Goal: Task Accomplishment & Management: Complete application form

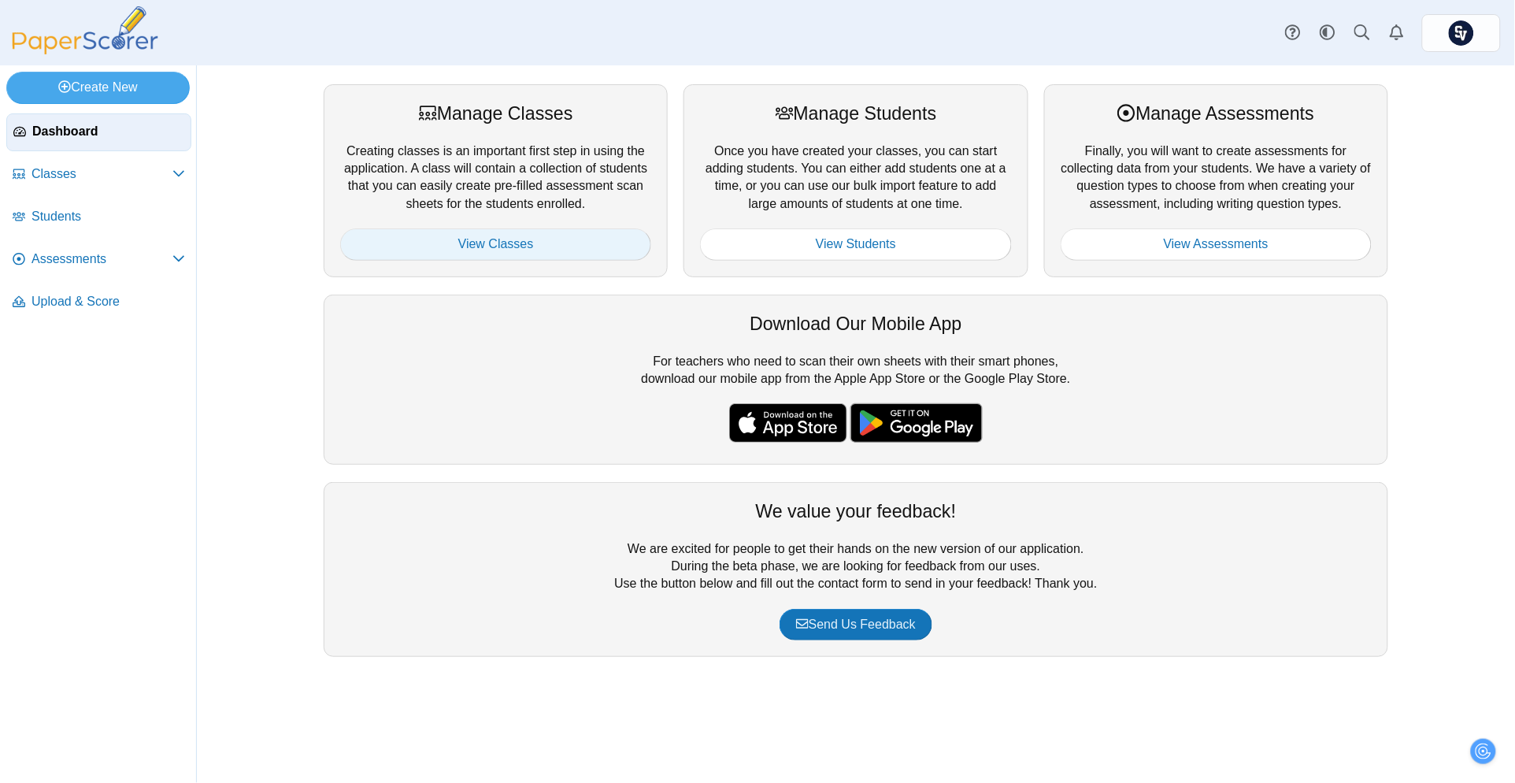
click at [432, 245] on link "View Classes" at bounding box center [495, 244] width 311 height 32
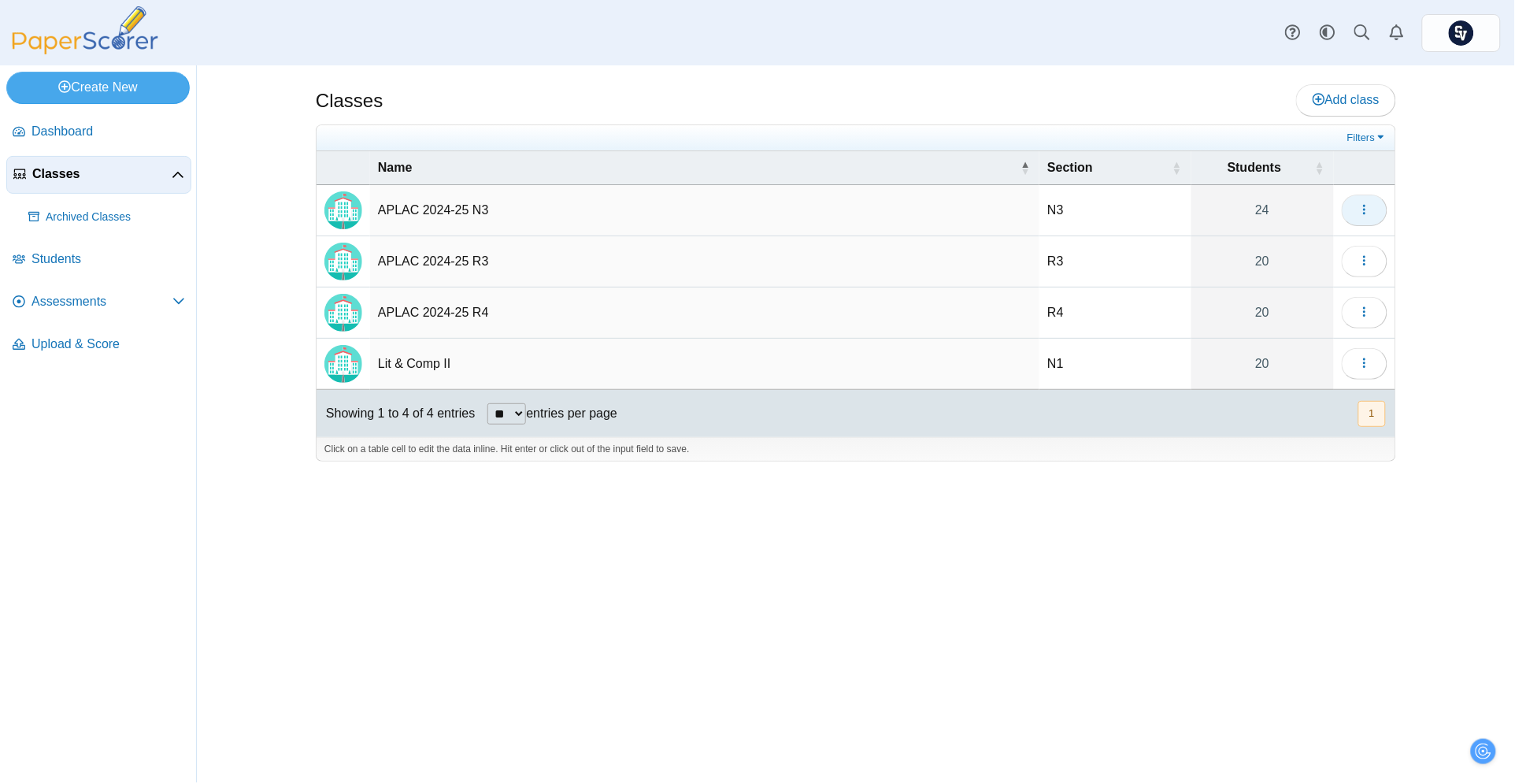
click at [1359, 209] on icon "button" at bounding box center [1365, 209] width 13 height 13
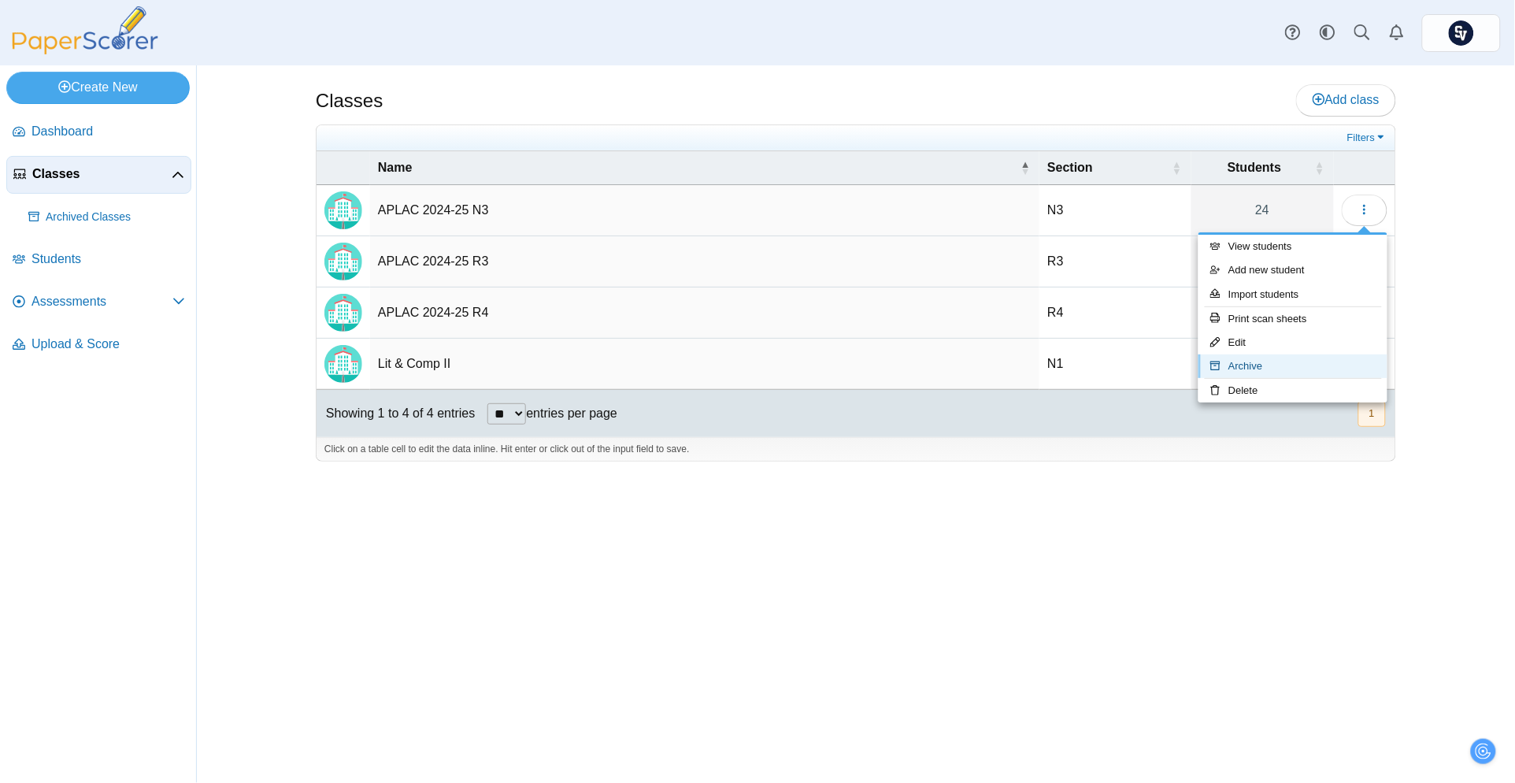
click at [1287, 359] on link "Archive" at bounding box center [1293, 366] width 189 height 24
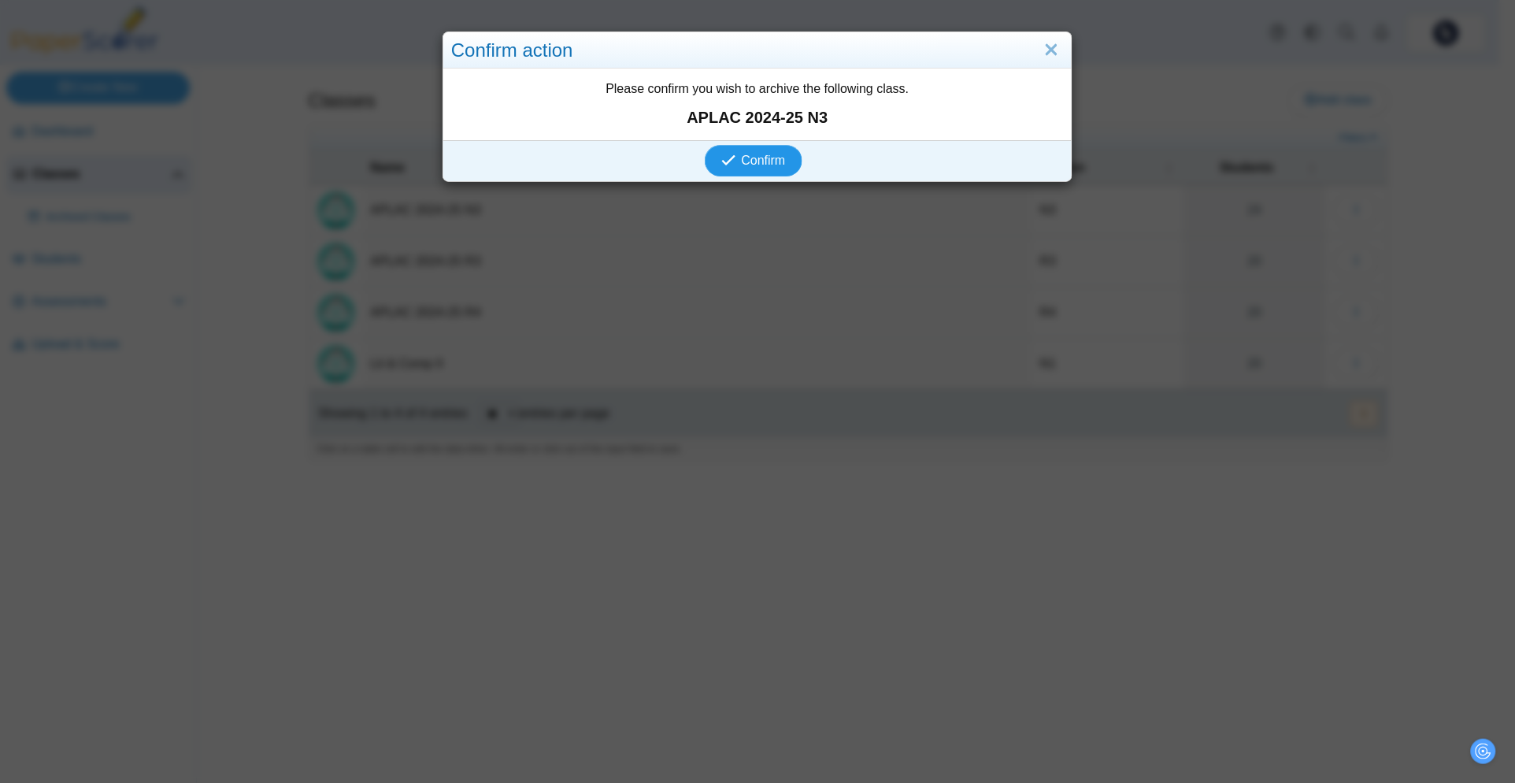
click at [743, 162] on span "Confirm" at bounding box center [764, 160] width 44 height 13
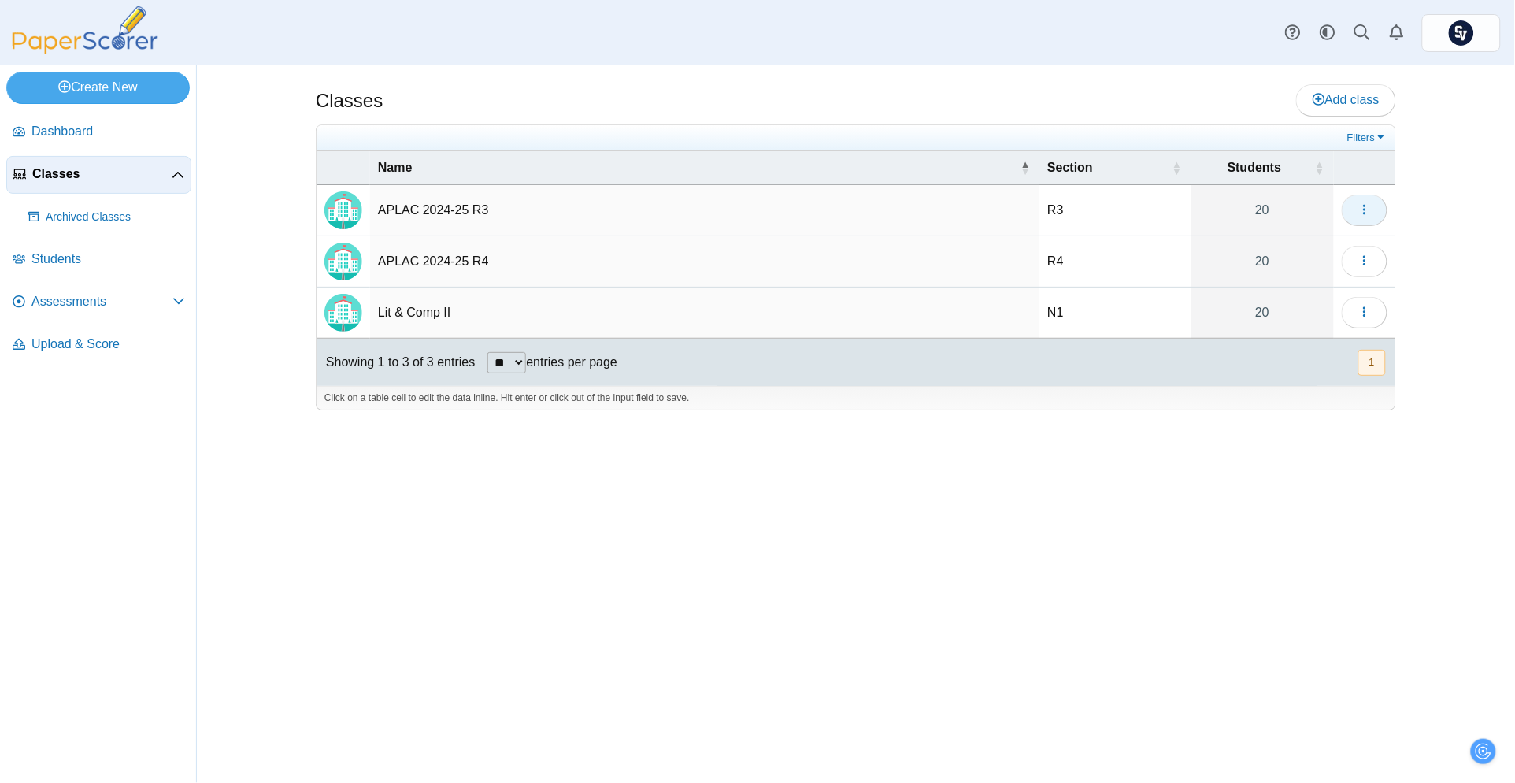
click at [1365, 203] on icon "button" at bounding box center [1365, 209] width 13 height 13
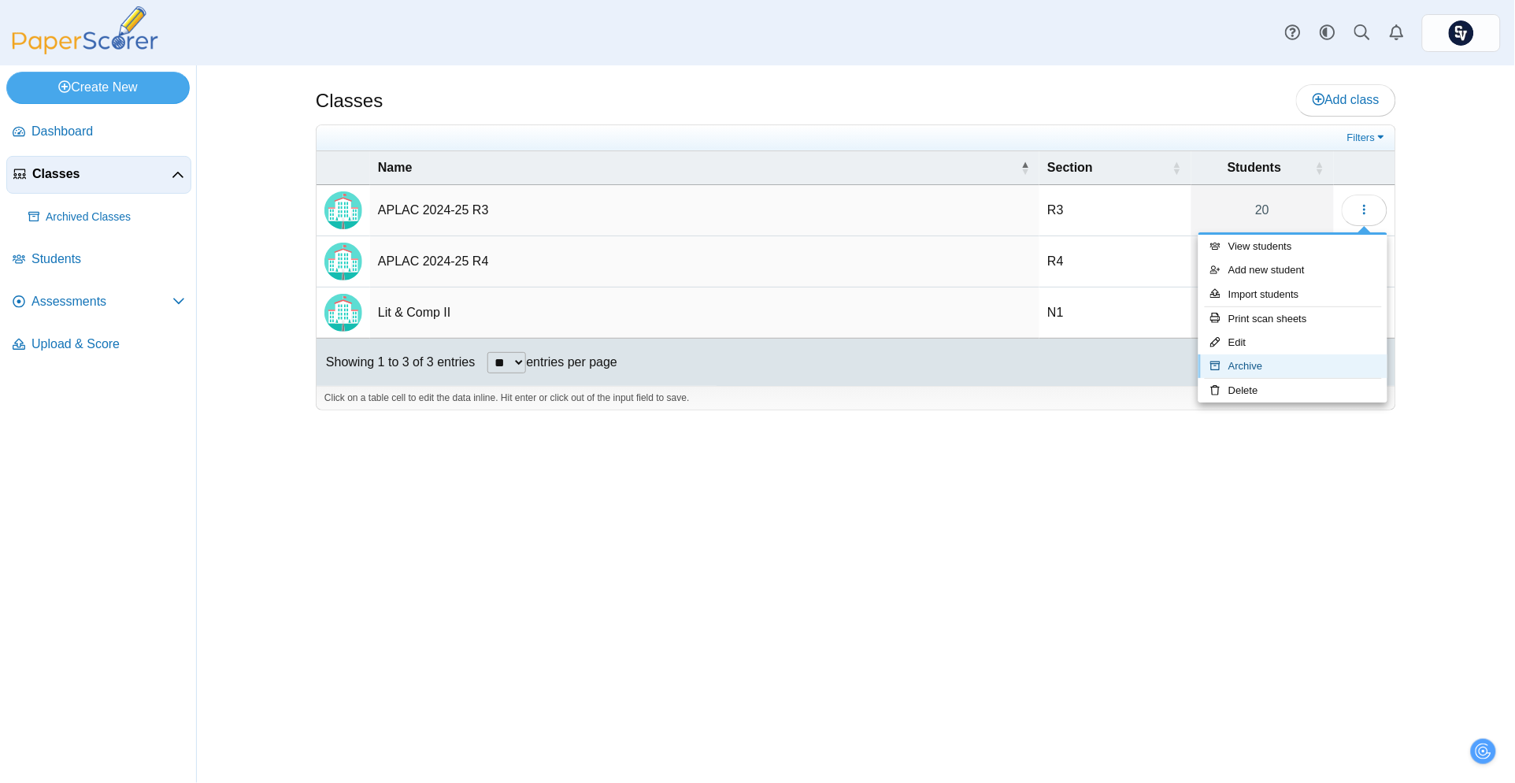
click at [1276, 359] on link "Archive" at bounding box center [1293, 366] width 189 height 24
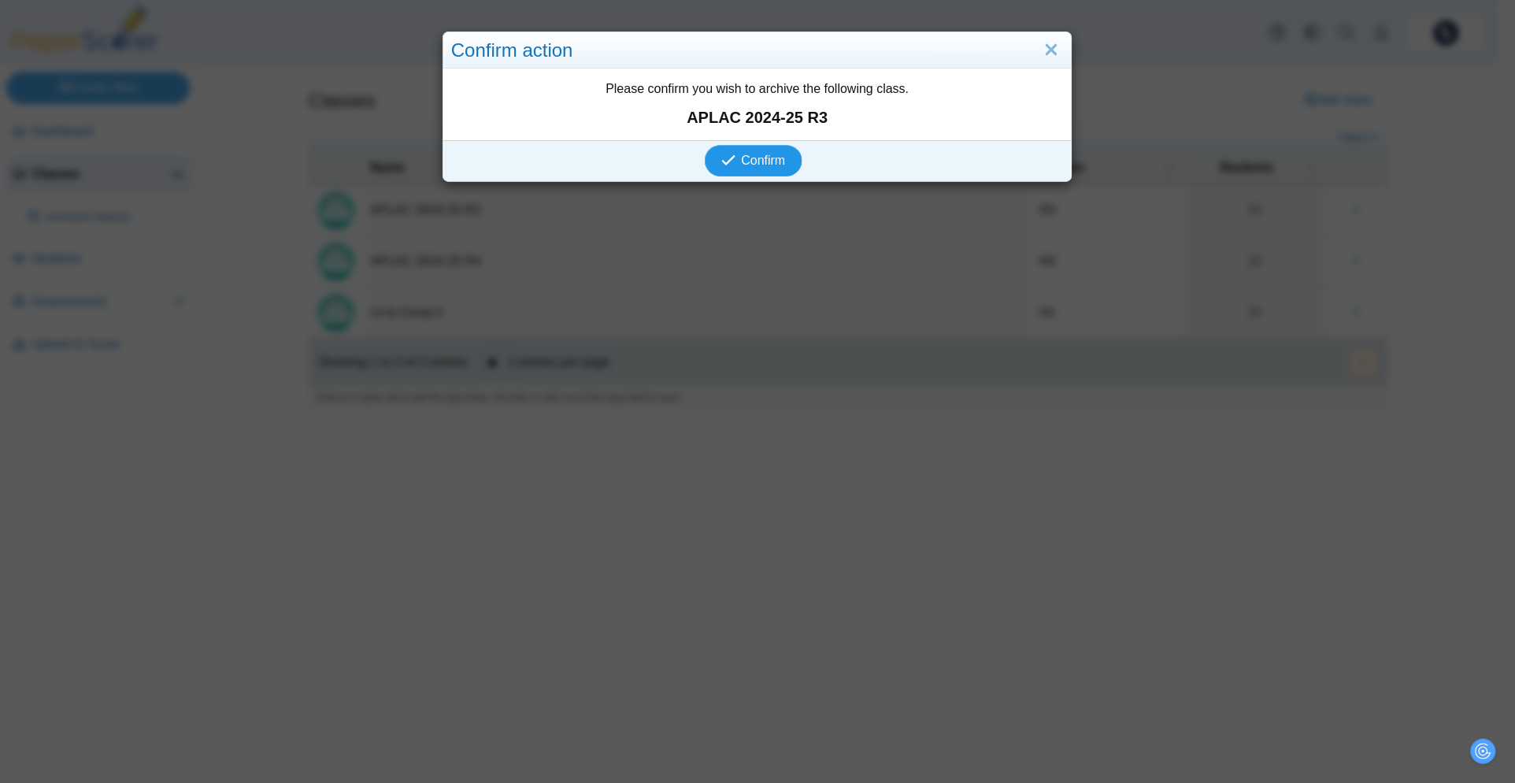
click at [770, 154] on span "Confirm" at bounding box center [764, 160] width 44 height 13
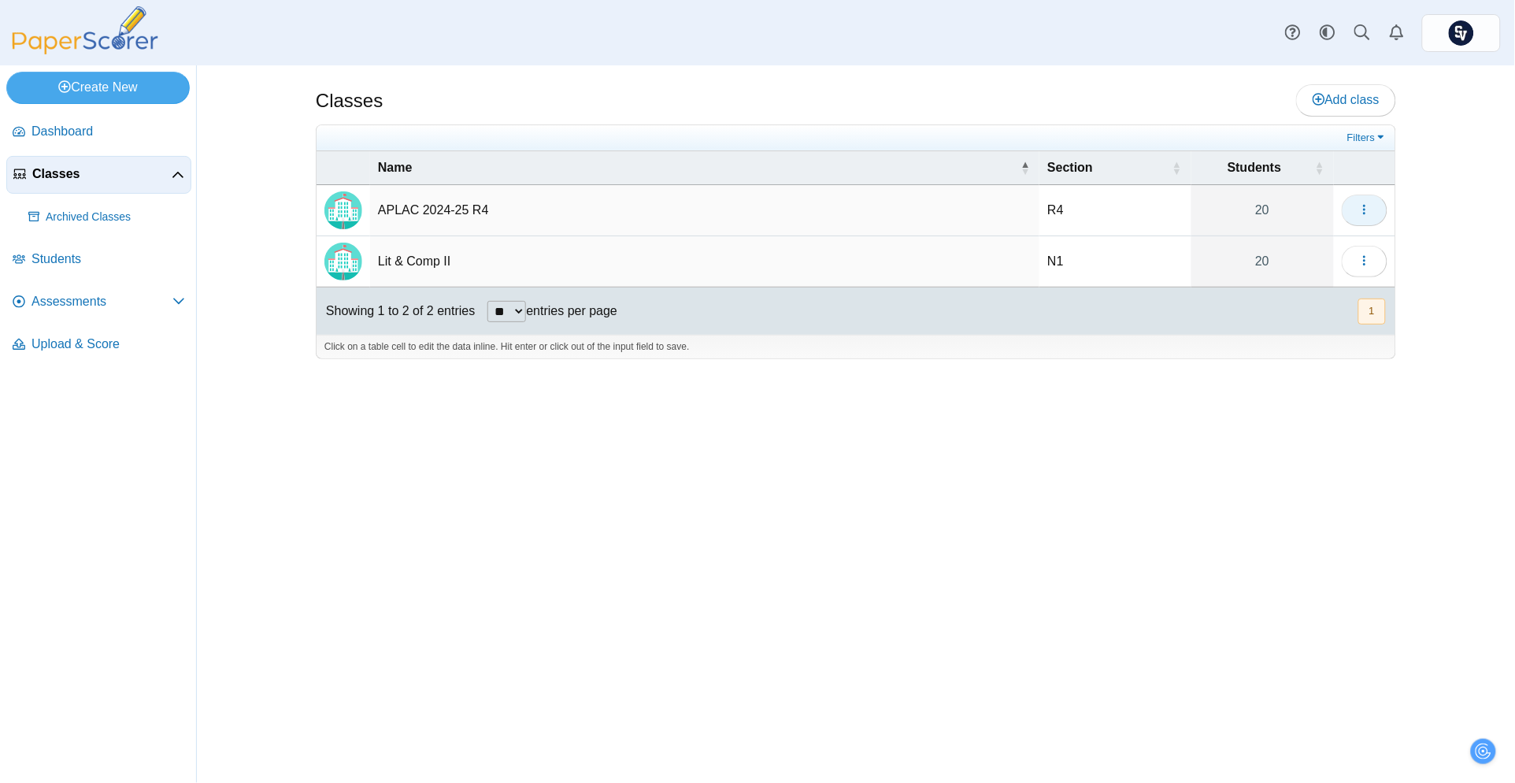
click at [1370, 215] on icon "button" at bounding box center [1365, 209] width 13 height 13
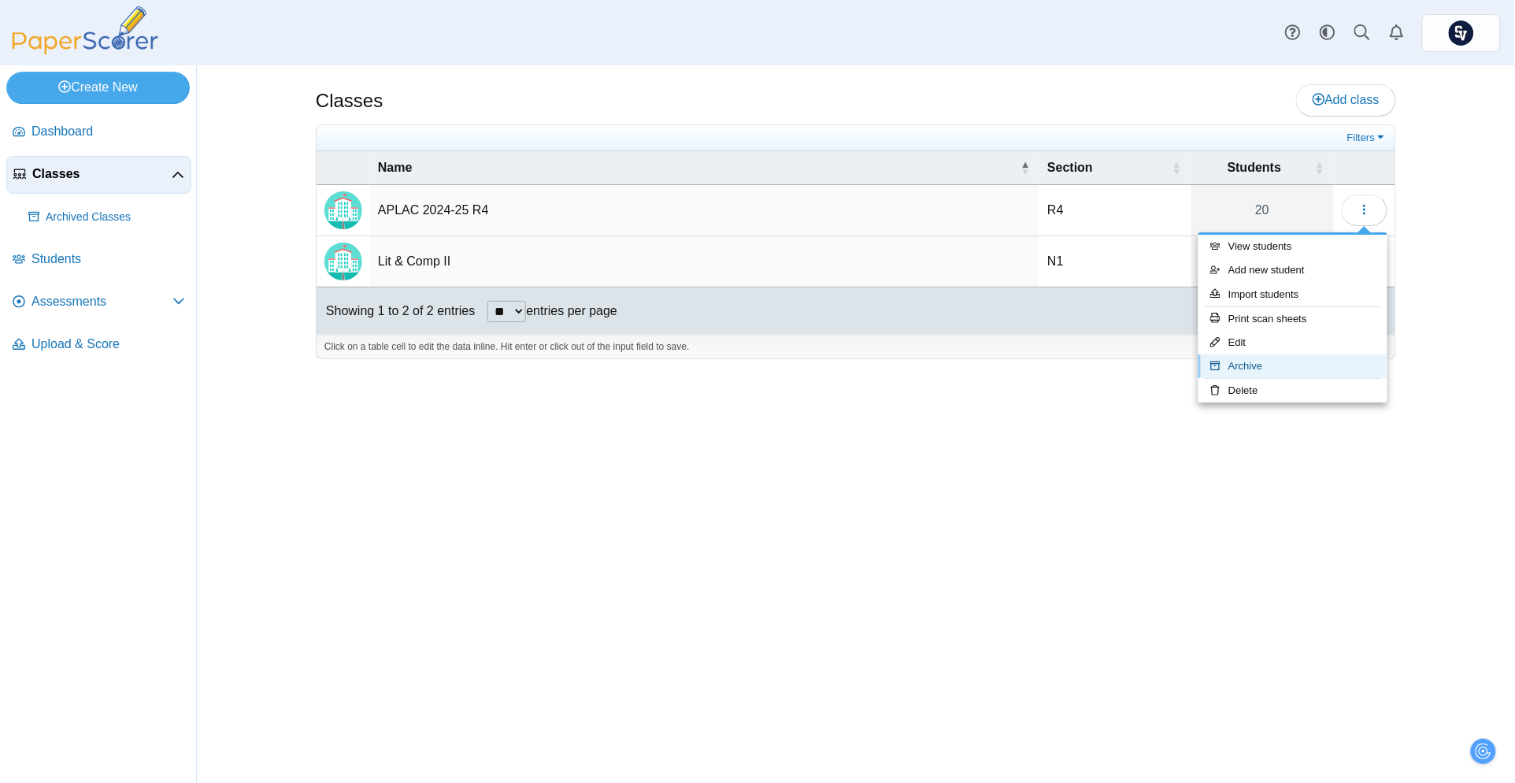
click at [1247, 369] on link "Archive" at bounding box center [1293, 366] width 189 height 24
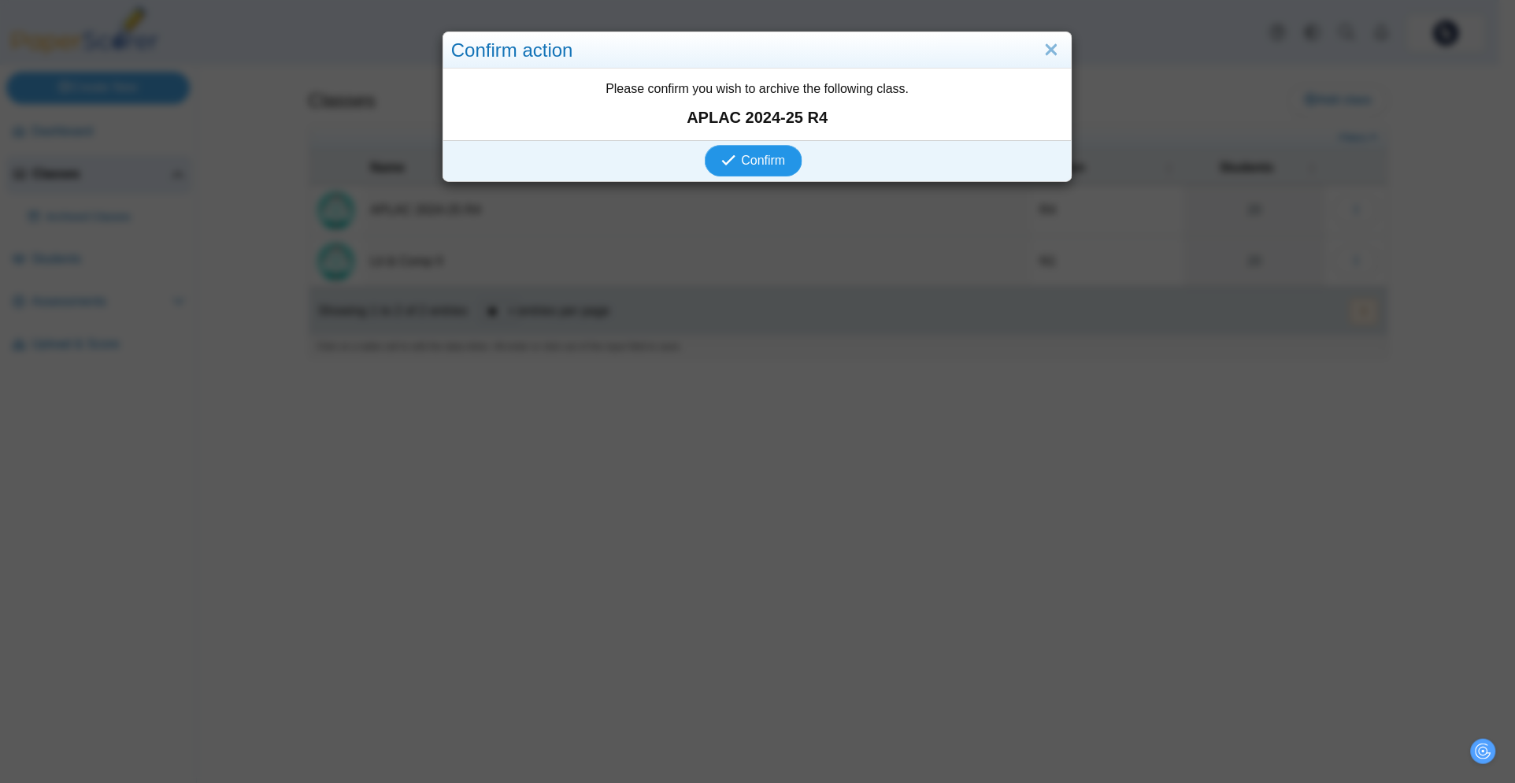
click at [765, 160] on span "Confirm" at bounding box center [764, 160] width 44 height 13
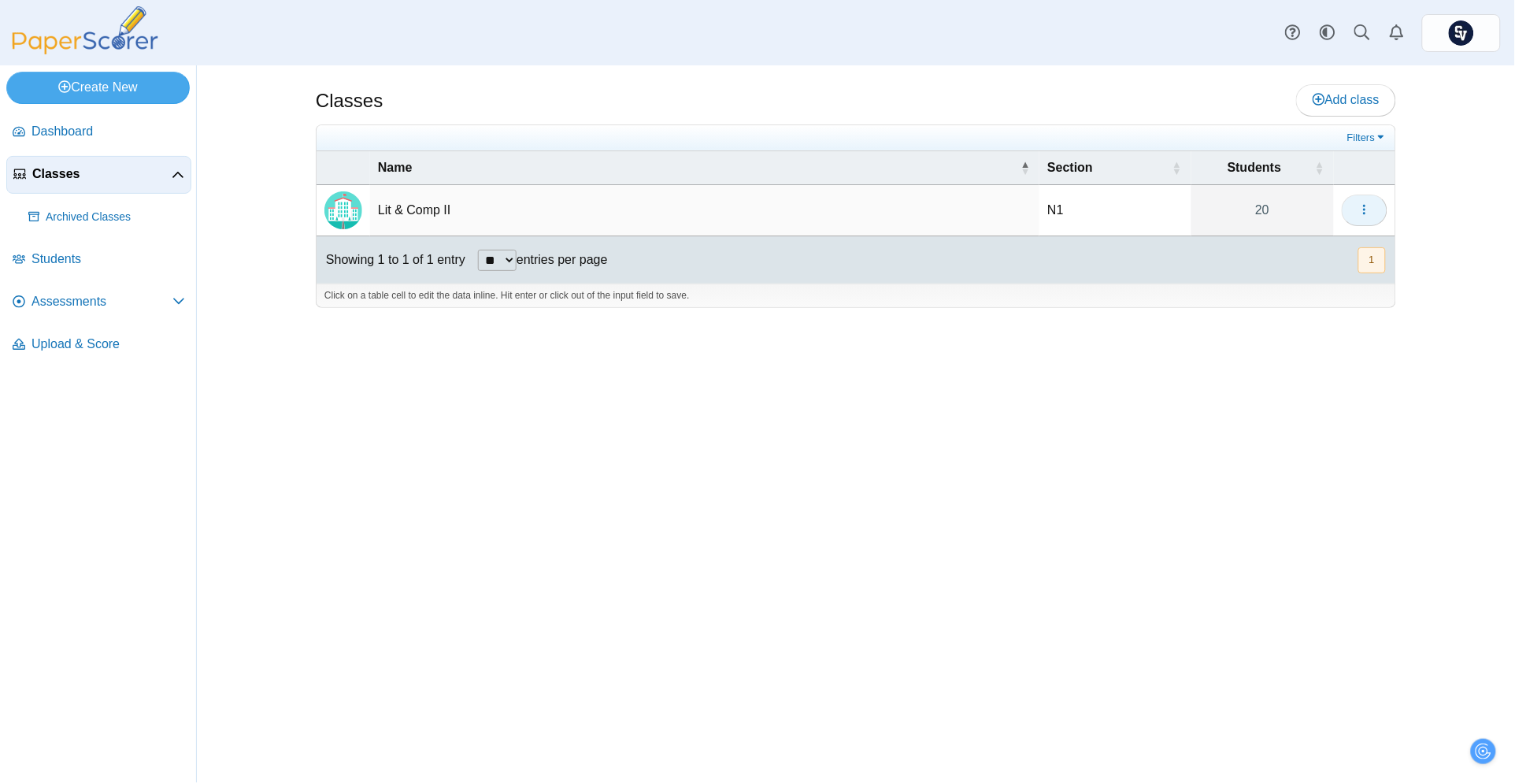
click at [1363, 209] on use "button" at bounding box center [1364, 210] width 2 height 10
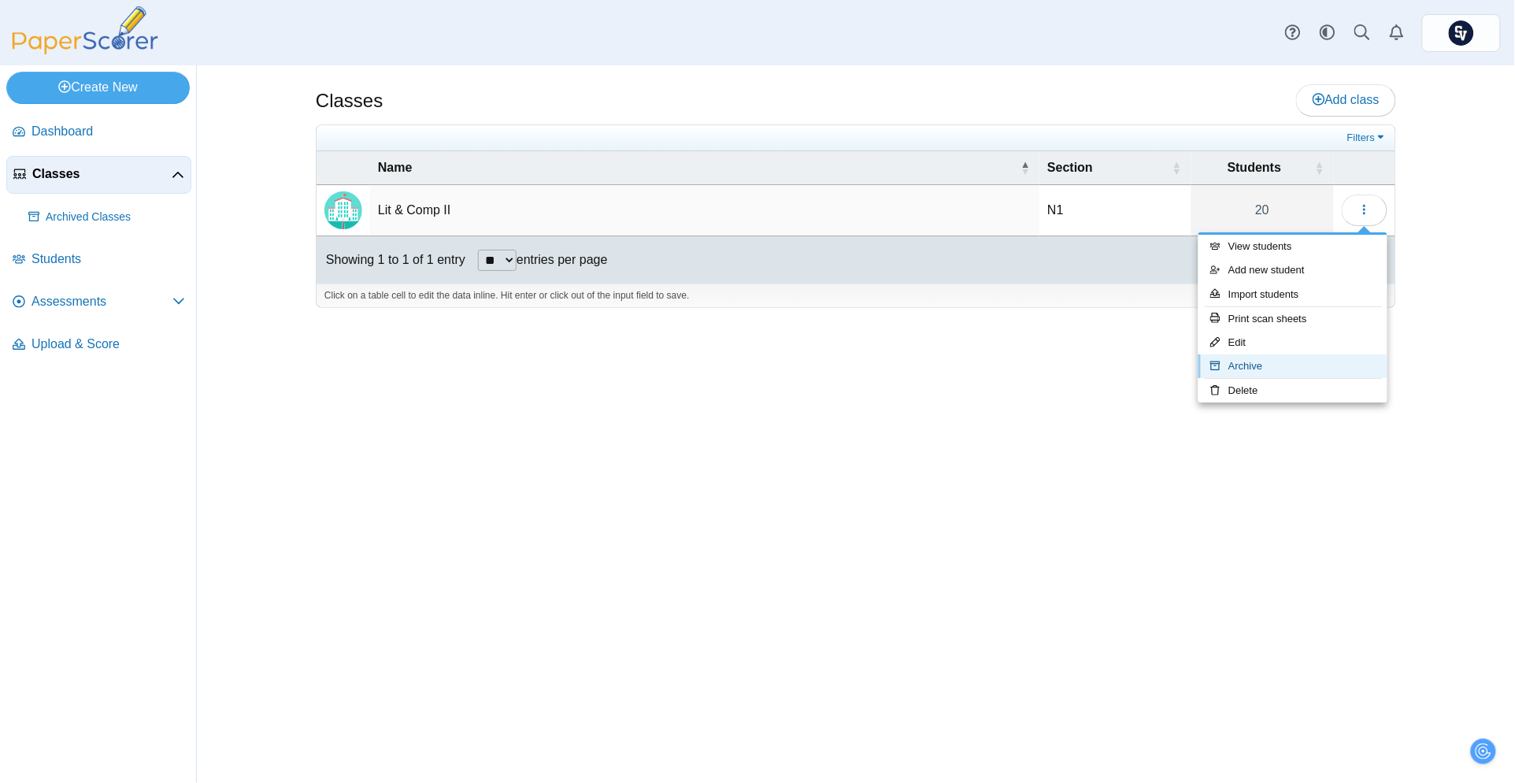
click at [1266, 364] on link "Archive" at bounding box center [1293, 366] width 189 height 24
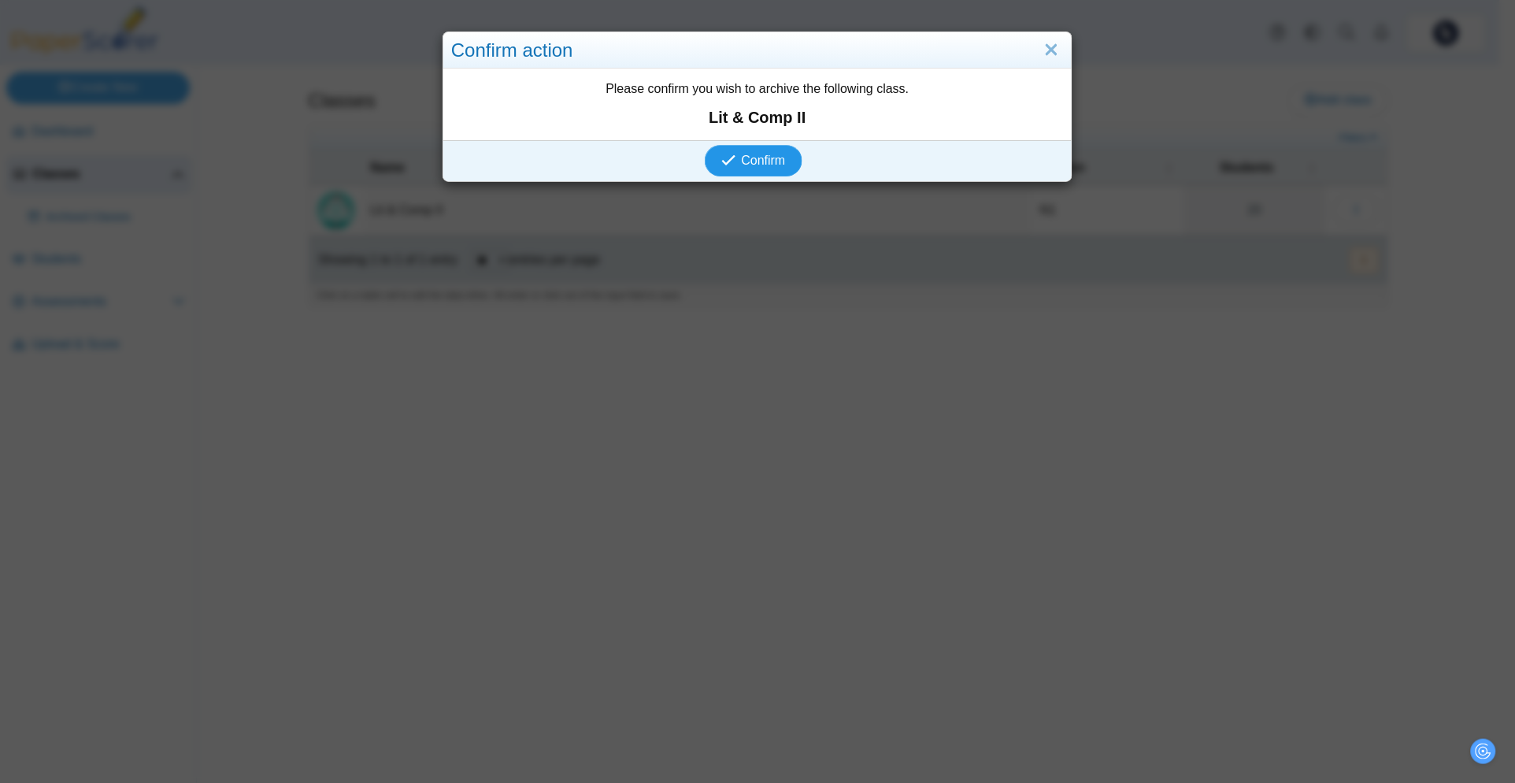
click at [705, 165] on button "Confirm" at bounding box center [753, 161] width 97 height 32
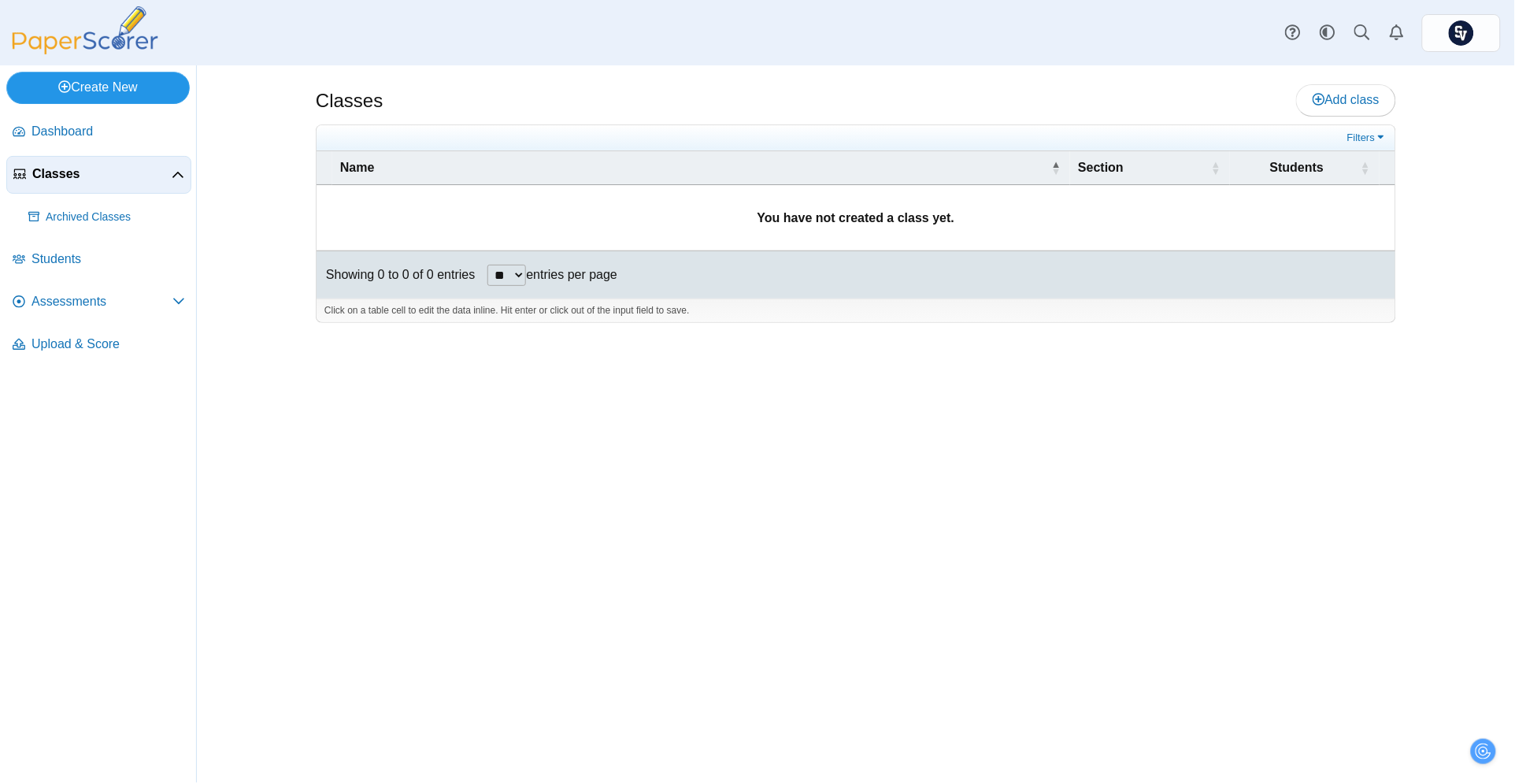
click at [114, 92] on link "Create New" at bounding box center [98, 88] width 184 height 32
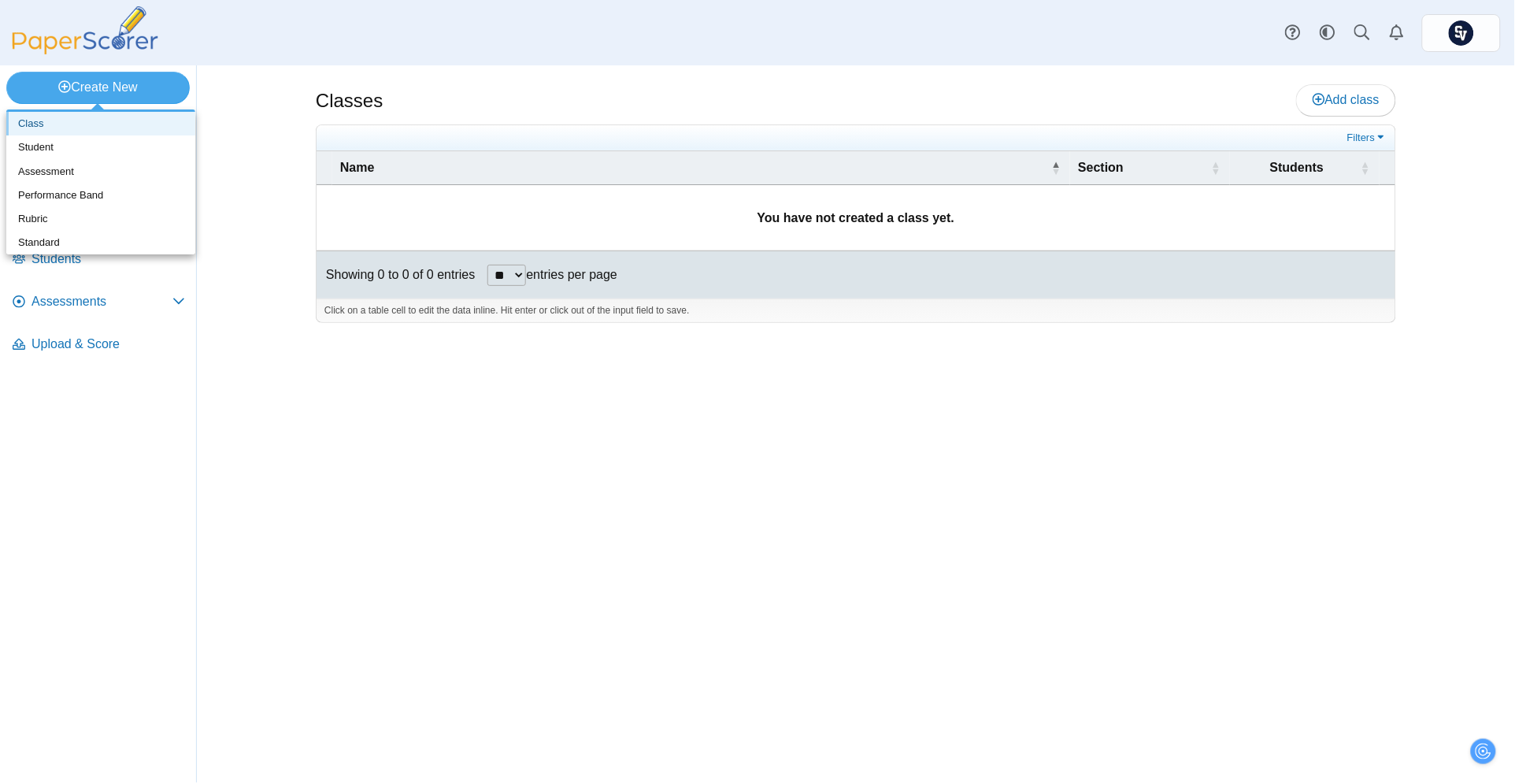
click at [134, 128] on link "Class" at bounding box center [100, 124] width 189 height 24
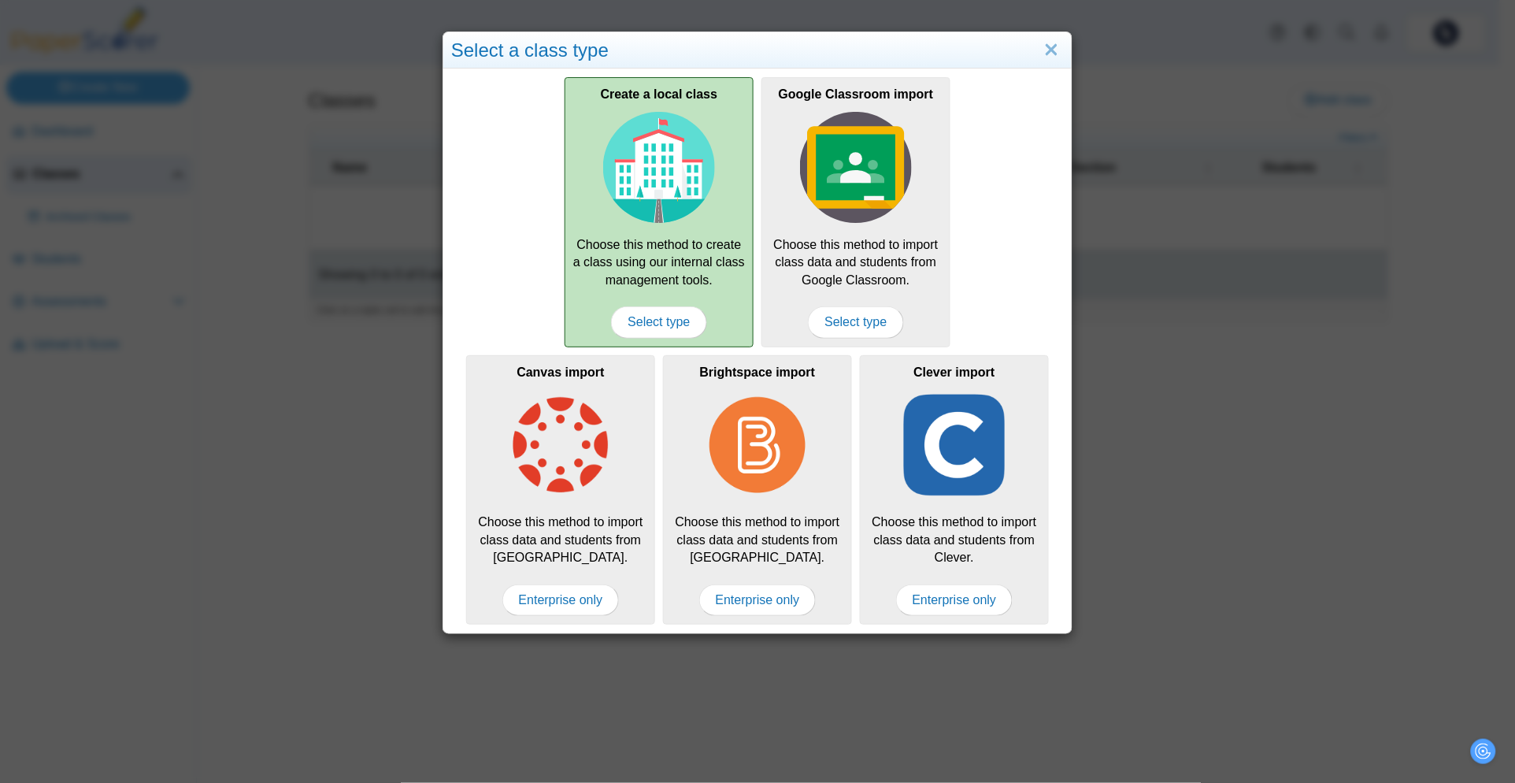
click at [640, 155] on img at bounding box center [659, 168] width 112 height 112
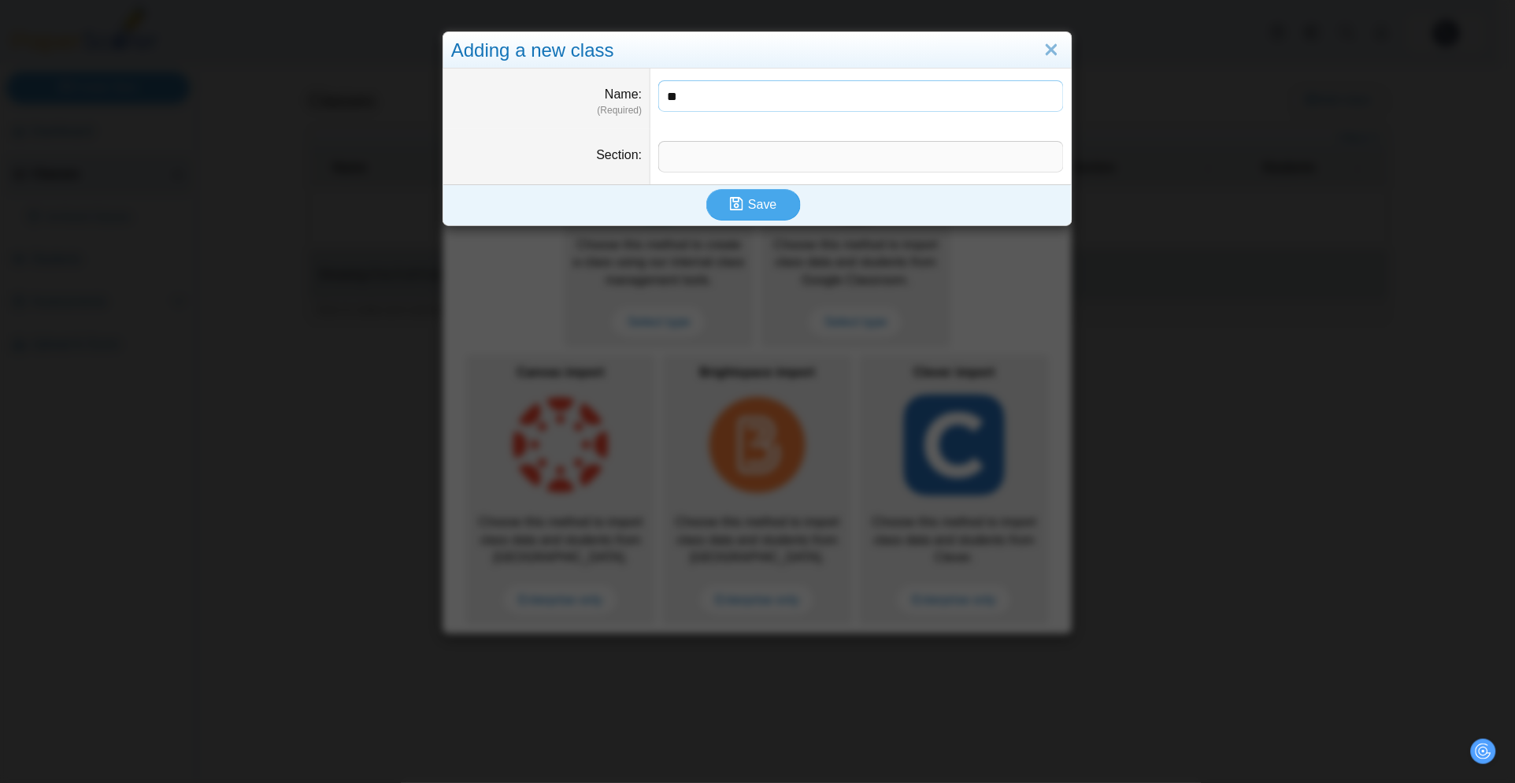
type input "*"
type input "**********"
type input "**"
click at [758, 202] on span "Save" at bounding box center [762, 204] width 28 height 13
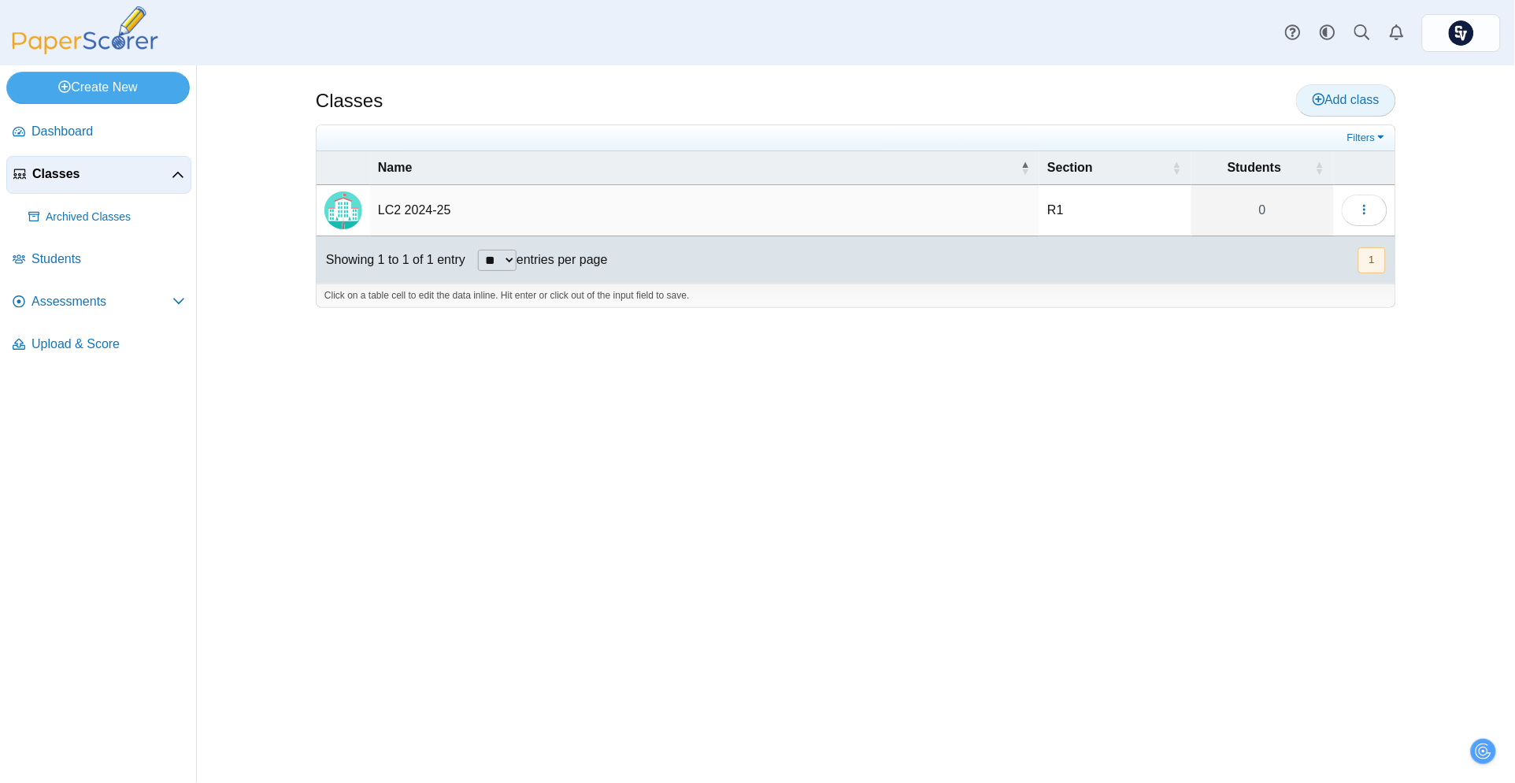
click at [1340, 109] on link "Add class" at bounding box center [1346, 100] width 100 height 32
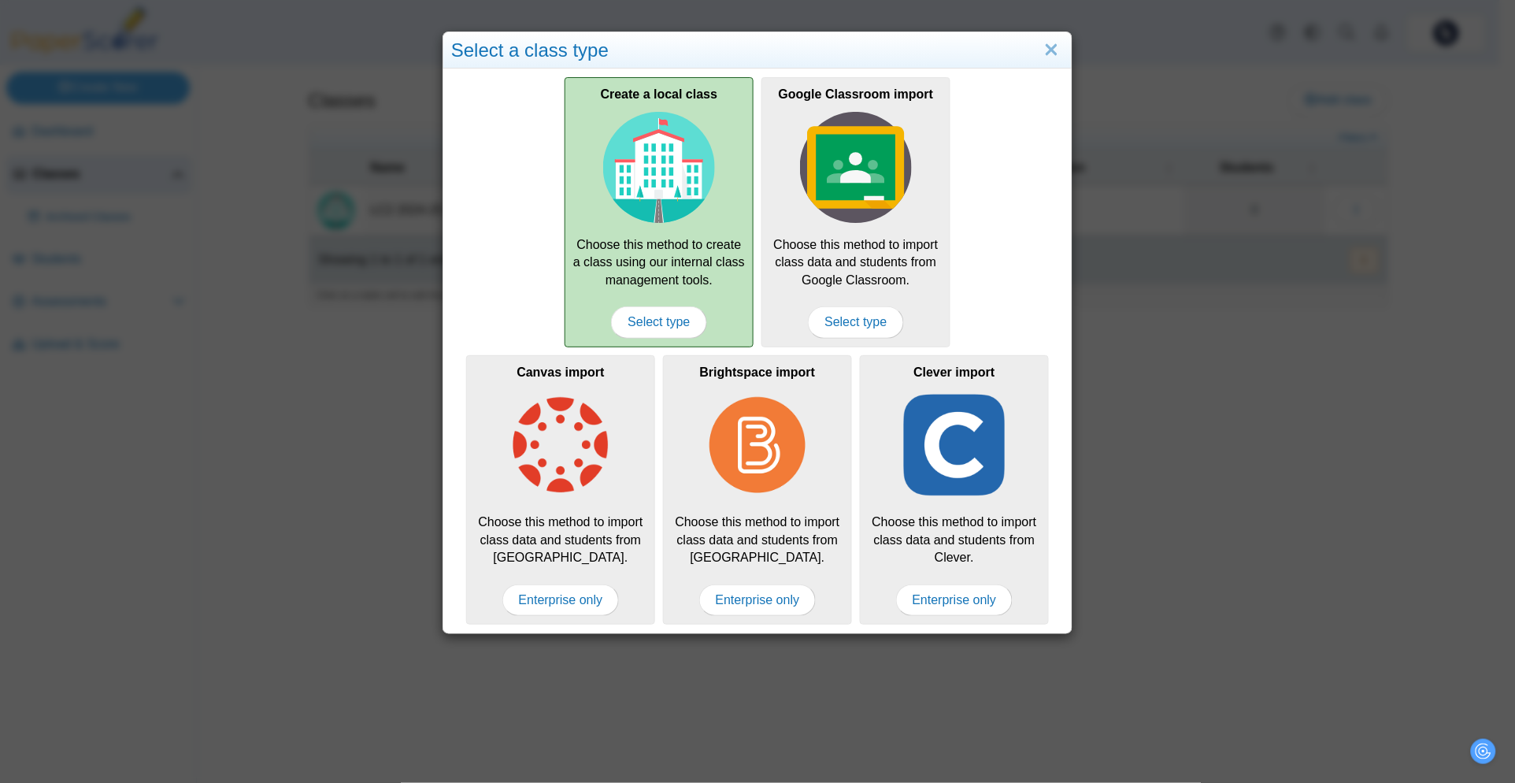
click at [636, 252] on div "Create a local class Choose this method to create a class using our internal cl…" at bounding box center [659, 211] width 189 height 269
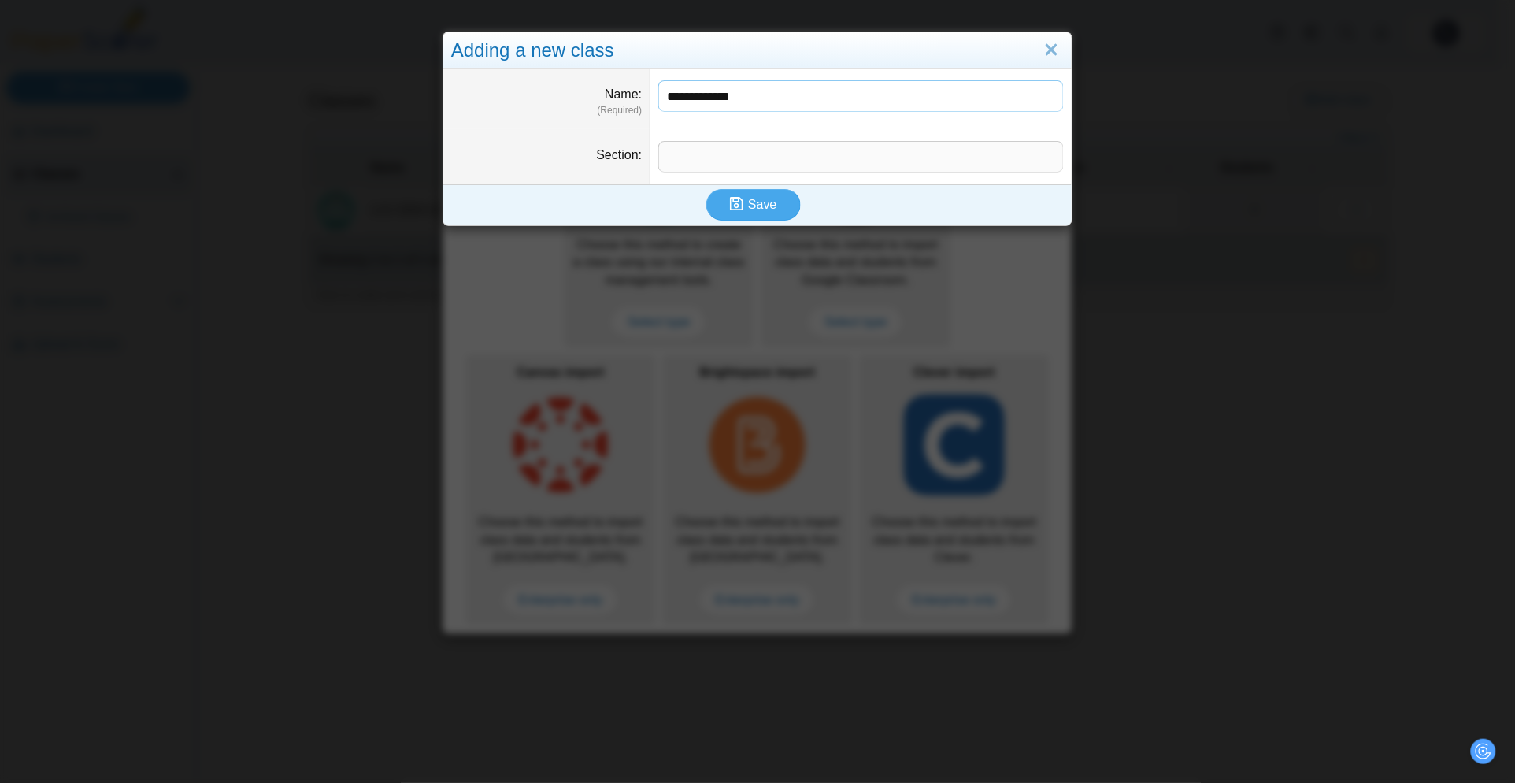
type input "**********"
type input "**"
click at [706, 189] on button "Save" at bounding box center [753, 205] width 95 height 32
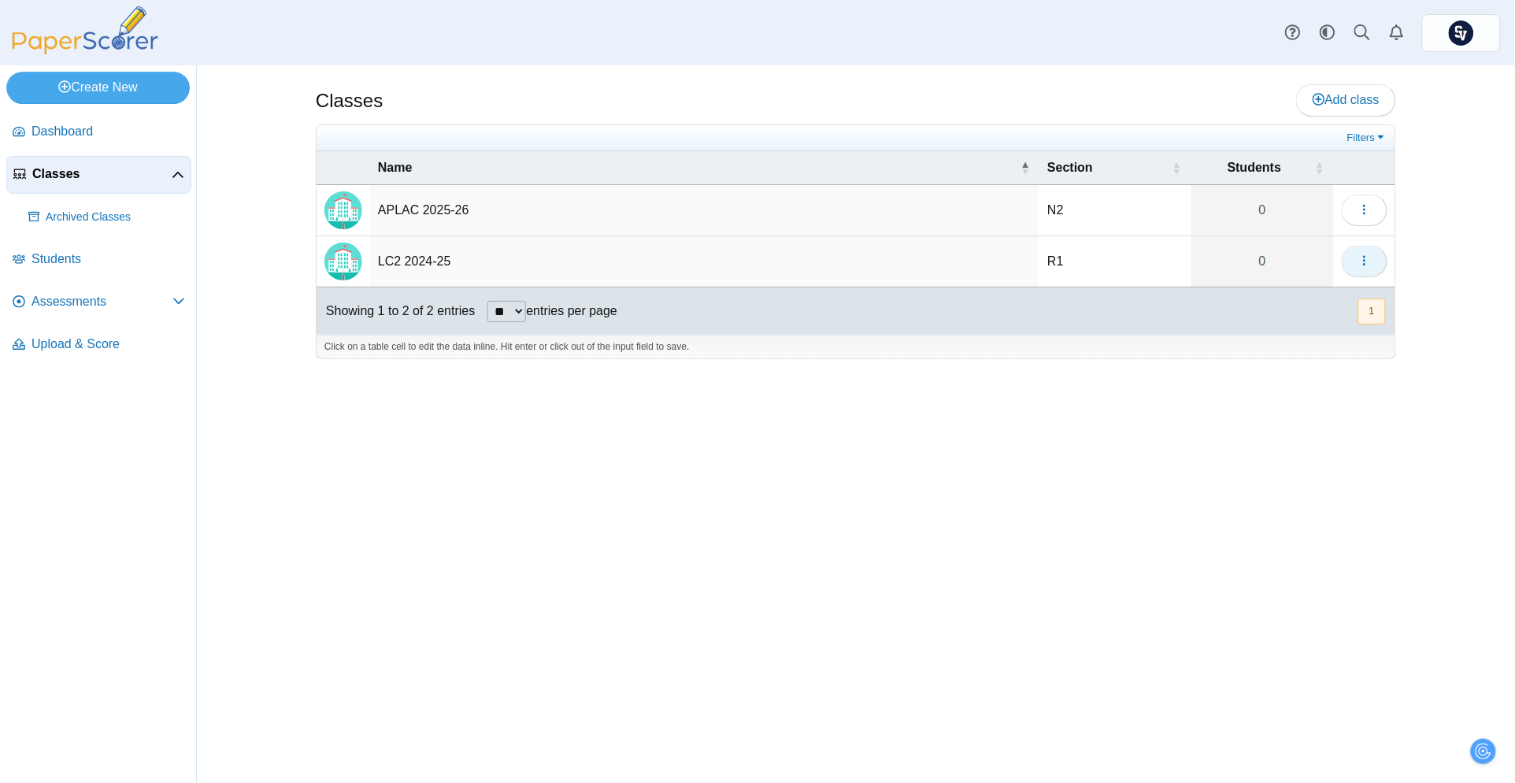
click at [1369, 259] on icon "button" at bounding box center [1365, 260] width 13 height 13
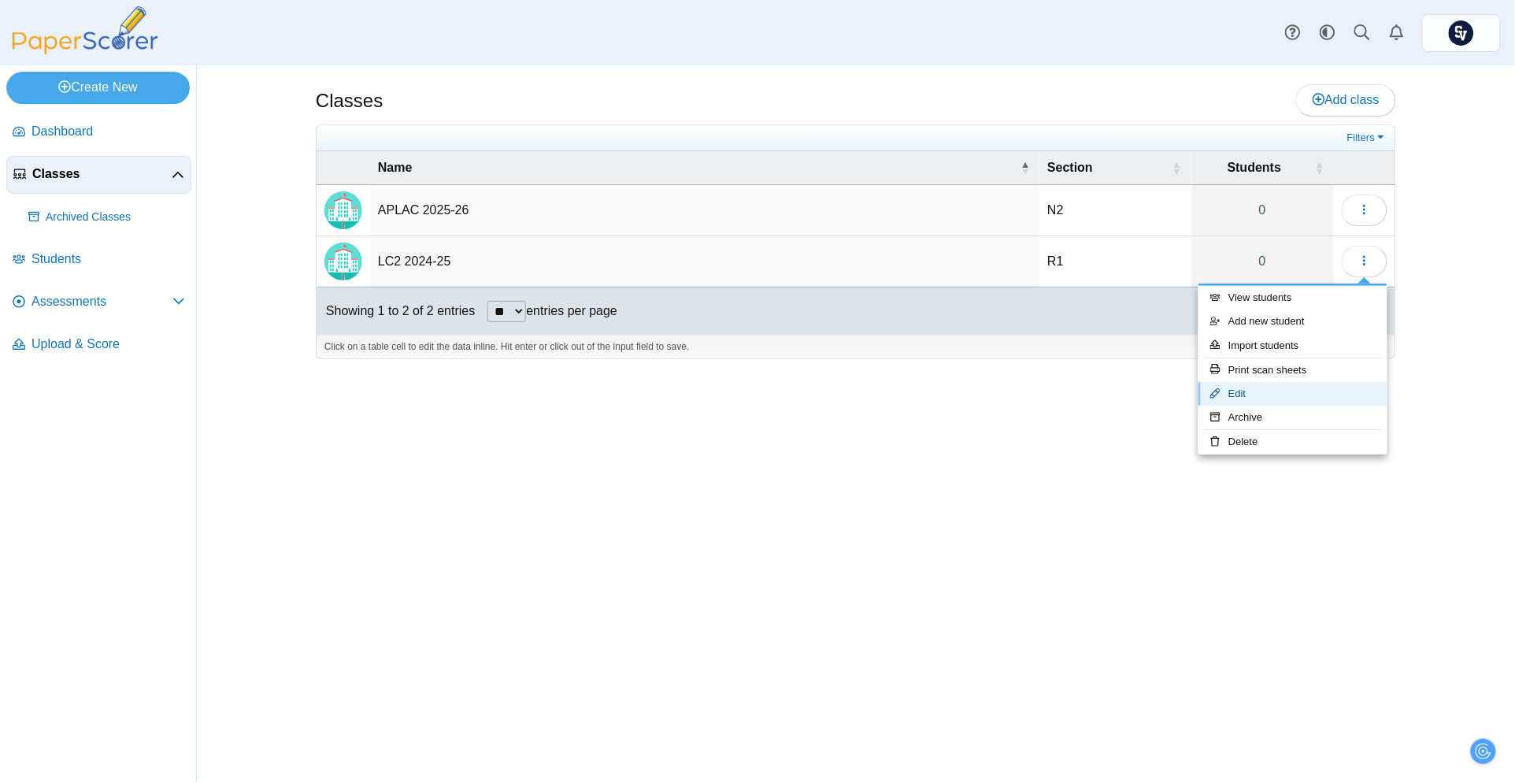
click at [1294, 399] on link "Edit" at bounding box center [1293, 394] width 189 height 24
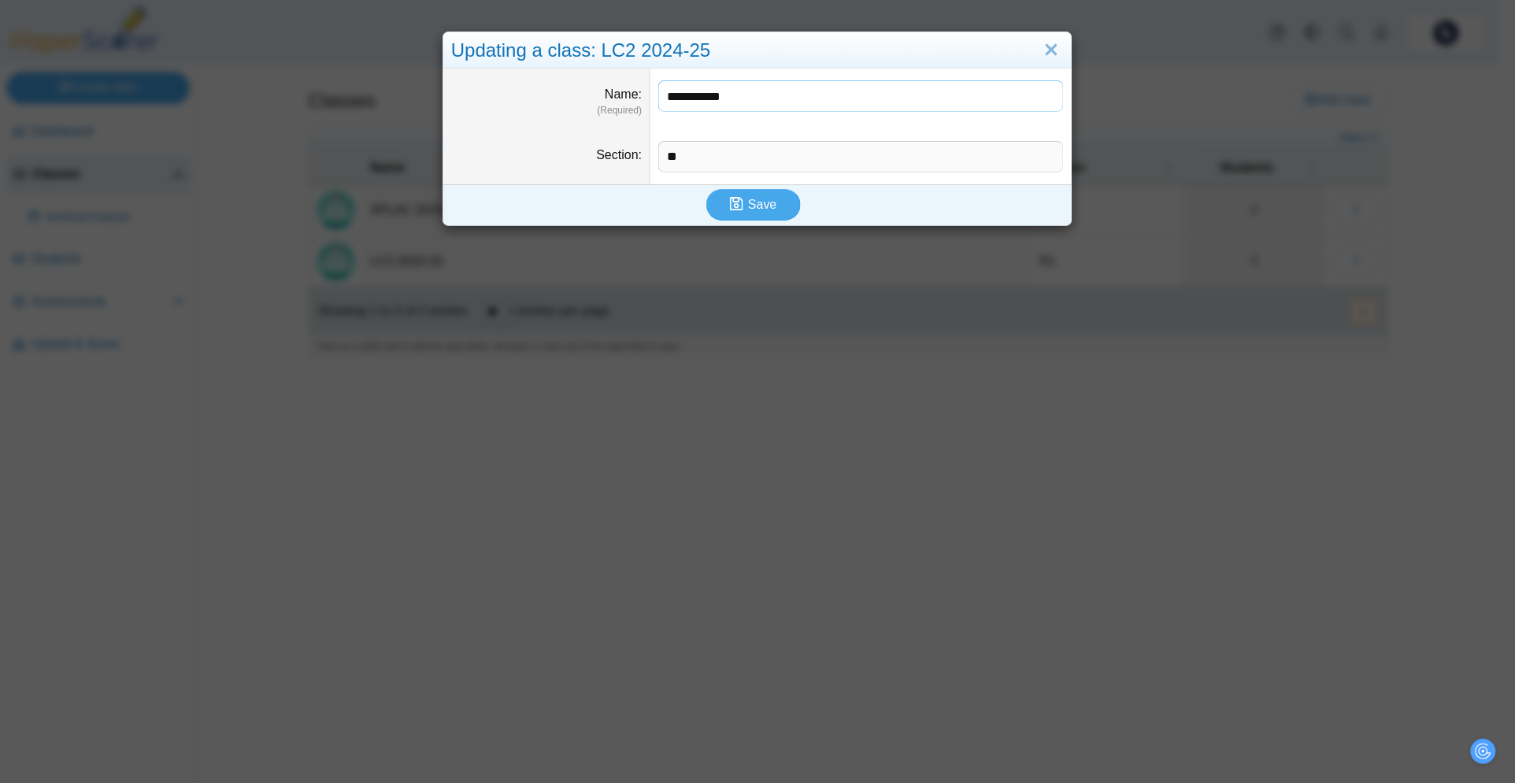
click at [740, 101] on input "**********" at bounding box center [861, 96] width 406 height 32
type input "**********"
click at [743, 218] on button "Save" at bounding box center [753, 205] width 95 height 32
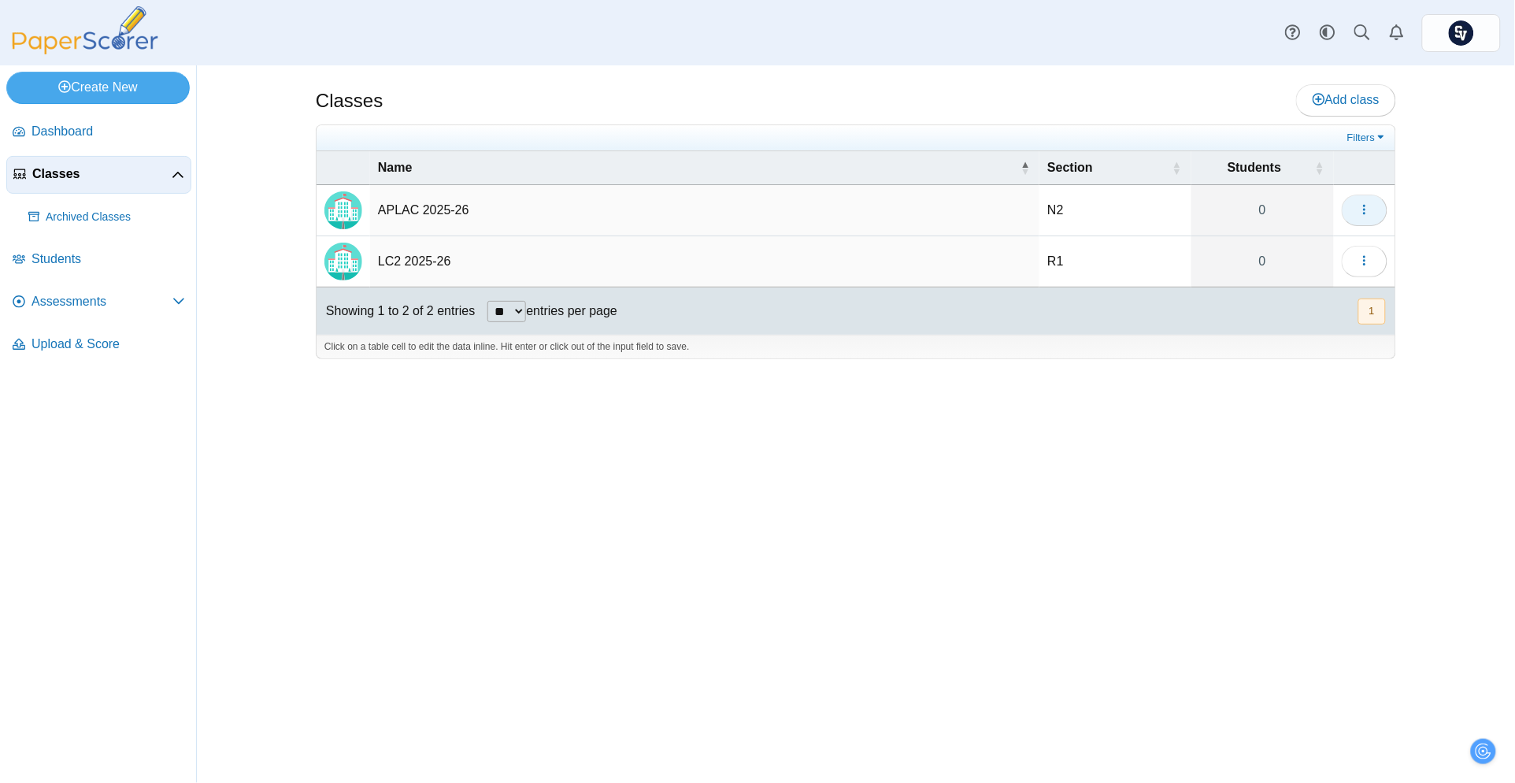
click at [1359, 197] on button "button" at bounding box center [1365, 211] width 46 height 32
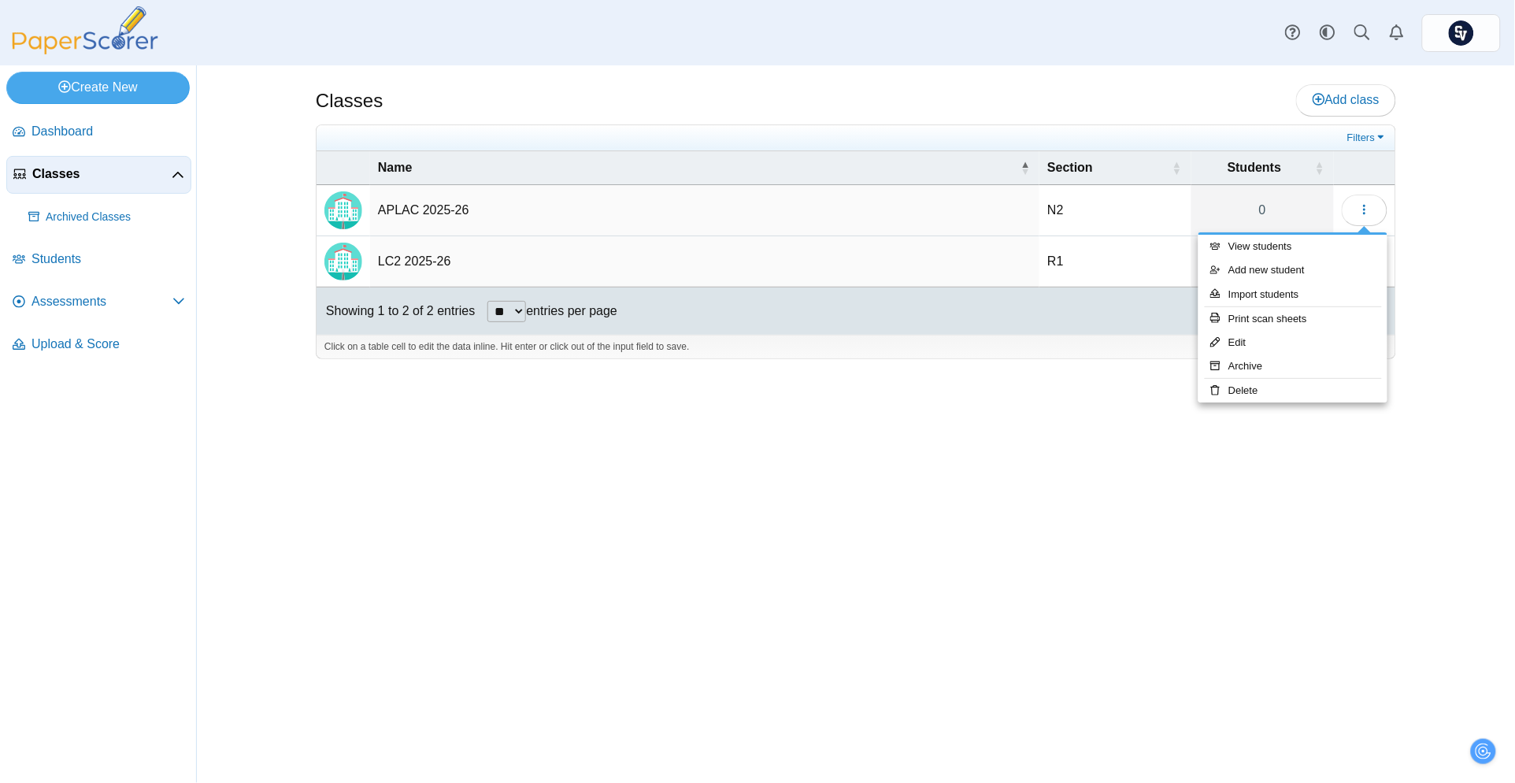
click at [1448, 287] on div "Classes Add class N2" at bounding box center [856, 423] width 1318 height 717
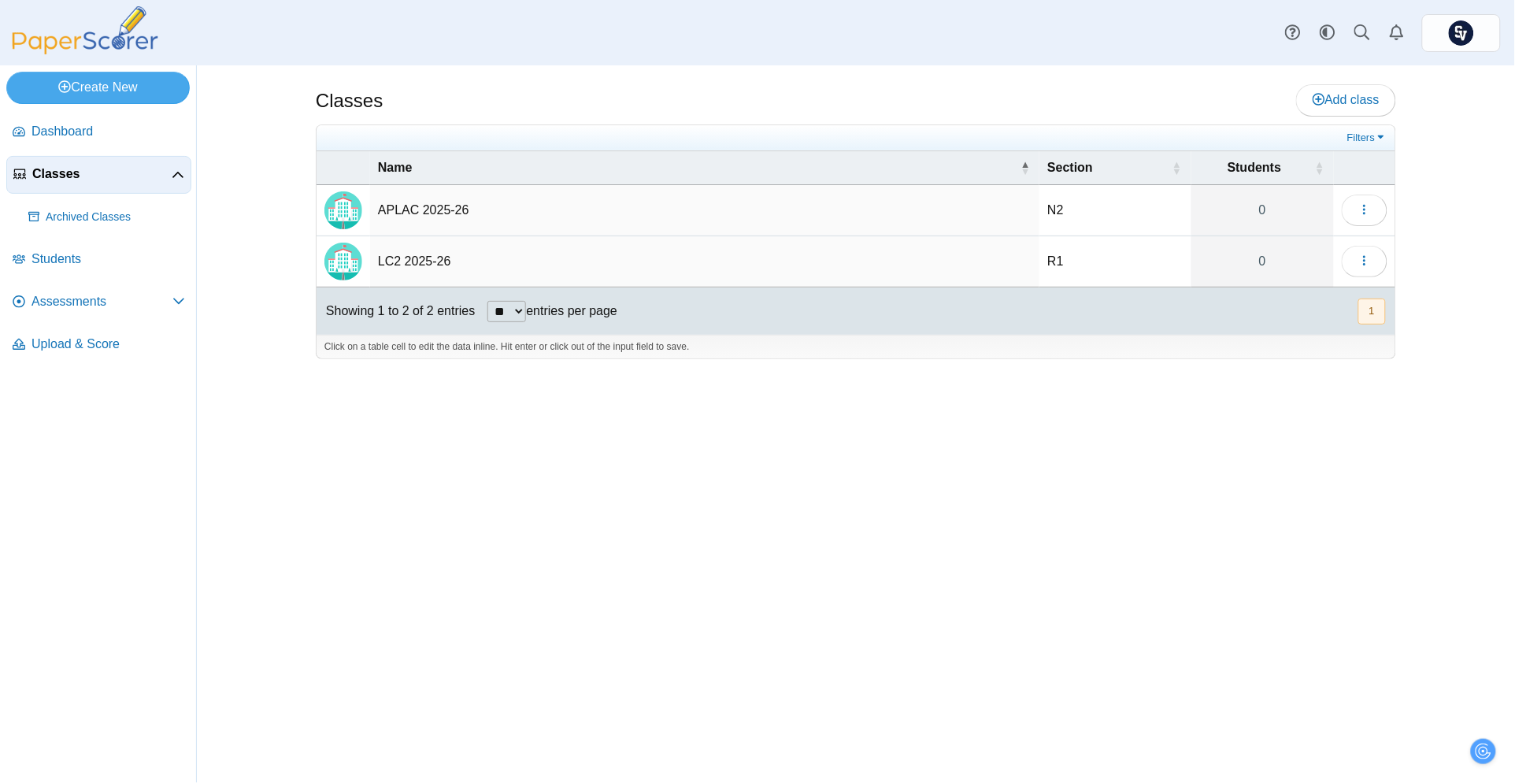
click at [382, 205] on td "APLAC 2025-26" at bounding box center [704, 210] width 669 height 51
click at [565, 206] on input "**********" at bounding box center [705, 211] width 654 height 32
click at [1355, 94] on span "Add class" at bounding box center [1346, 99] width 67 height 13
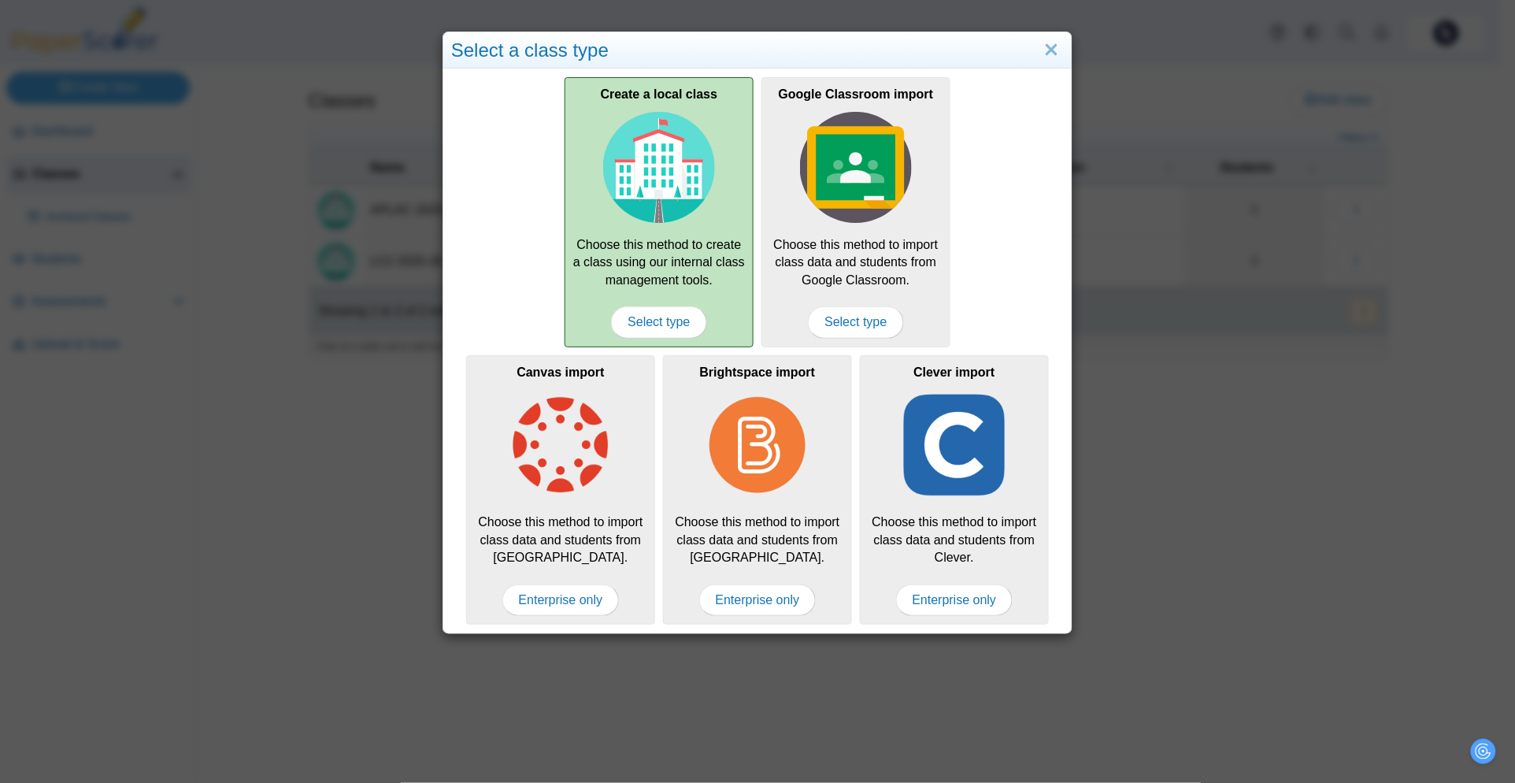
click at [714, 175] on div "Create a local class Choose this method to create a class using our internal cl…" at bounding box center [659, 211] width 189 height 269
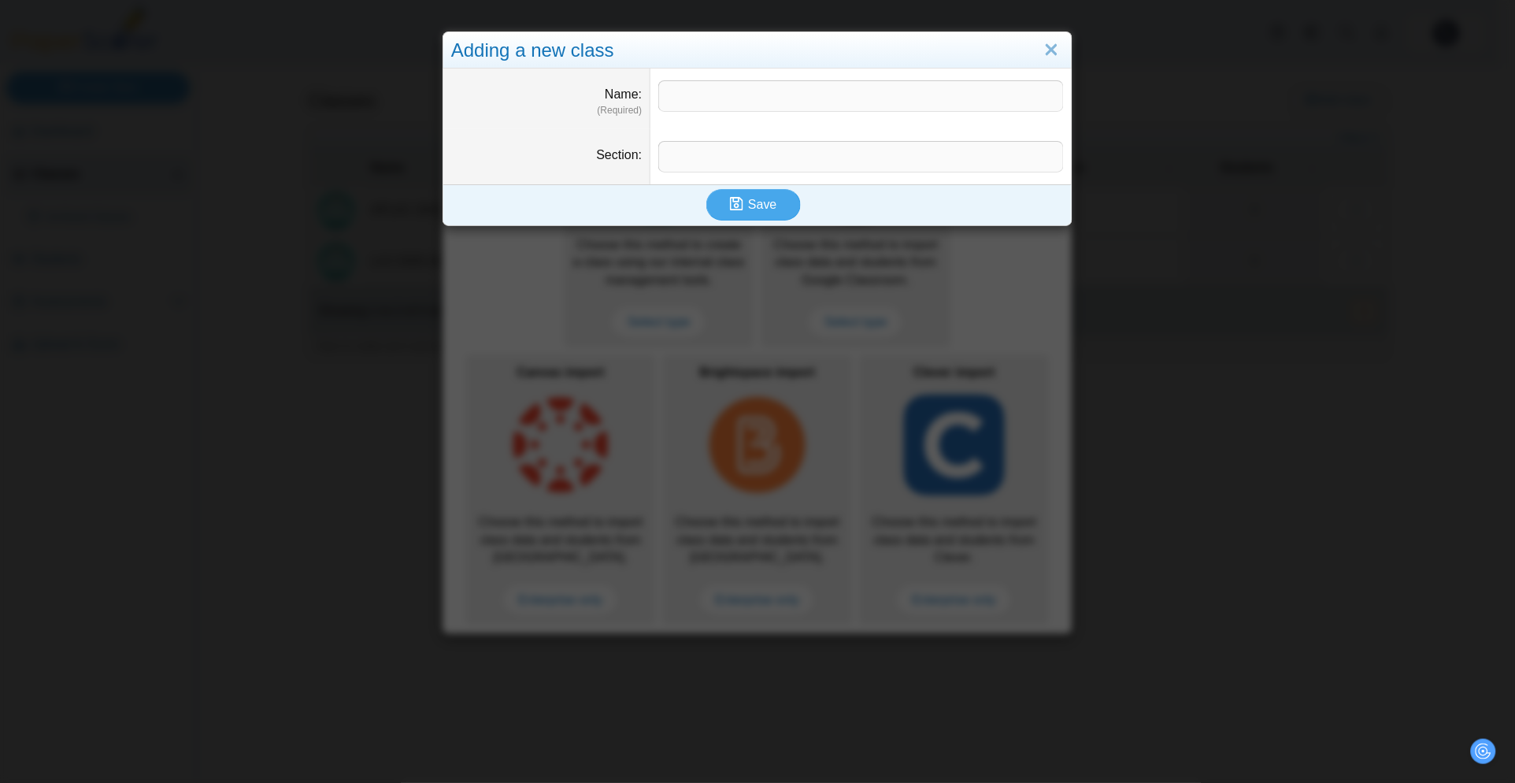
click at [730, 113] on dd at bounding box center [861, 99] width 421 height 60
drag, startPoint x: 747, startPoint y: 99, endPoint x: 781, endPoint y: 95, distance: 35.0
click at [747, 99] on input "Name" at bounding box center [861, 96] width 406 height 32
type input "**********"
type input "**"
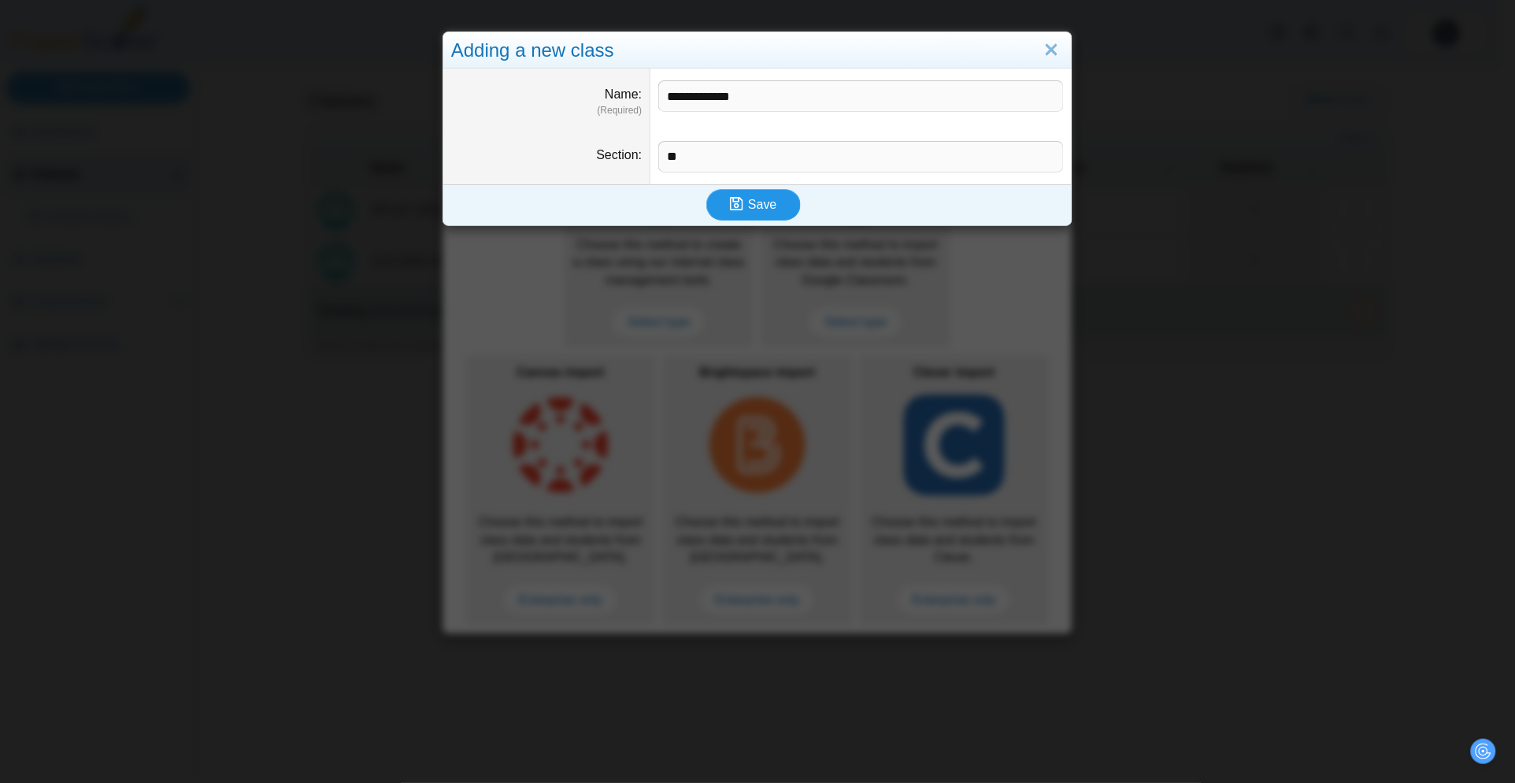
click at [761, 206] on span "Save" at bounding box center [762, 204] width 28 height 13
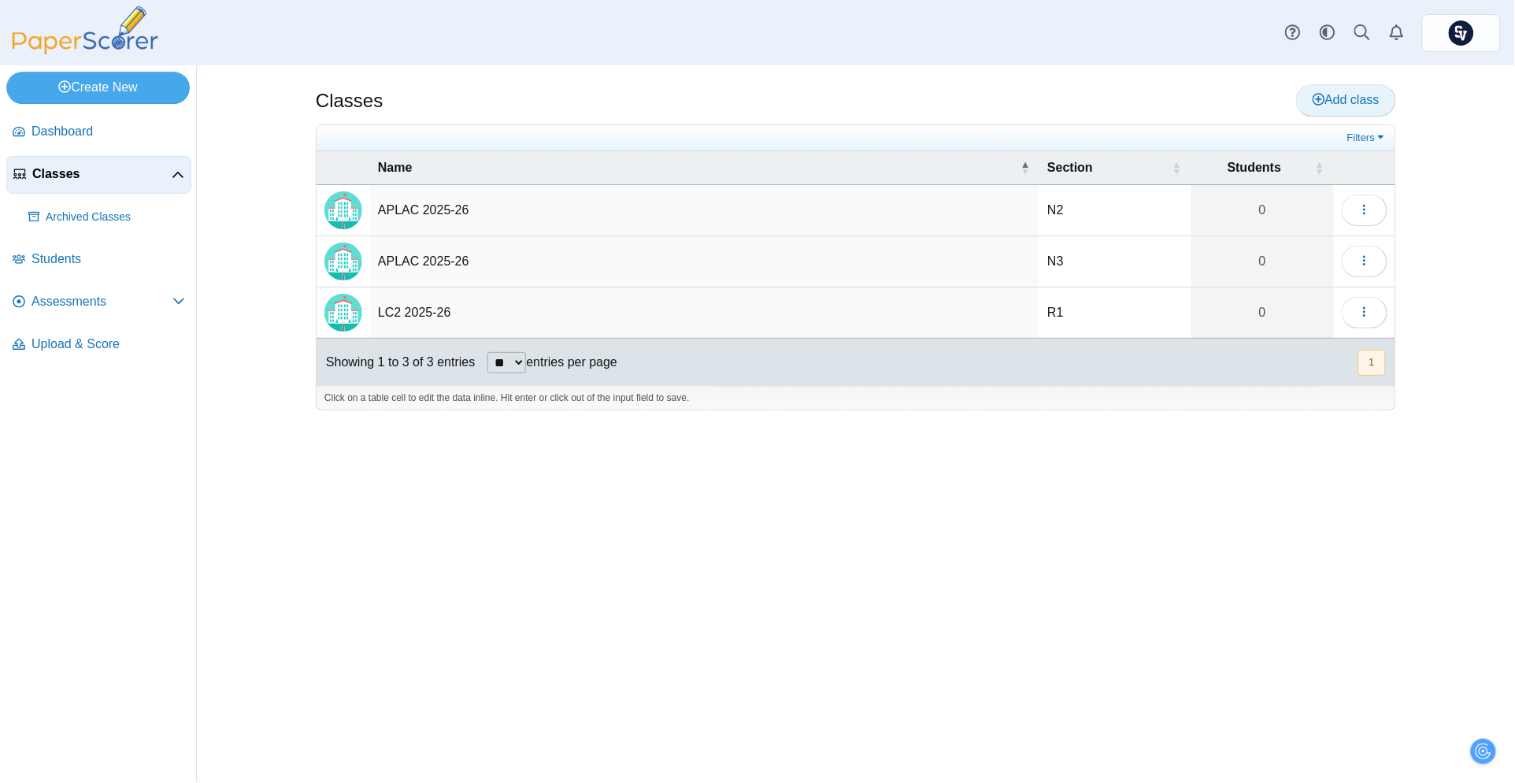
click at [1362, 102] on span "Add class" at bounding box center [1346, 99] width 67 height 13
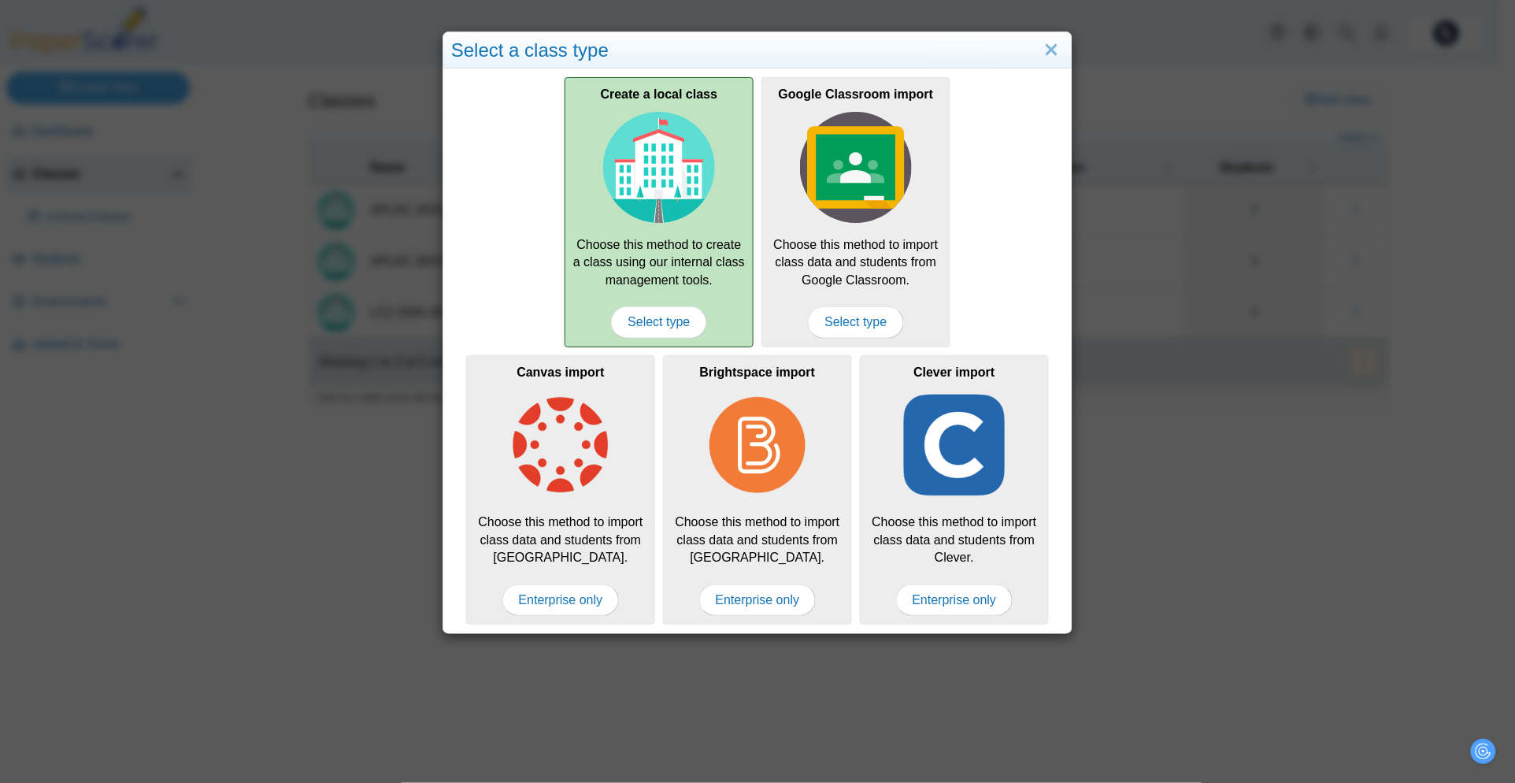
click at [636, 259] on div "Create a local class Choose this method to create a class using our internal cl…" at bounding box center [659, 211] width 189 height 269
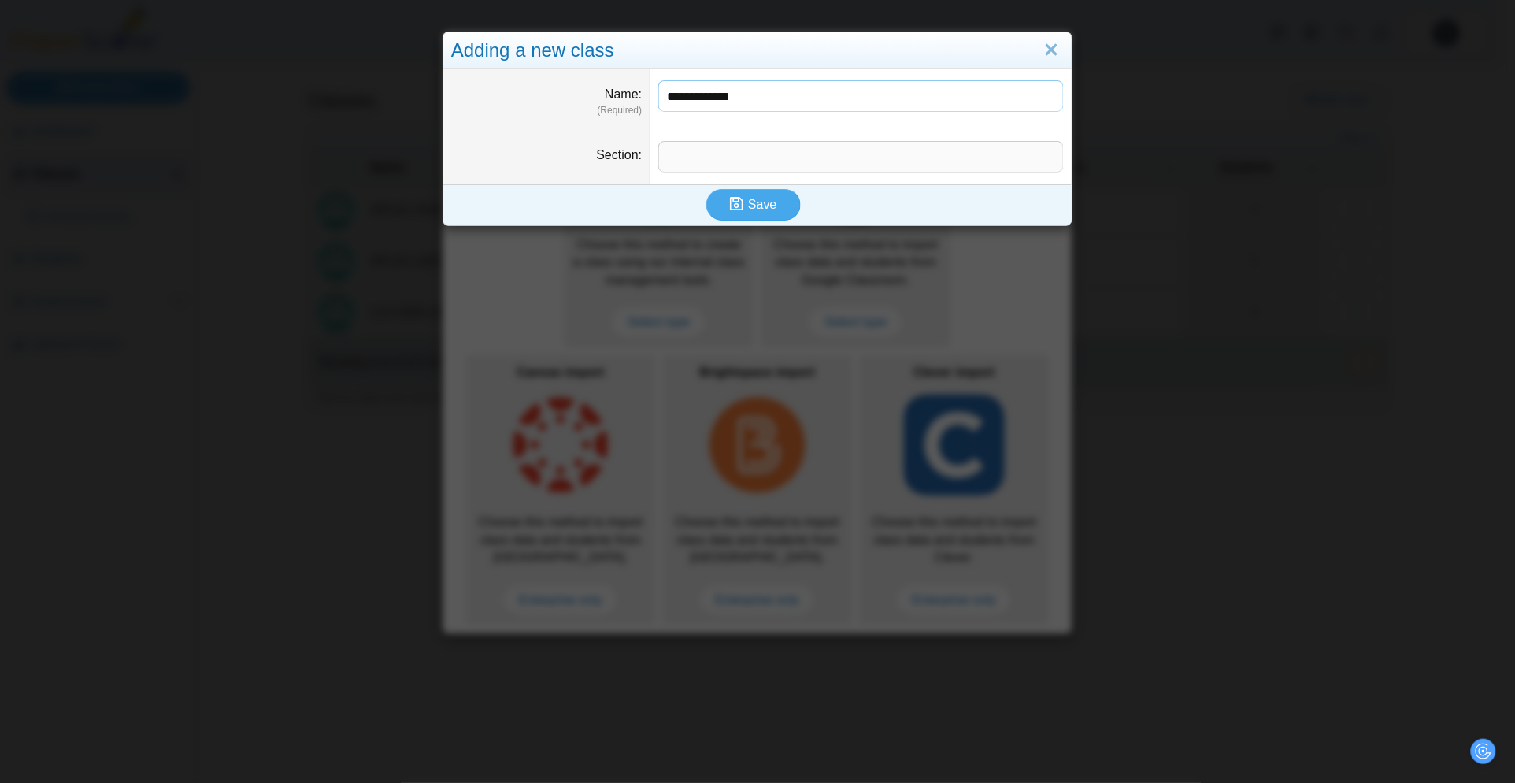
type input "**********"
type input "**"
drag, startPoint x: 744, startPoint y: 204, endPoint x: 754, endPoint y: 203, distance: 9.5
click at [748, 205] on span "Save" at bounding box center [762, 204] width 28 height 13
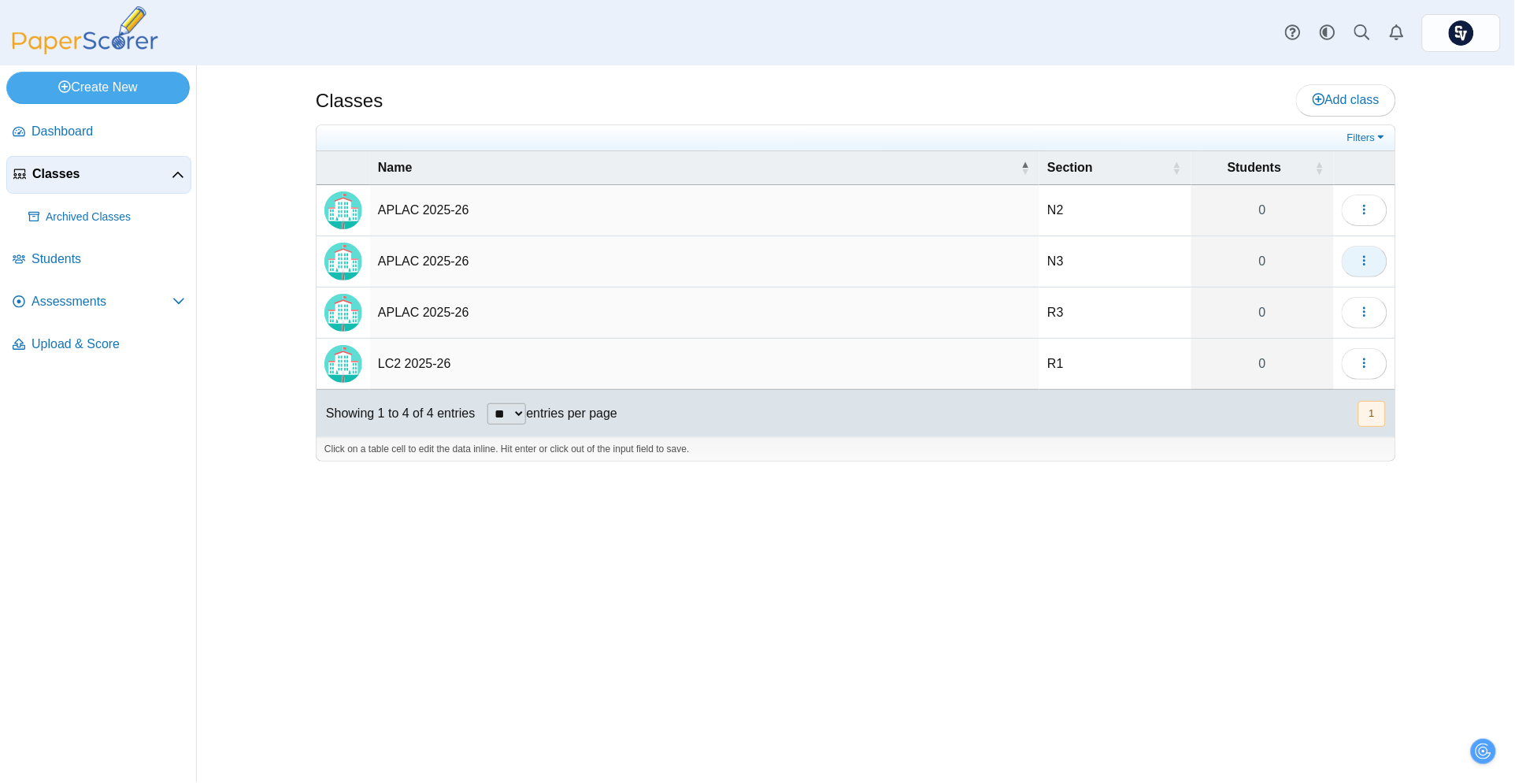
click at [1376, 265] on button "button" at bounding box center [1365, 262] width 46 height 32
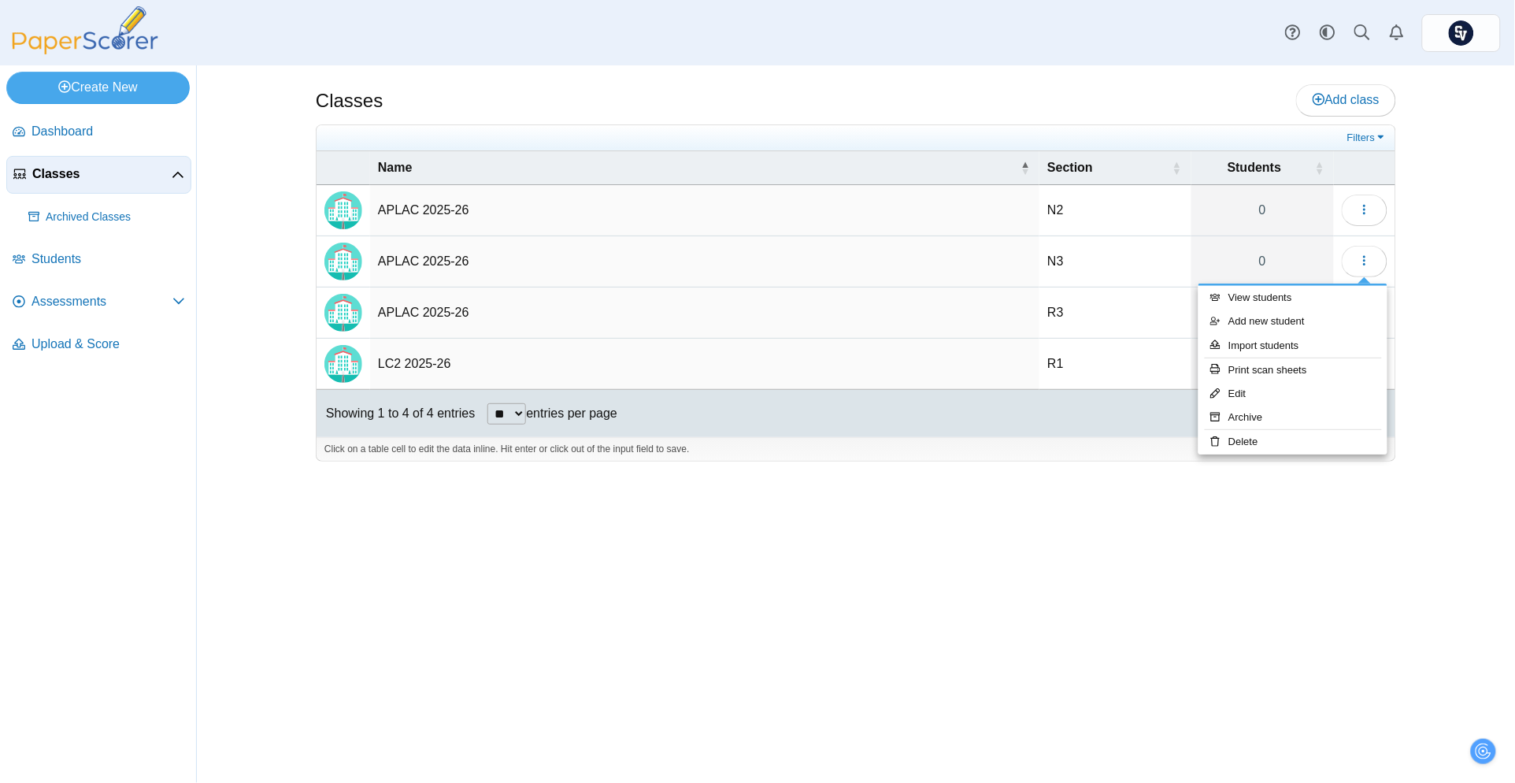
click at [1458, 247] on div "Classes Add class N2" at bounding box center [856, 423] width 1318 height 717
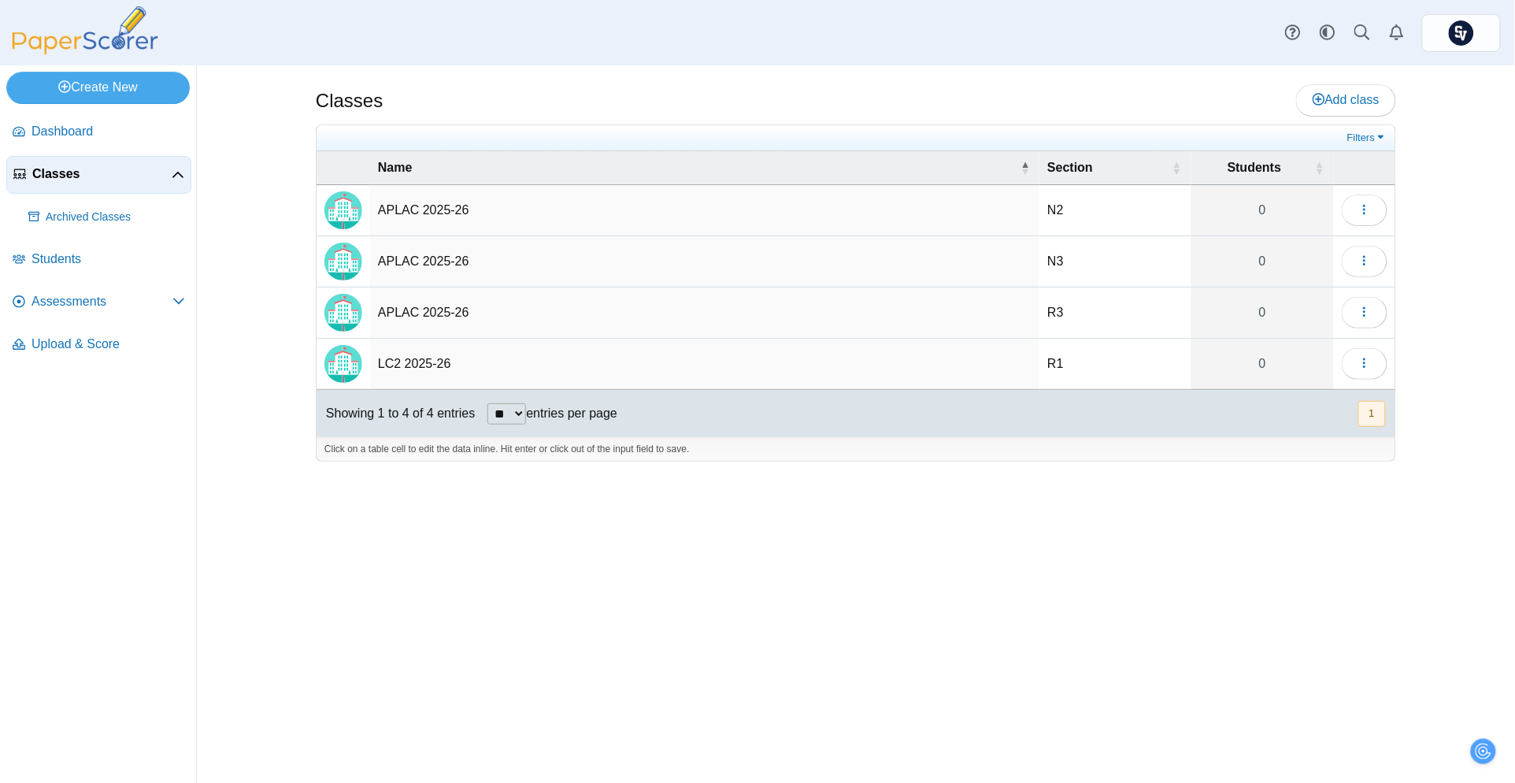
click at [1388, 209] on td "Loading…" at bounding box center [1364, 210] width 61 height 51
click at [1366, 204] on icon "button" at bounding box center [1365, 209] width 13 height 13
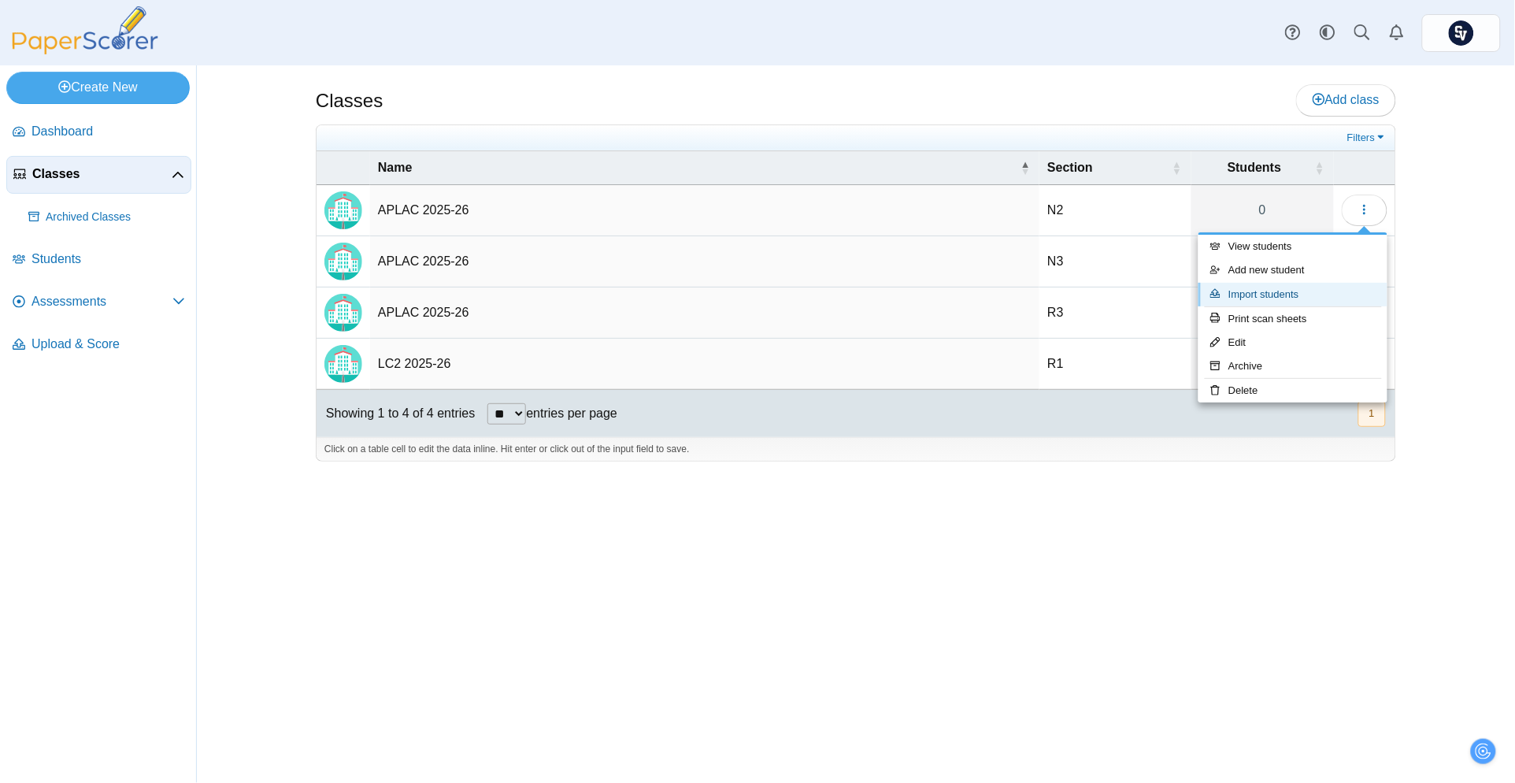
click at [1300, 286] on link "Import students" at bounding box center [1293, 295] width 189 height 24
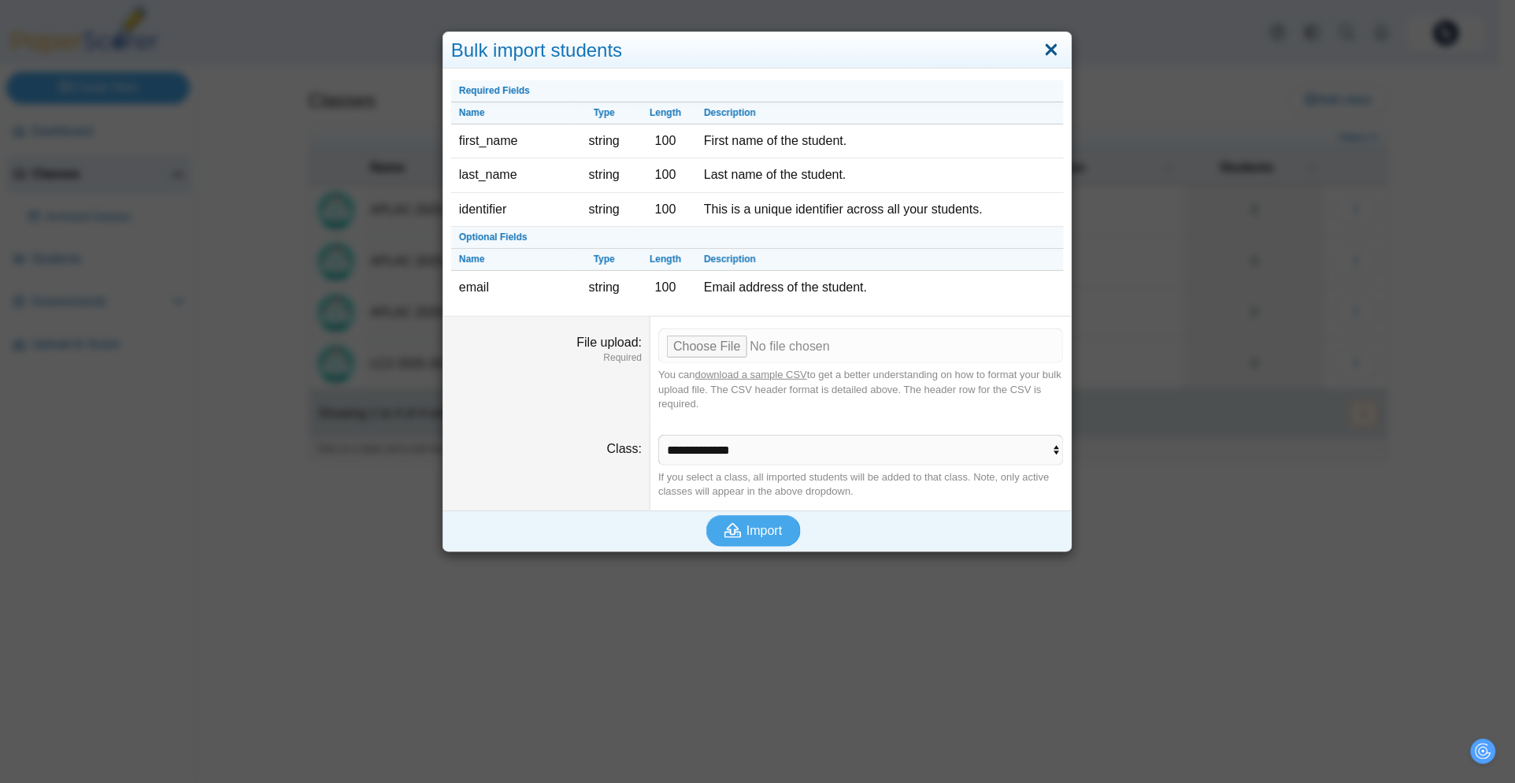
click at [1045, 50] on link "Close" at bounding box center [1052, 50] width 24 height 27
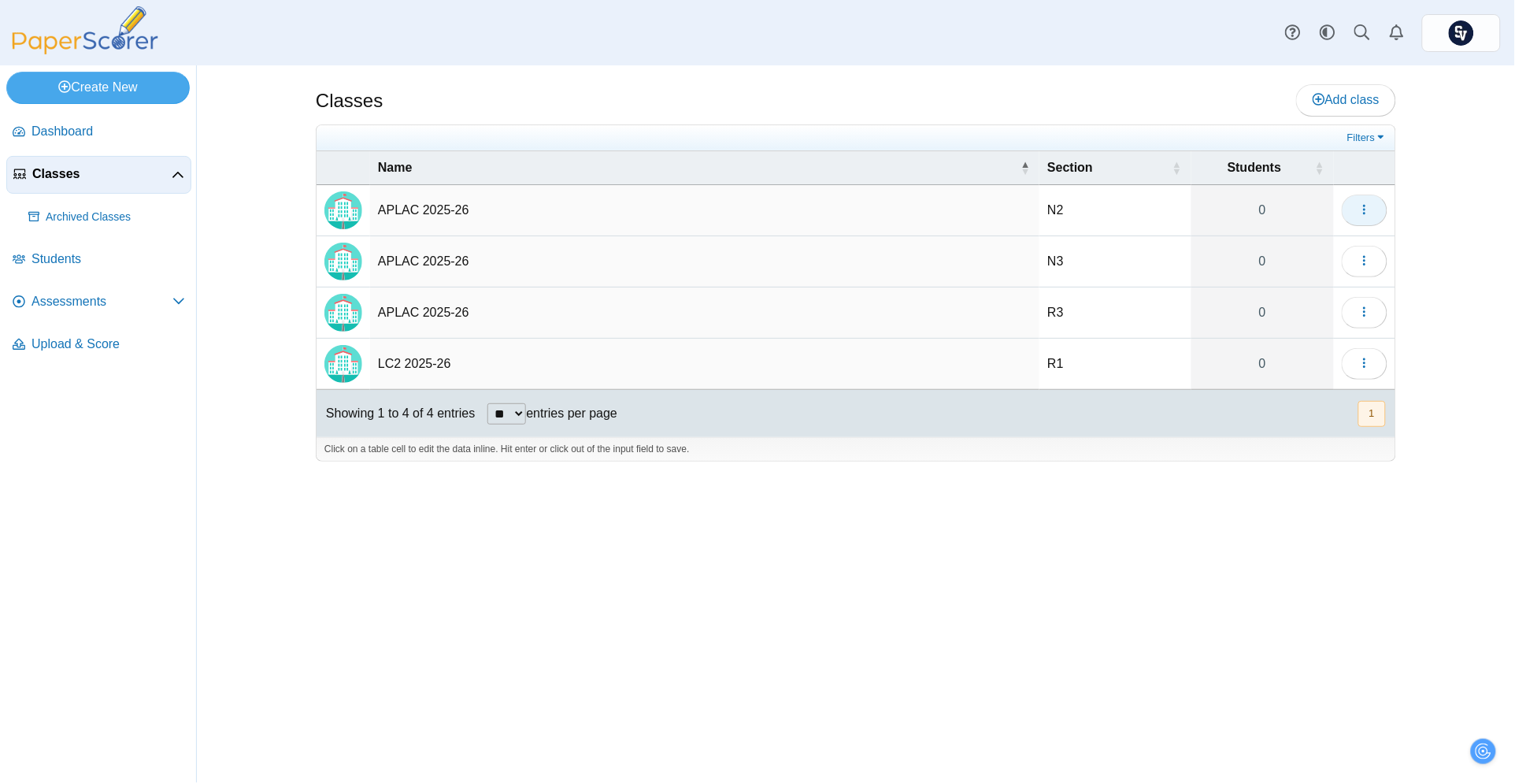
click at [1377, 202] on button "button" at bounding box center [1365, 211] width 46 height 32
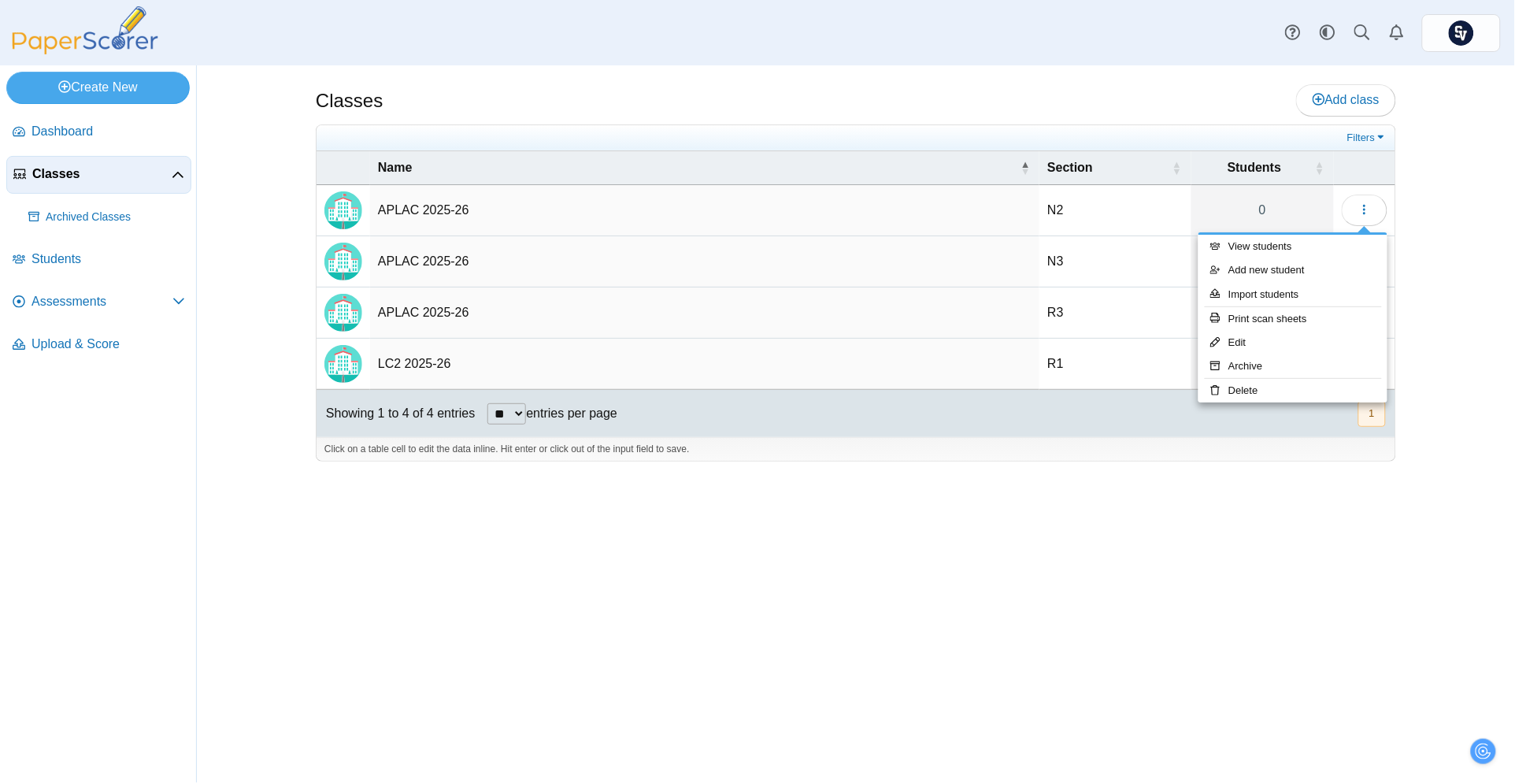
drag, startPoint x: 1444, startPoint y: 224, endPoint x: 1413, endPoint y: 216, distance: 31.7
click at [1444, 223] on div "Classes Add class Filters N2 0" at bounding box center [855, 423] width 1181 height 717
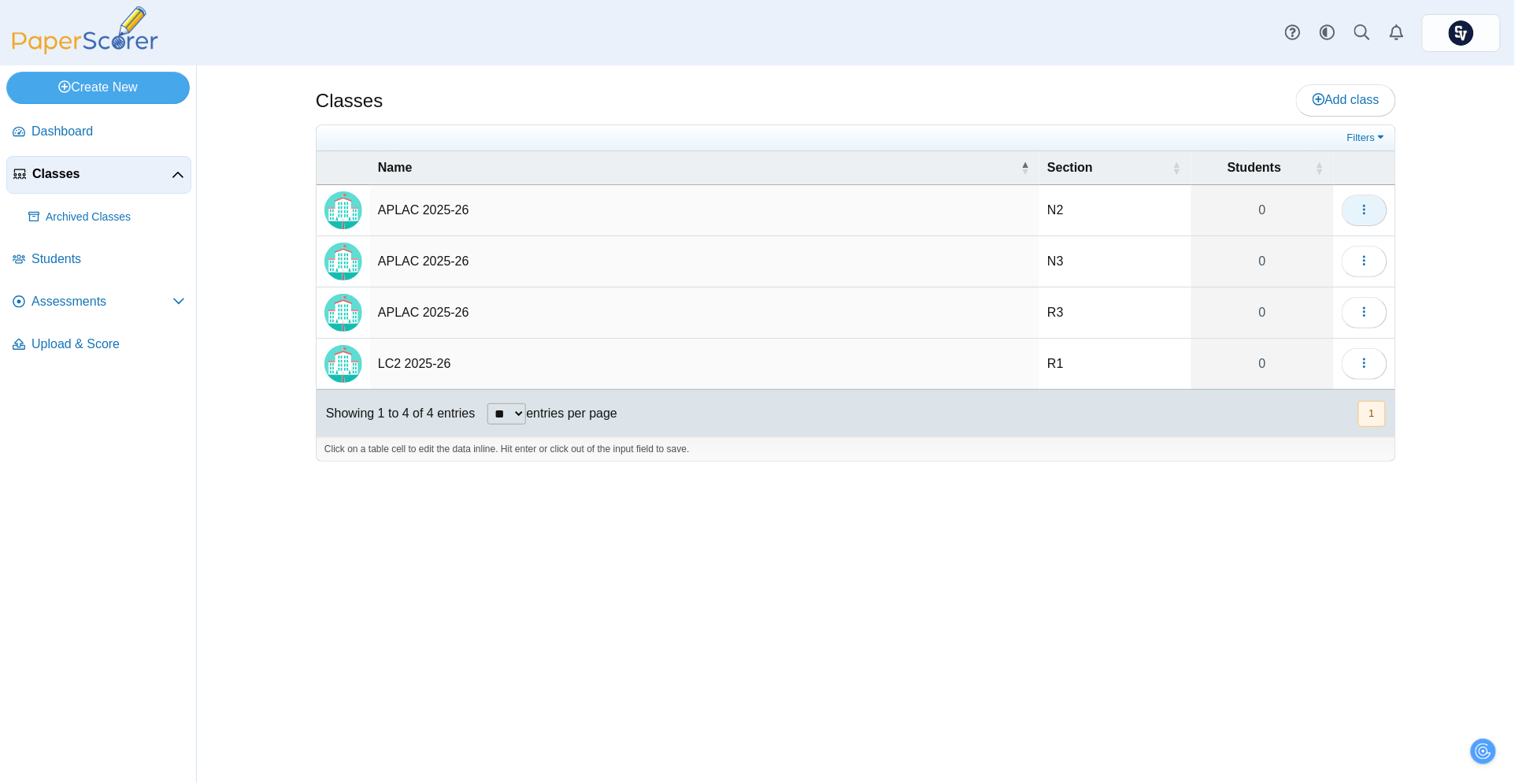
click at [1371, 210] on button "button" at bounding box center [1365, 211] width 46 height 32
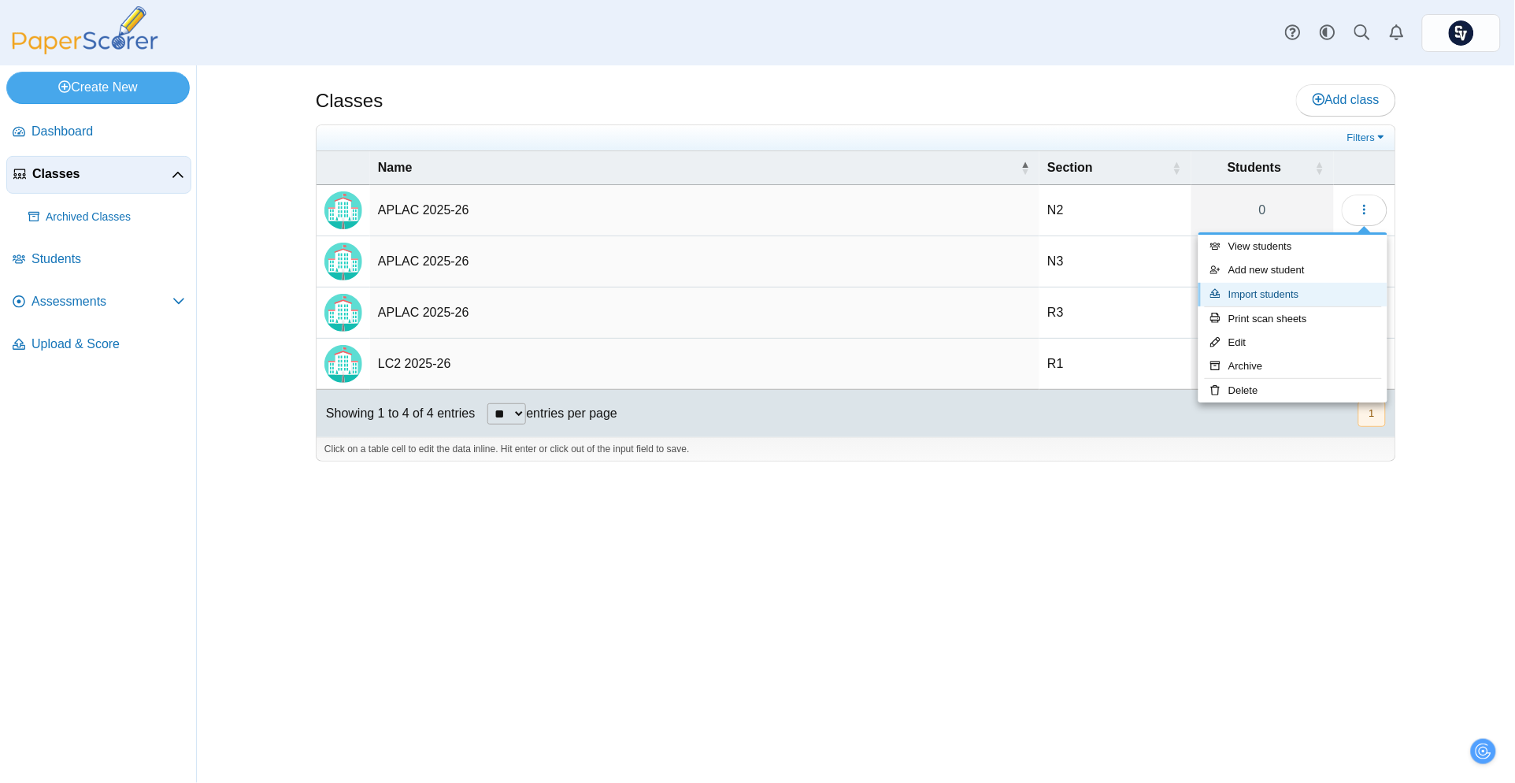
click at [1288, 296] on link "Import students" at bounding box center [1293, 295] width 189 height 24
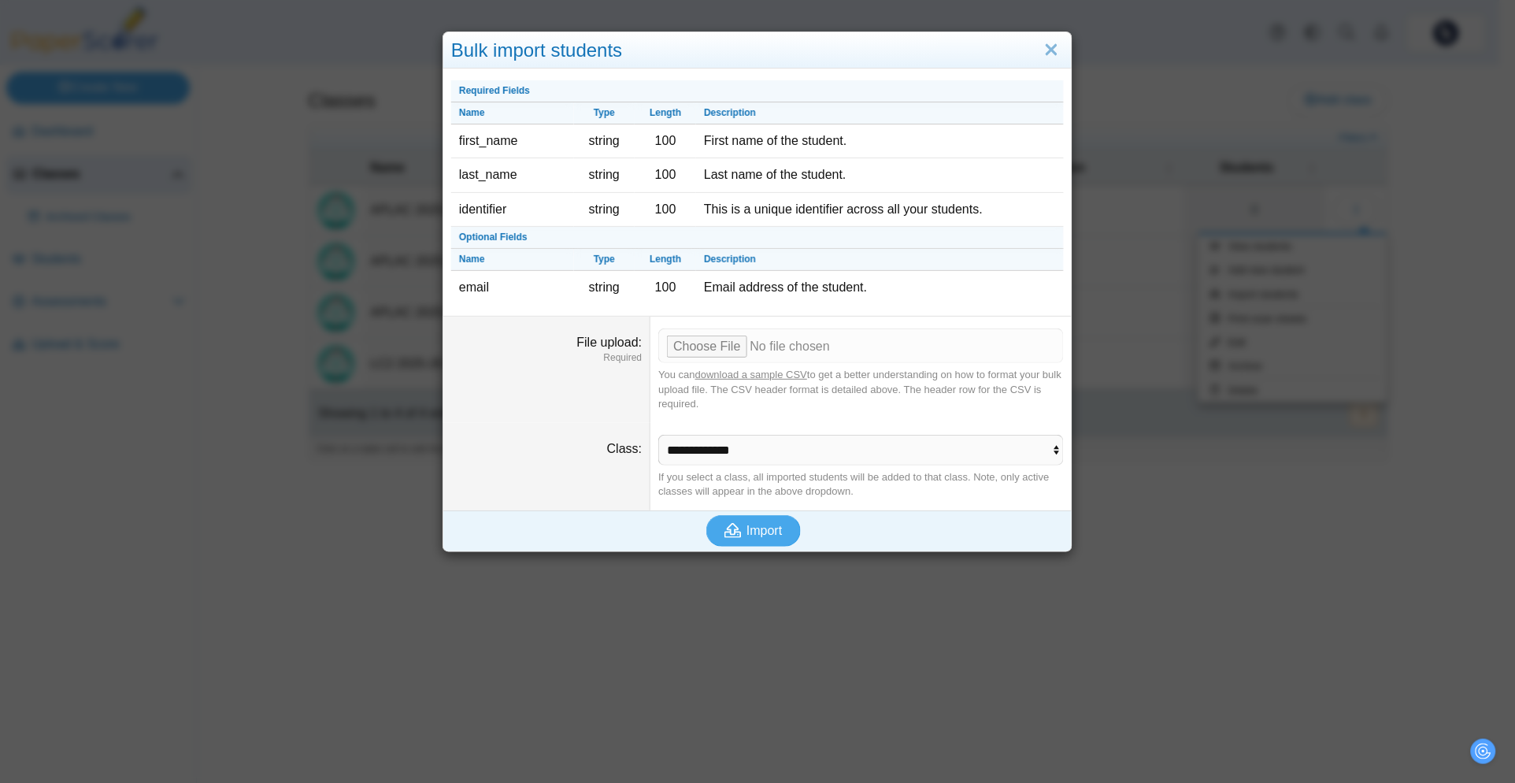
click at [743, 373] on link "download a sample CSV" at bounding box center [751, 375] width 112 height 12
click at [726, 344] on input "File upload" at bounding box center [861, 345] width 406 height 35
type input "**********"
click at [901, 450] on select "**********" at bounding box center [861, 450] width 406 height 30
click at [912, 446] on select "**********" at bounding box center [861, 450] width 406 height 30
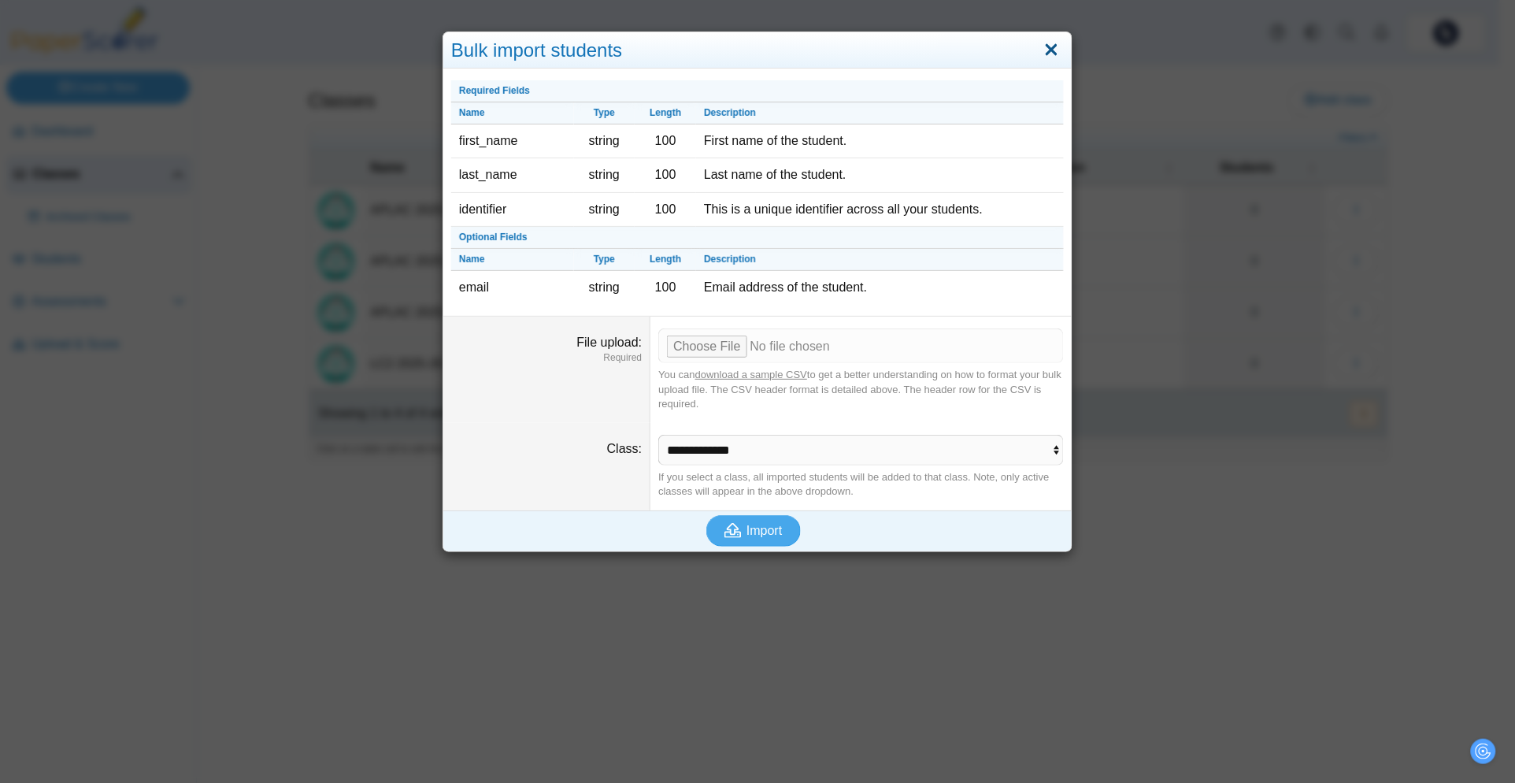
click at [1045, 45] on link "Close" at bounding box center [1052, 50] width 24 height 27
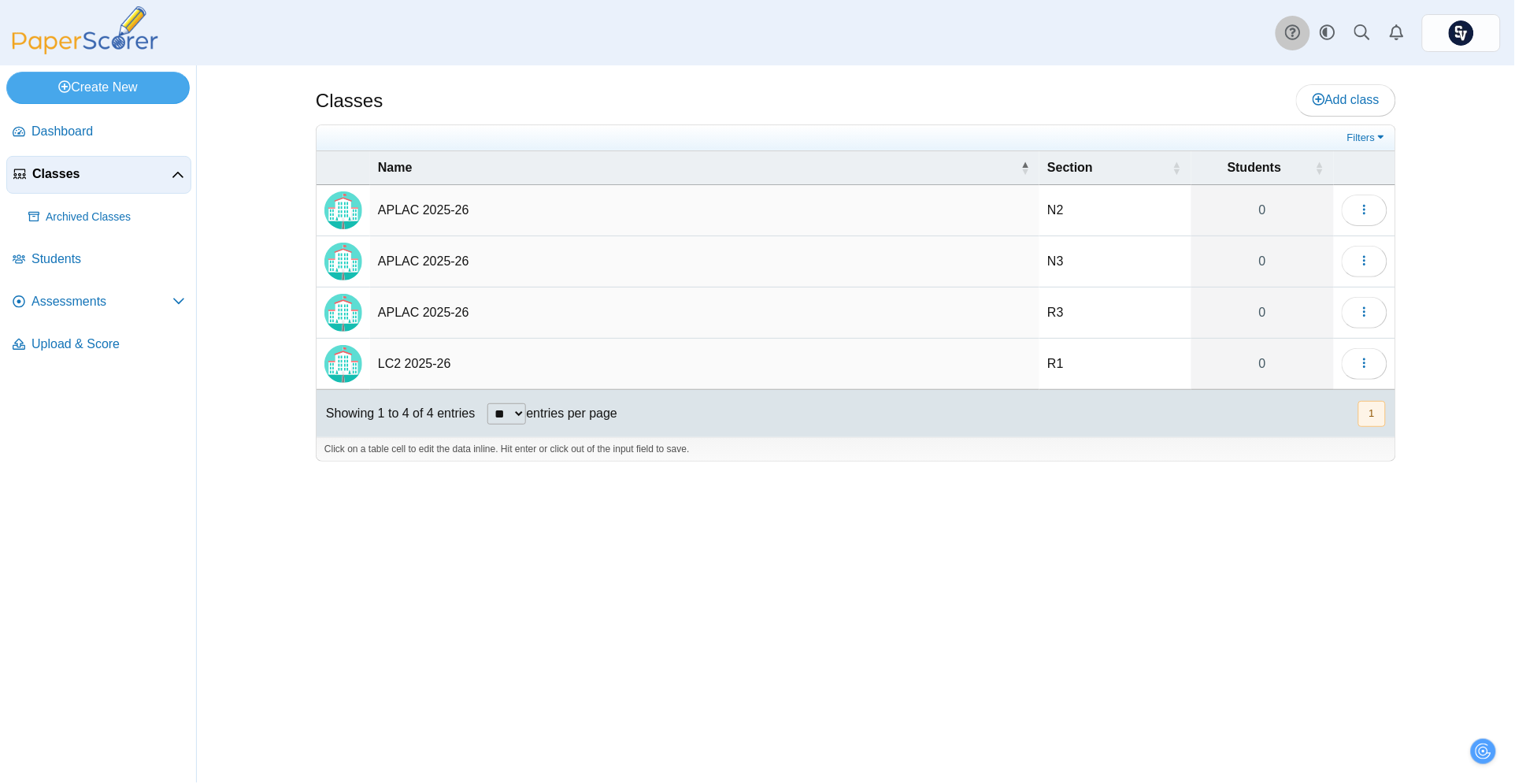
click at [1296, 30] on use at bounding box center [1292, 32] width 15 height 15
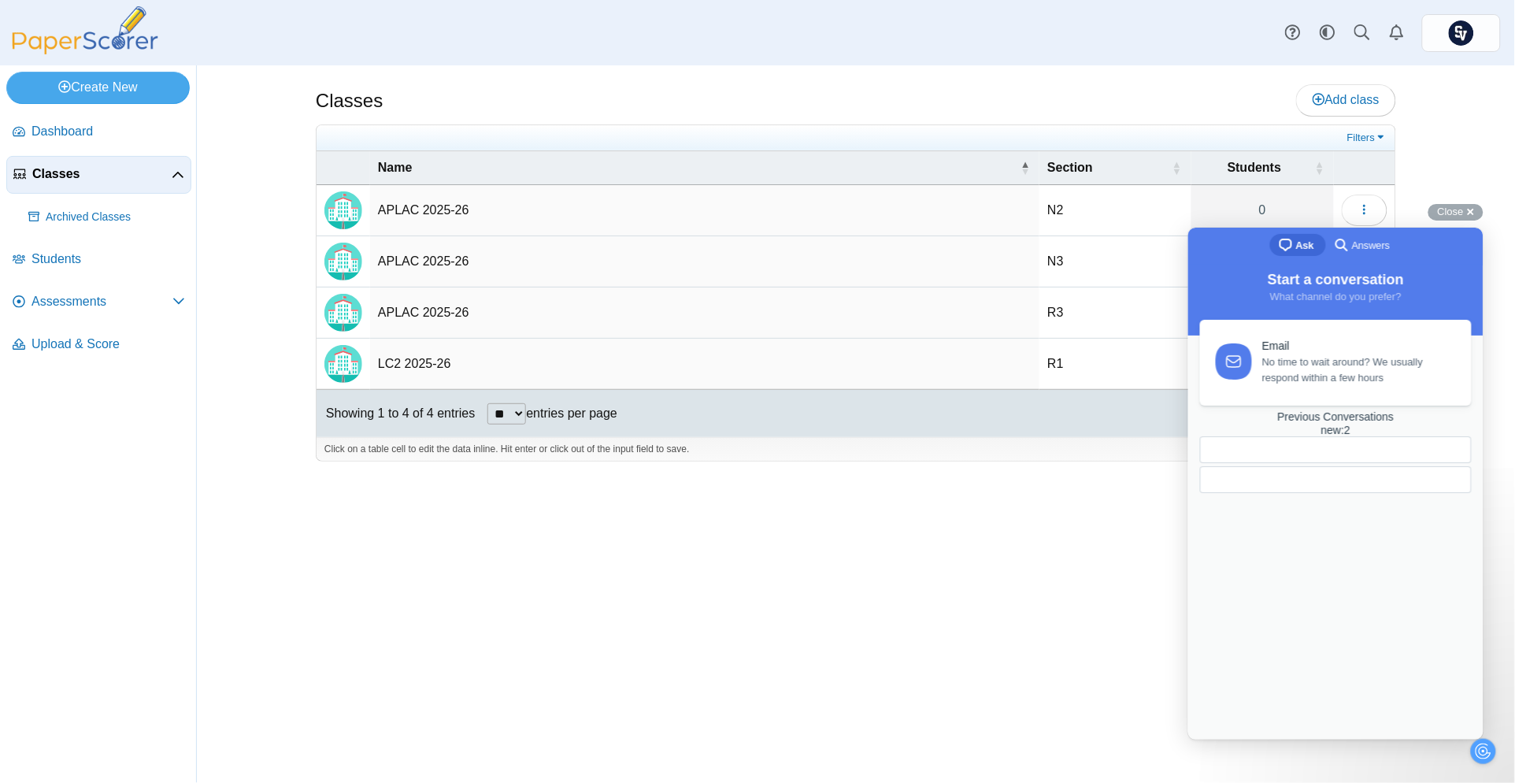
click at [1385, 436] on div "new : 2" at bounding box center [1335, 429] width 272 height 13
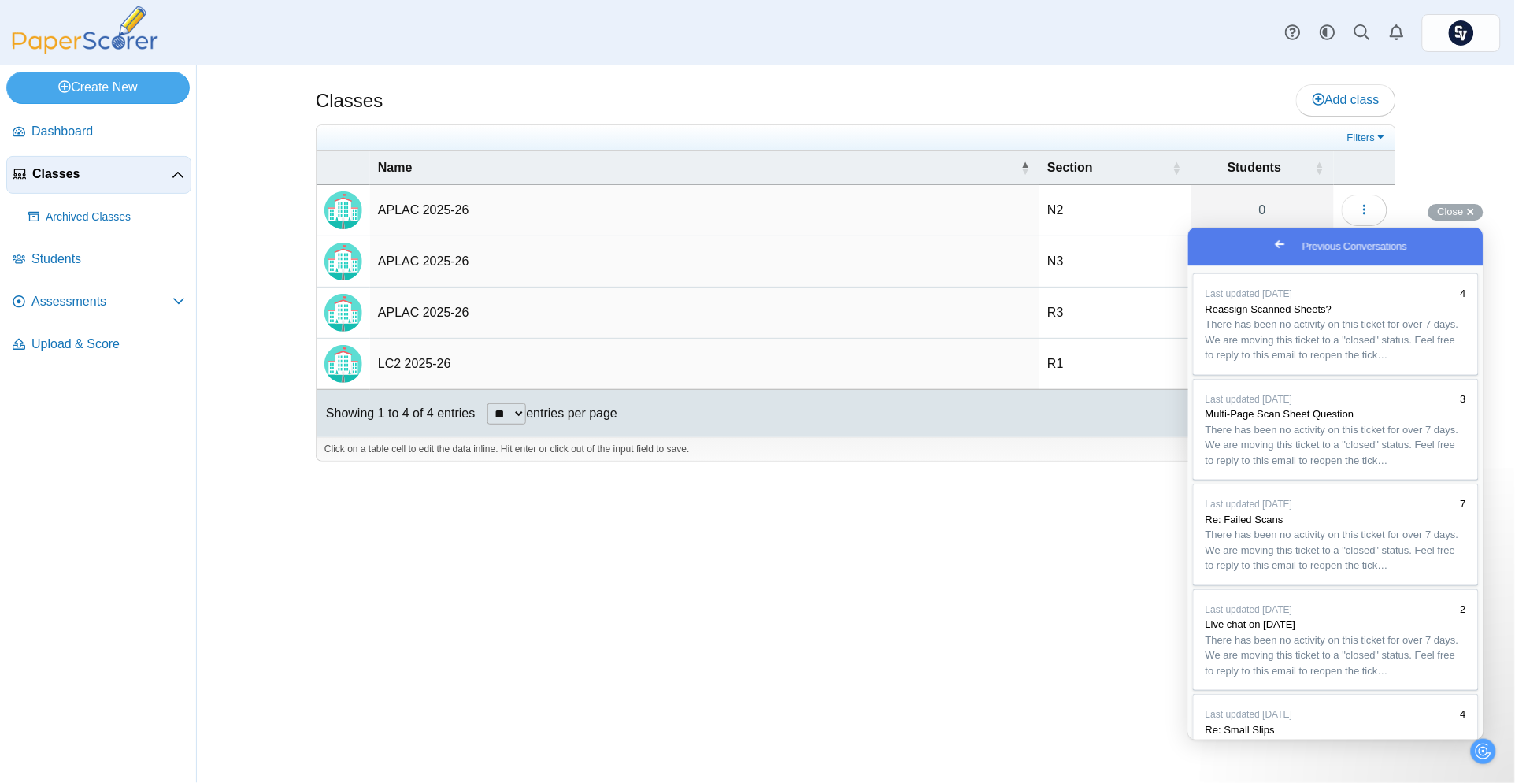
click at [1270, 239] on span "Go back" at bounding box center [1279, 243] width 19 height 19
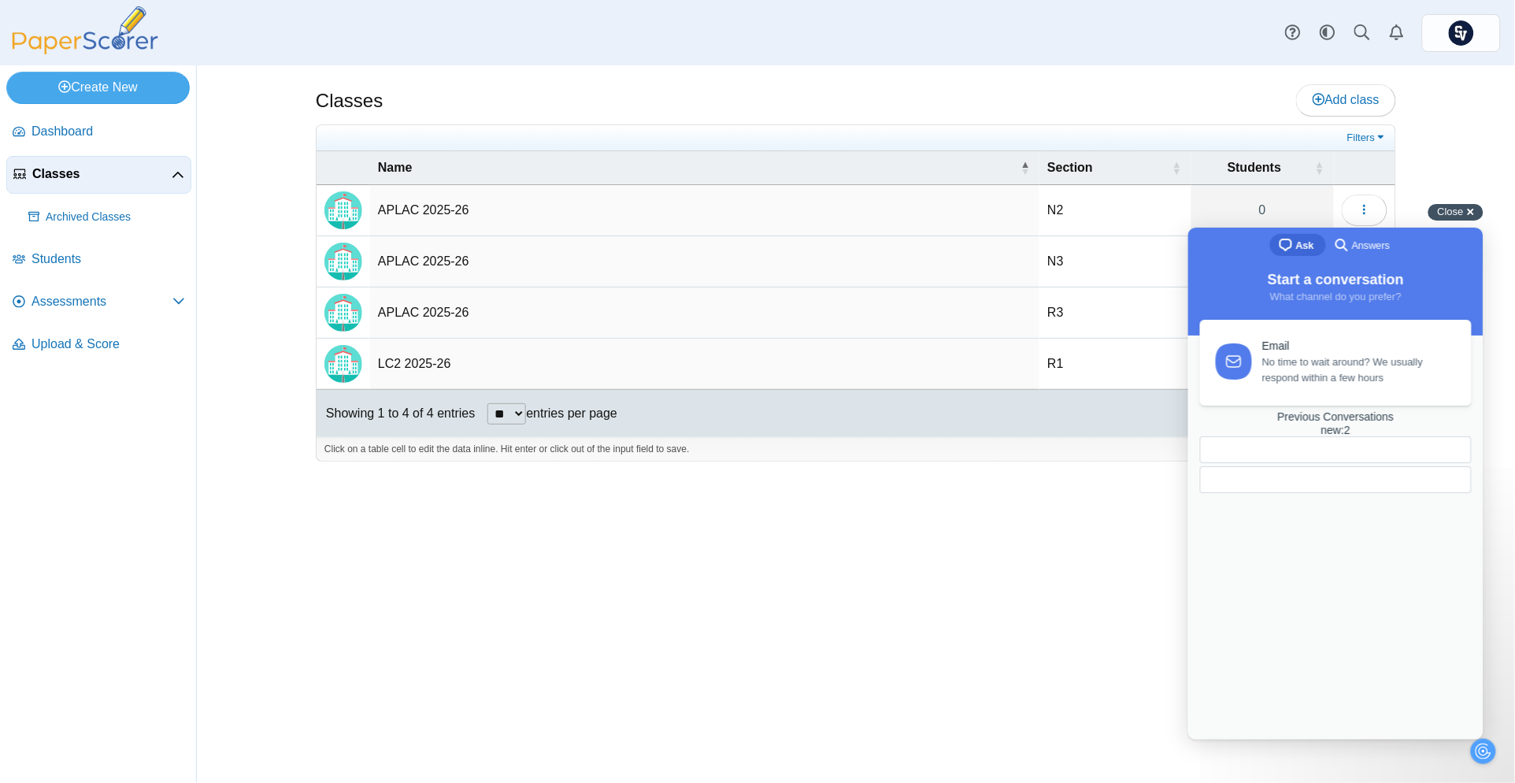
click at [1456, 211] on span "Close" at bounding box center [1451, 212] width 26 height 12
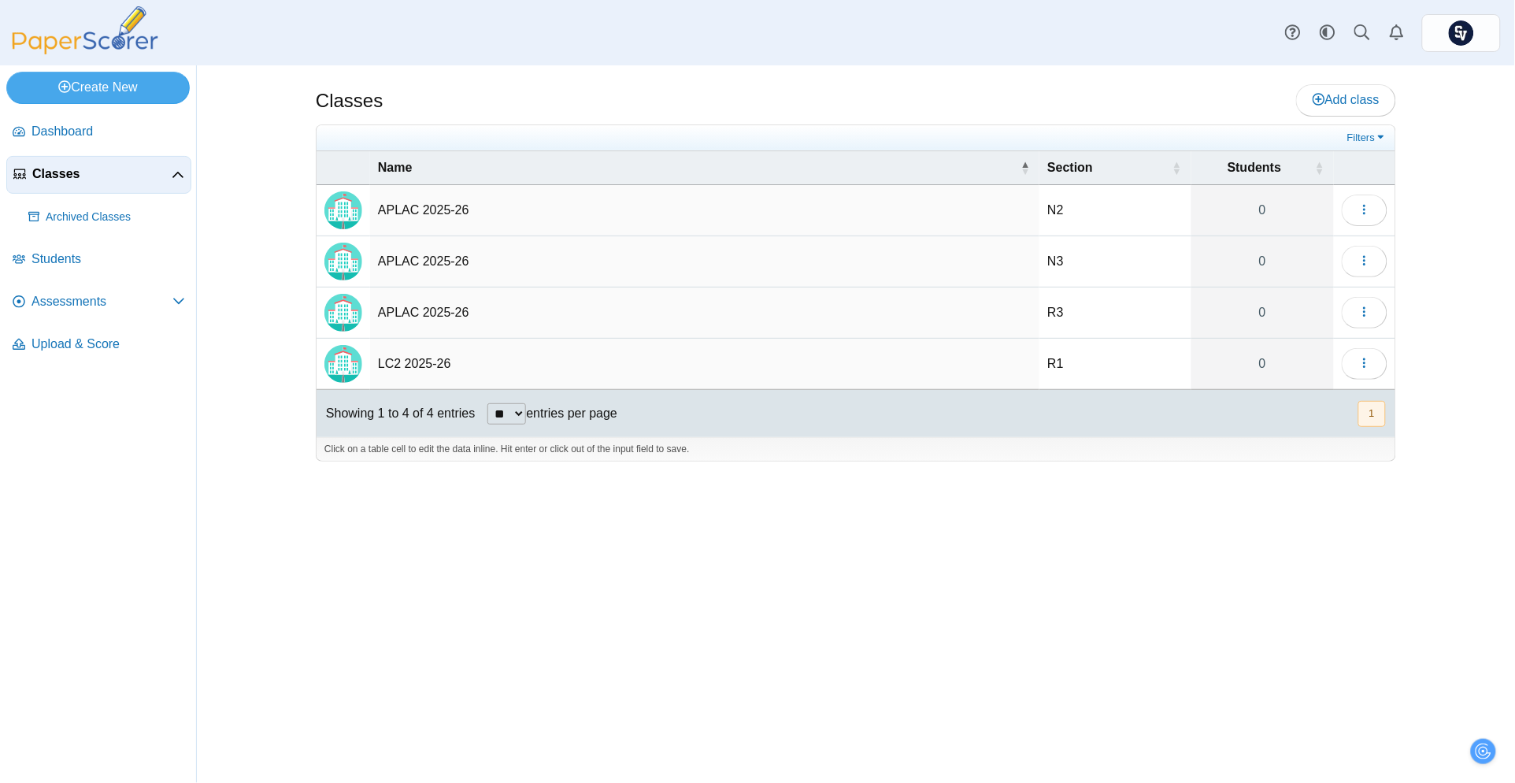
click at [95, 40] on img at bounding box center [85, 30] width 158 height 48
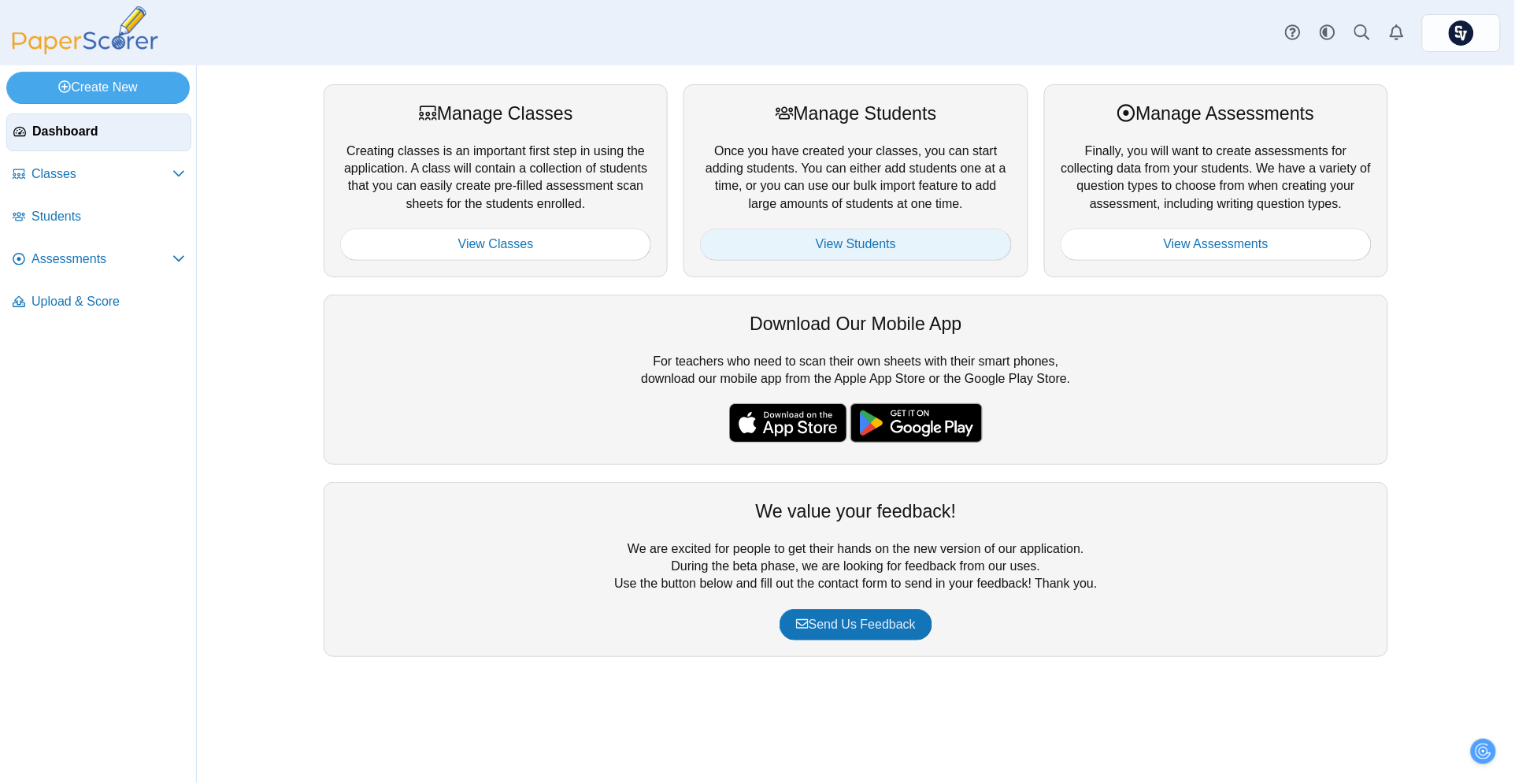
click at [843, 242] on link "View Students" at bounding box center [855, 244] width 311 height 32
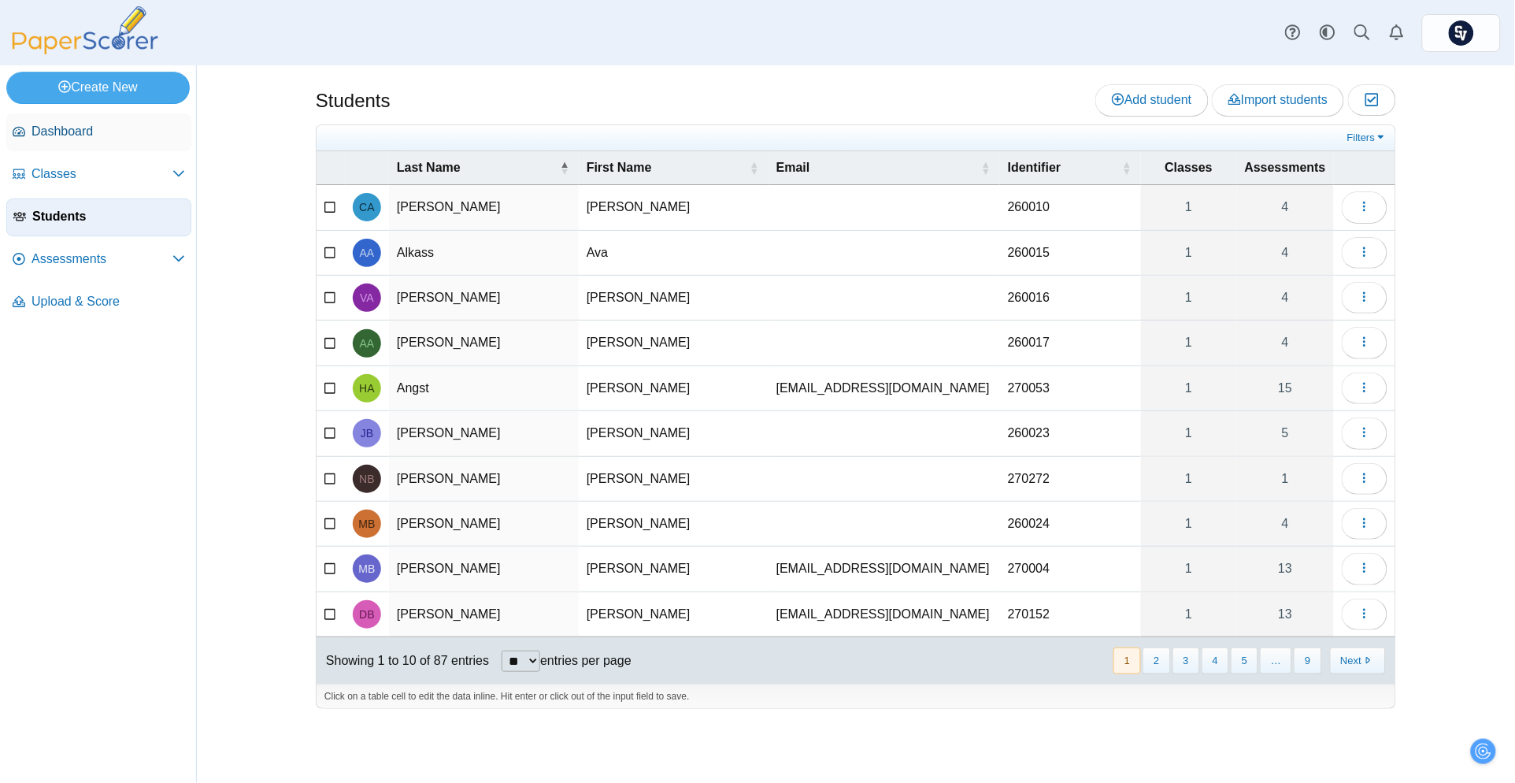
click at [91, 132] on span "Dashboard" at bounding box center [109, 131] width 154 height 17
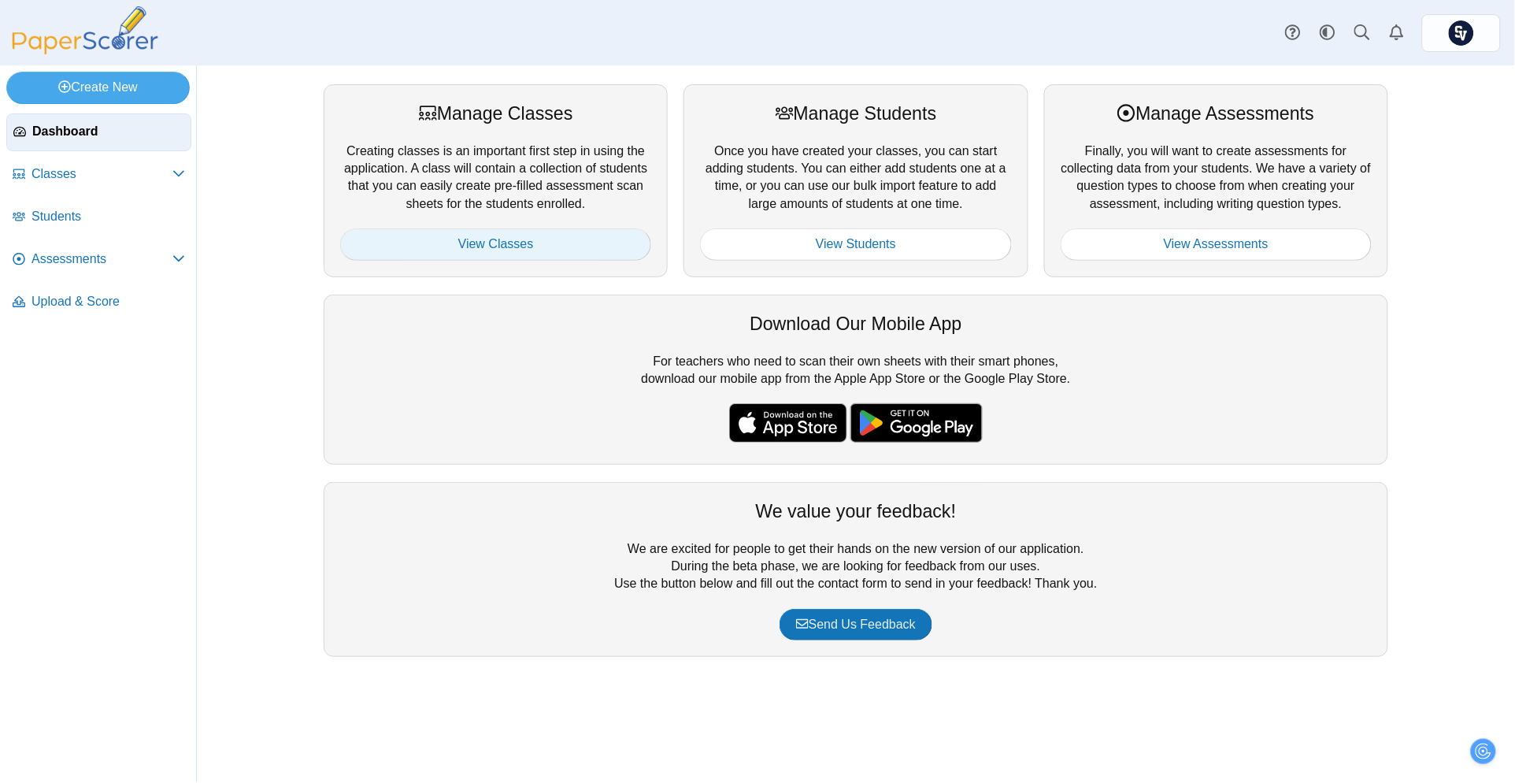
click at [521, 239] on link "View Classes" at bounding box center [495, 244] width 311 height 32
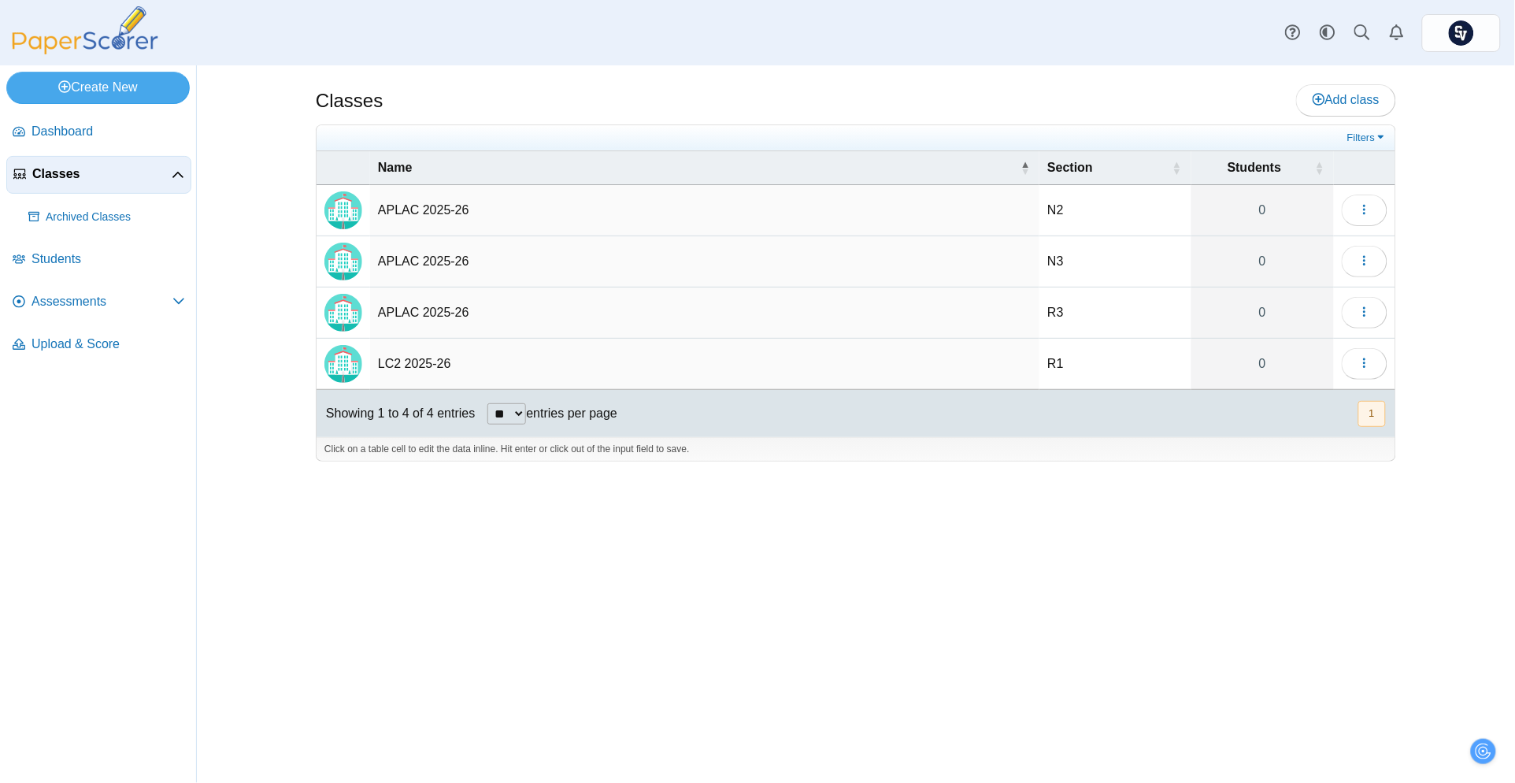
click at [1057, 210] on td "N2" at bounding box center [1115, 210] width 151 height 51
click at [1101, 259] on td "N3" at bounding box center [1115, 261] width 151 height 51
type input "**"
click at [1192, 106] on div "Classes Add class" at bounding box center [856, 101] width 1081 height 35
click at [1318, 130] on ul at bounding box center [833, 138] width 1019 height 16
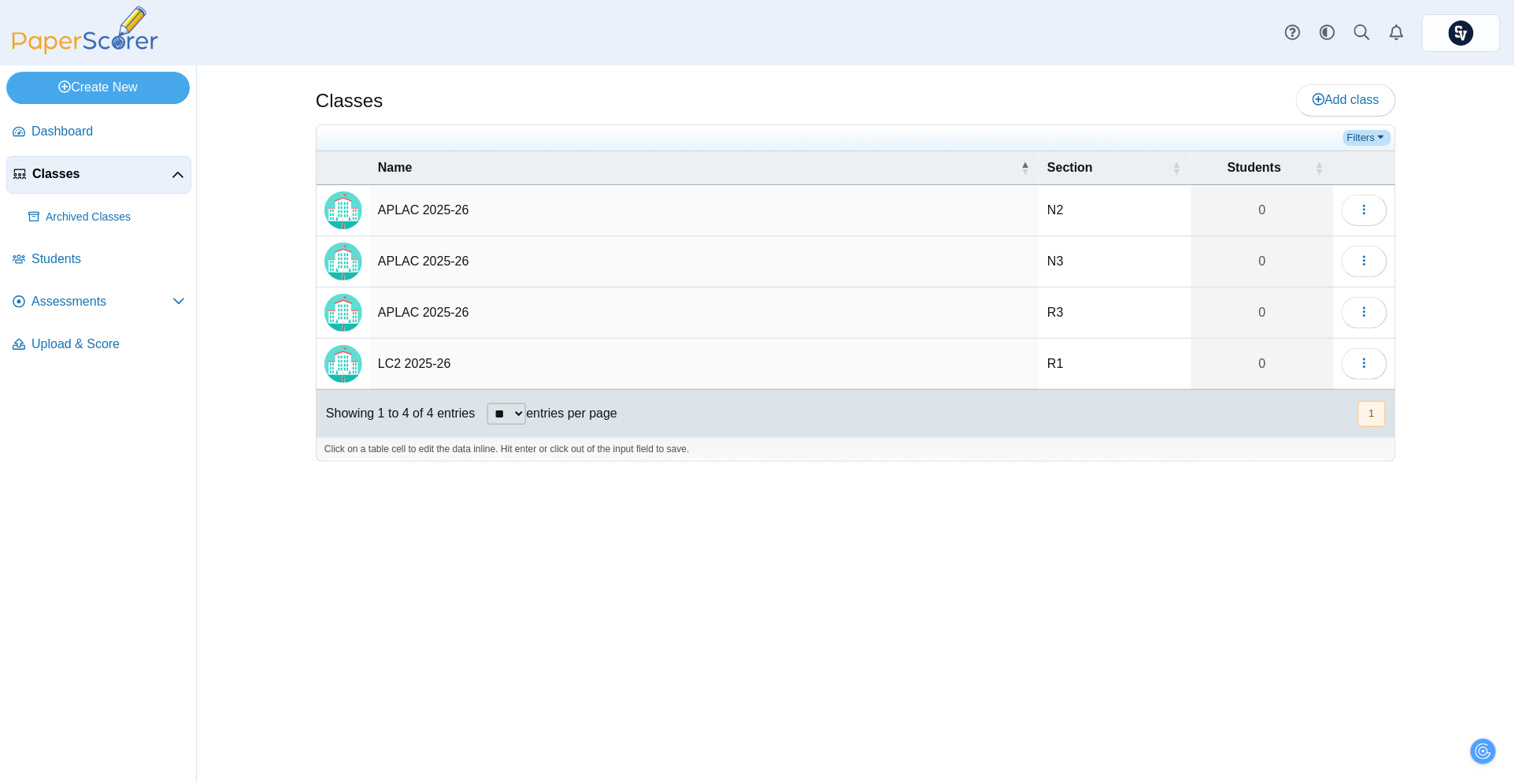
drag, startPoint x: 1342, startPoint y: 129, endPoint x: 1355, endPoint y: 132, distance: 12.8
click at [1347, 130] on div "Filters Show only: Loading…" at bounding box center [855, 138] width 1063 height 16
click at [1357, 132] on link "Filters" at bounding box center [1368, 138] width 48 height 16
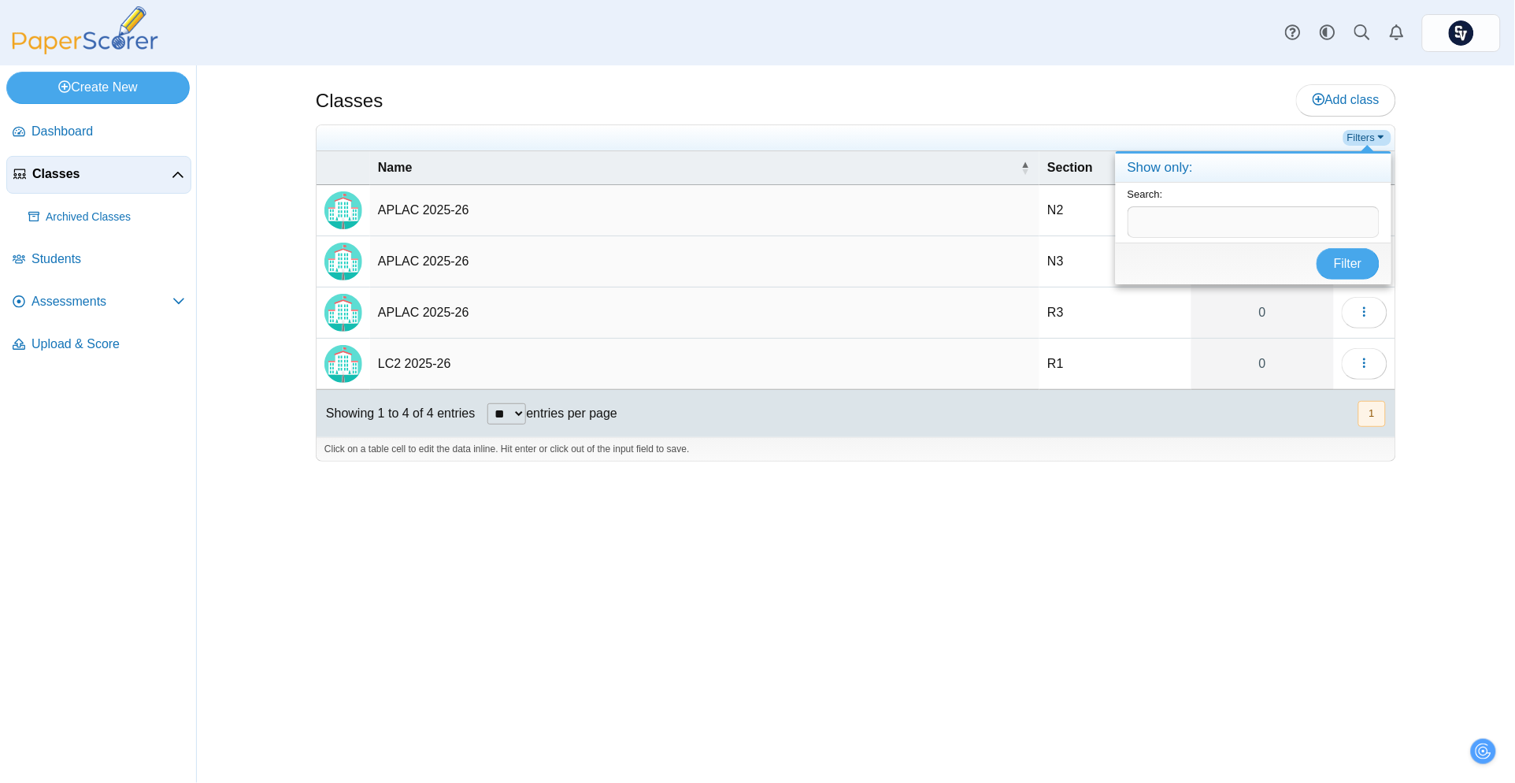
click at [1372, 135] on link "Filters" at bounding box center [1368, 138] width 48 height 16
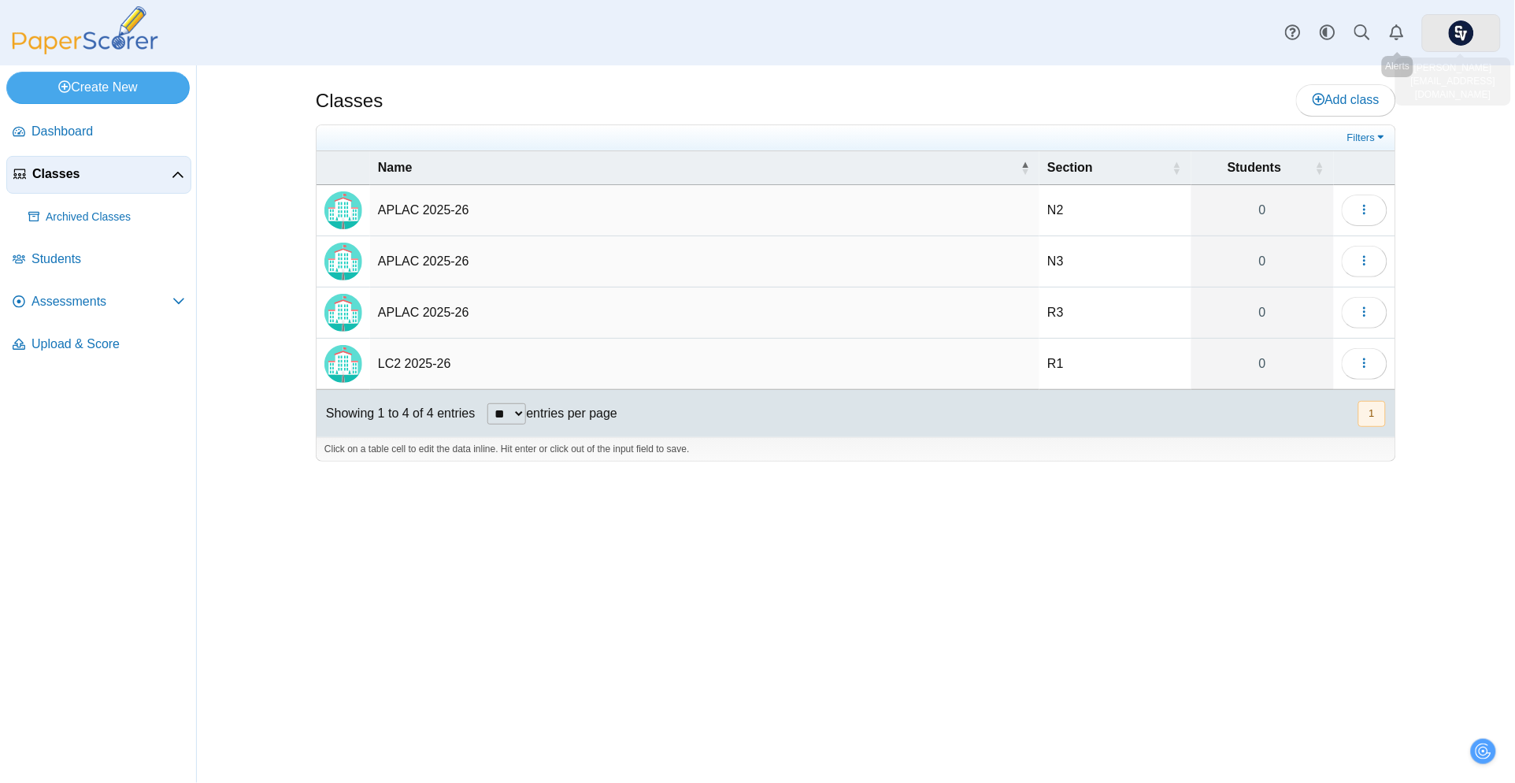
click at [1454, 29] on img at bounding box center [1461, 32] width 25 height 25
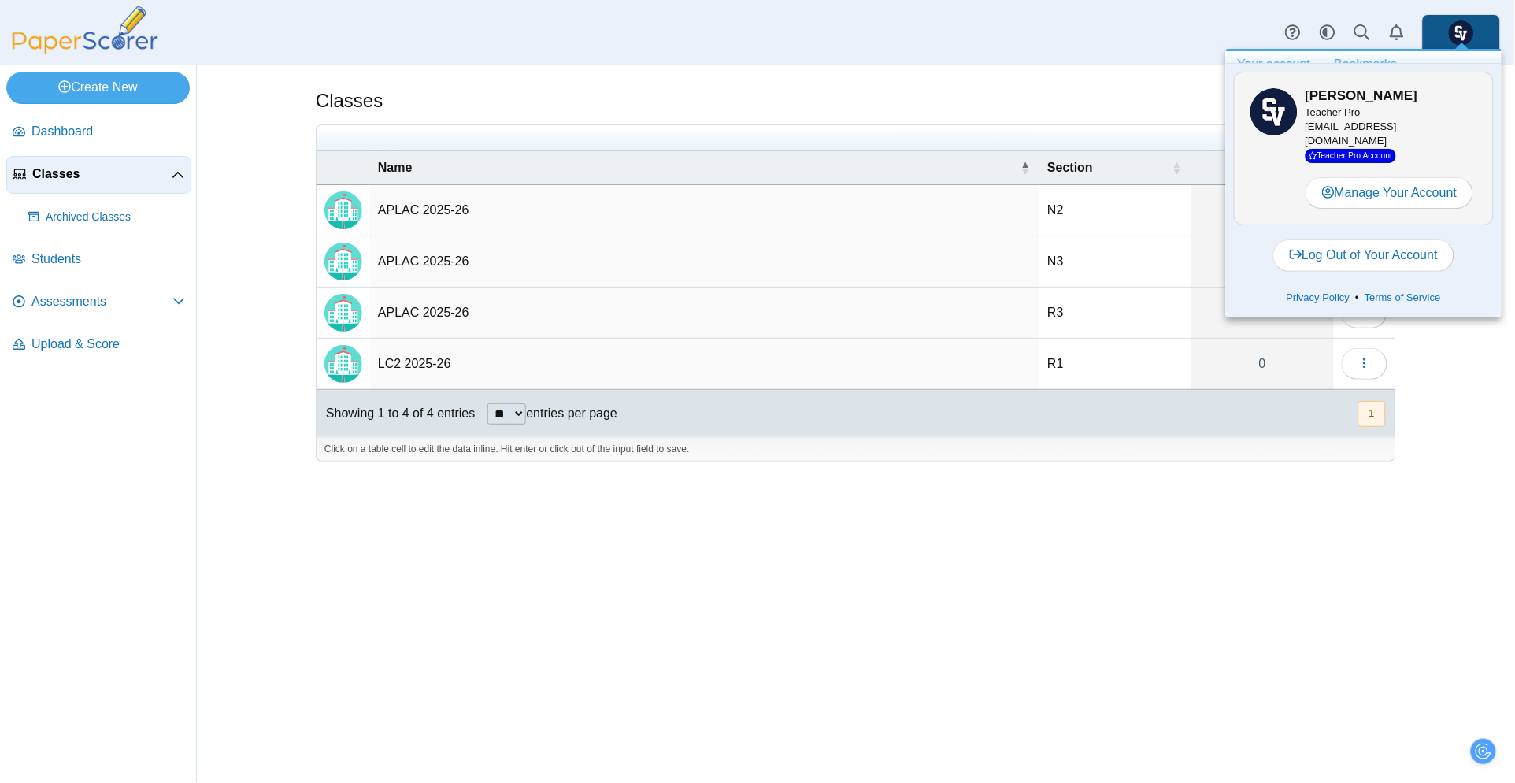
click at [1391, 68] on link "Bookmarks" at bounding box center [1366, 64] width 87 height 27
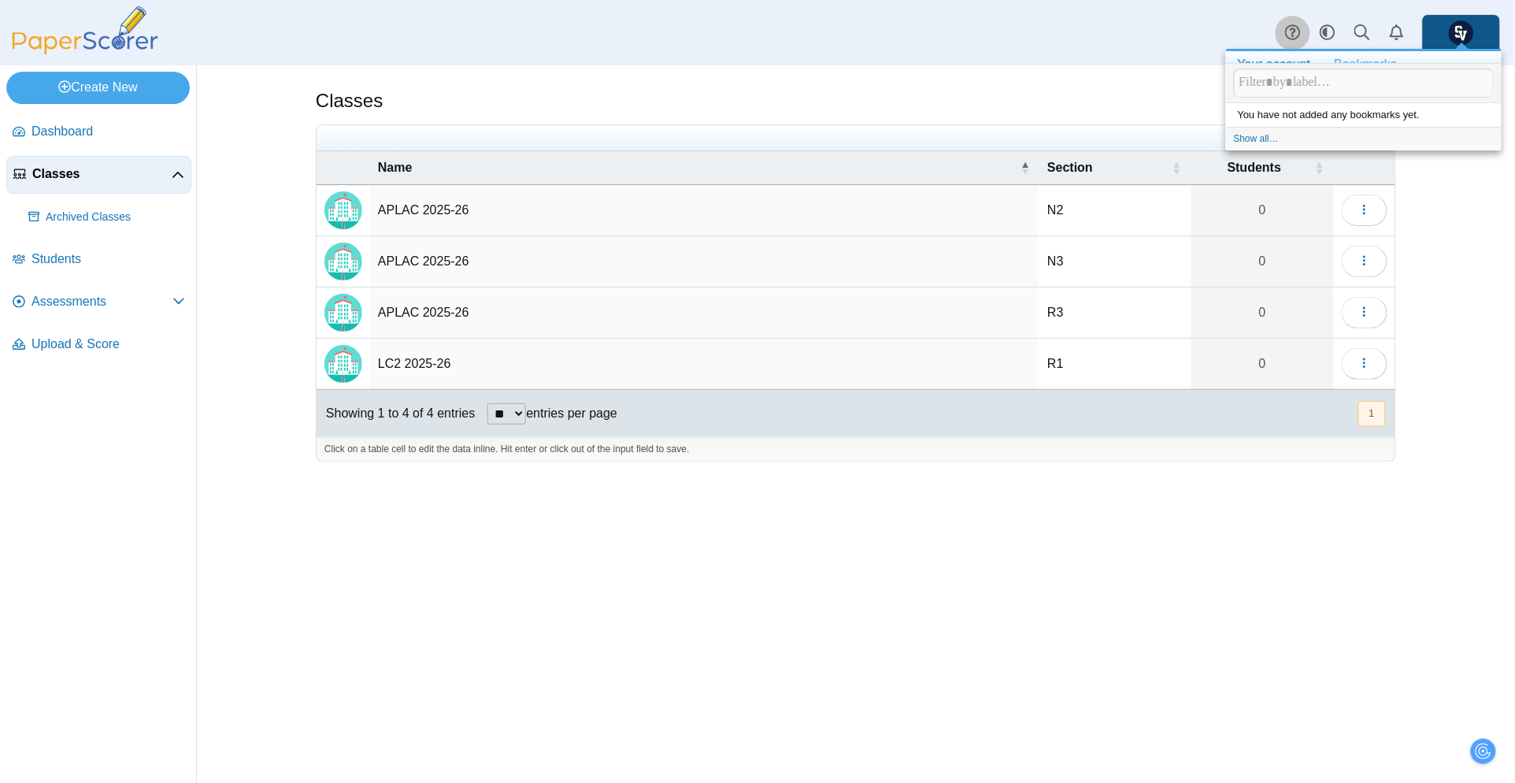
click at [1295, 29] on use at bounding box center [1292, 32] width 15 height 15
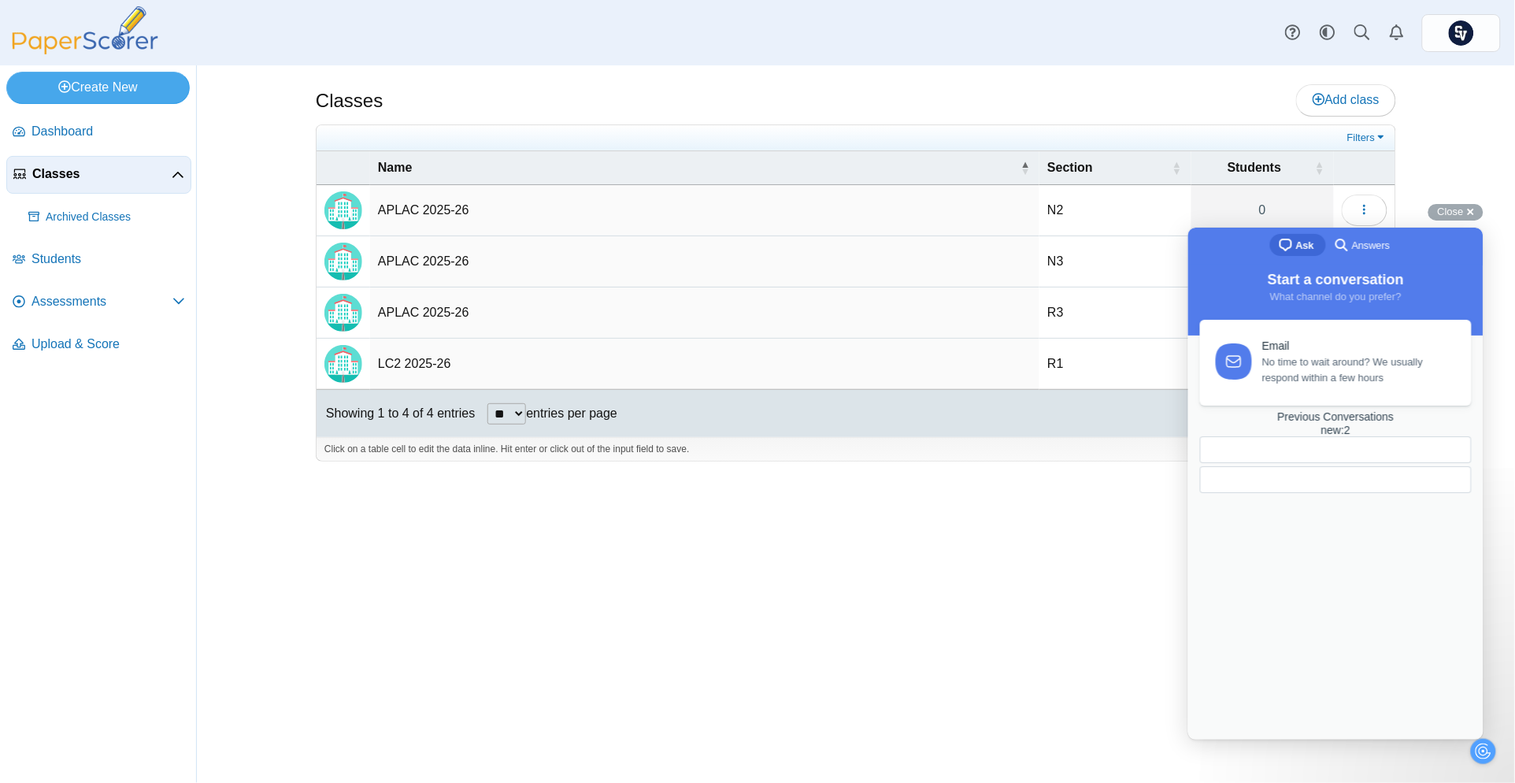
click at [83, 33] on img at bounding box center [85, 30] width 158 height 48
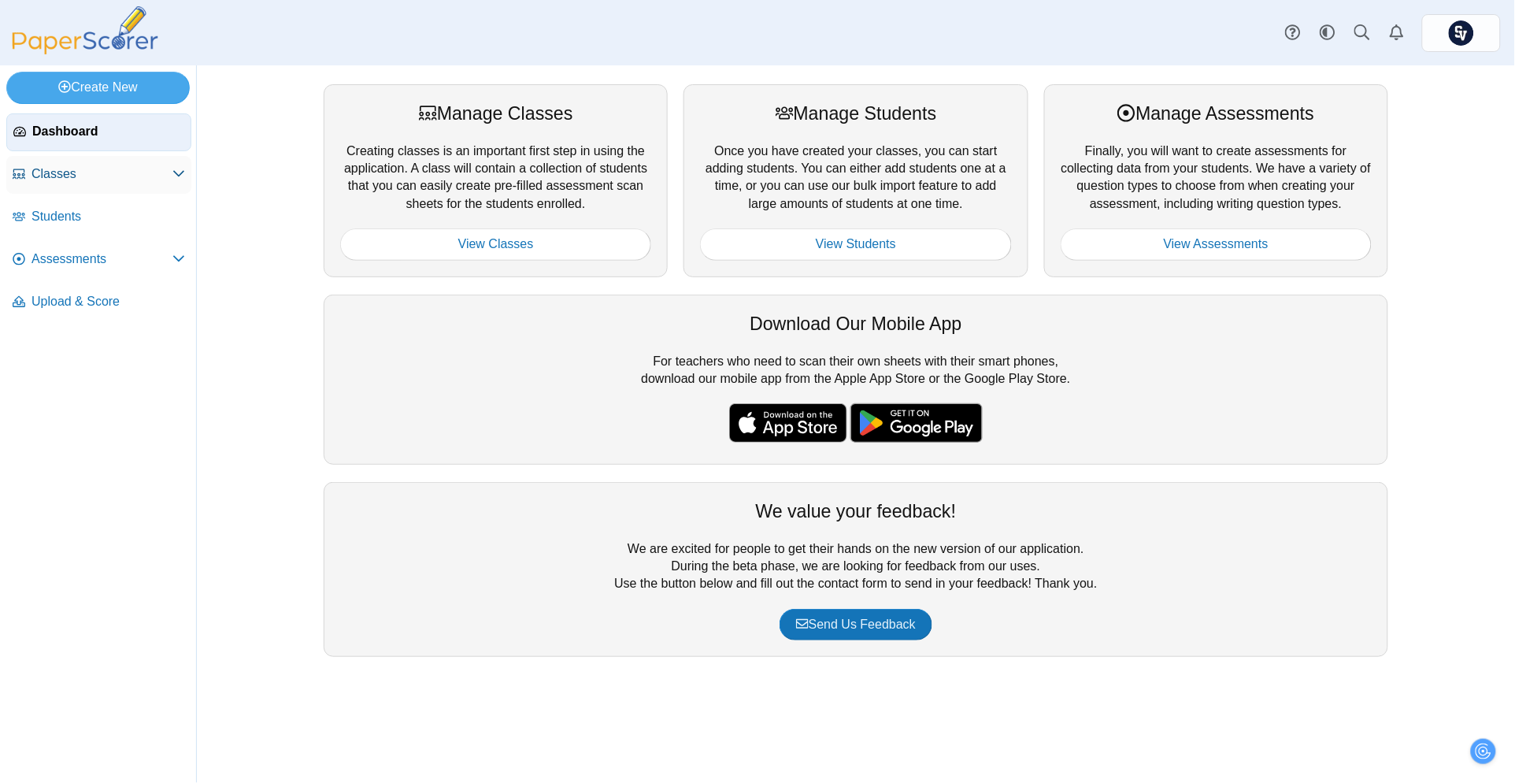
click at [156, 184] on link "Classes" at bounding box center [98, 175] width 185 height 38
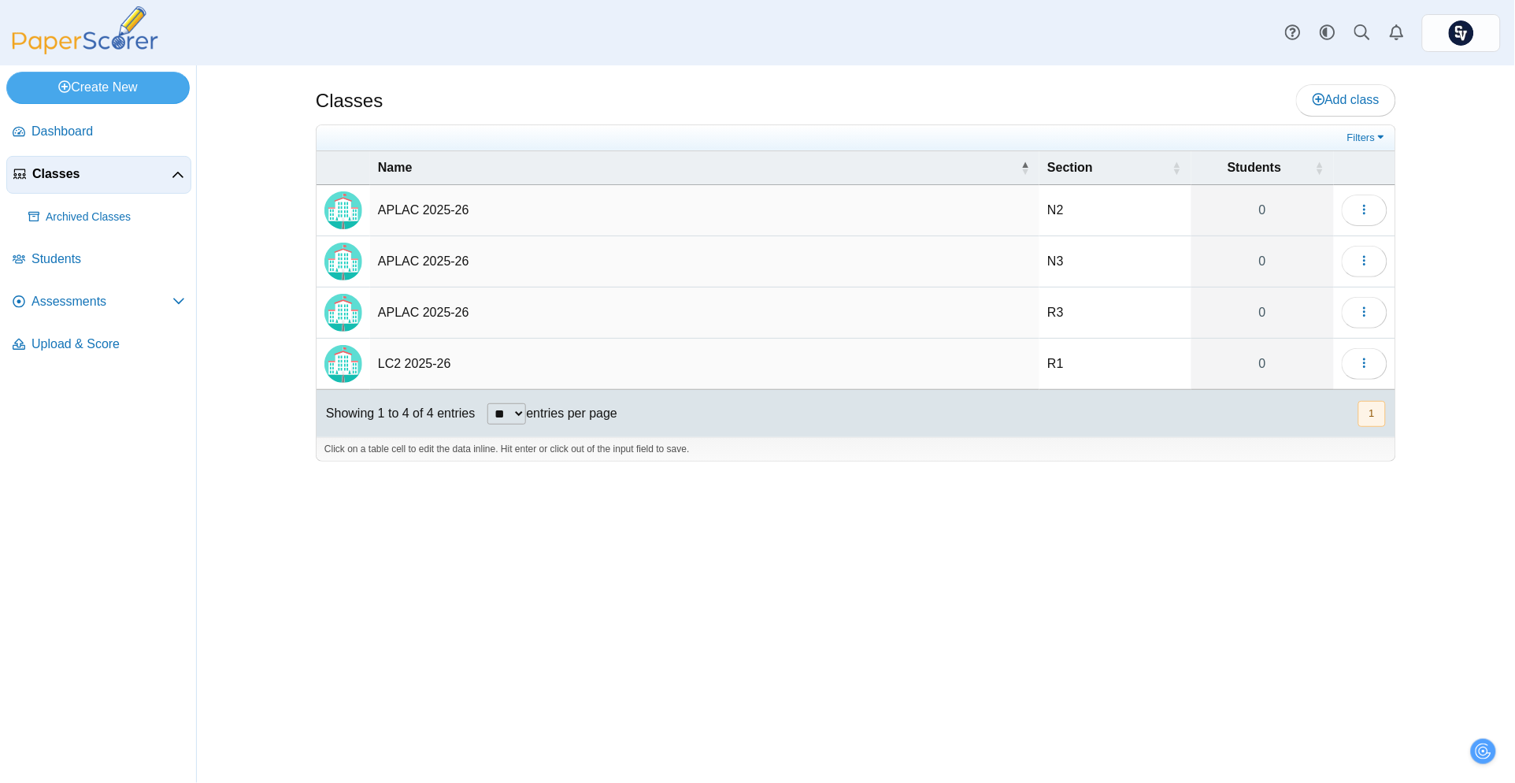
click at [418, 210] on td "APLAC 2025-26" at bounding box center [704, 210] width 669 height 51
type input "**********"
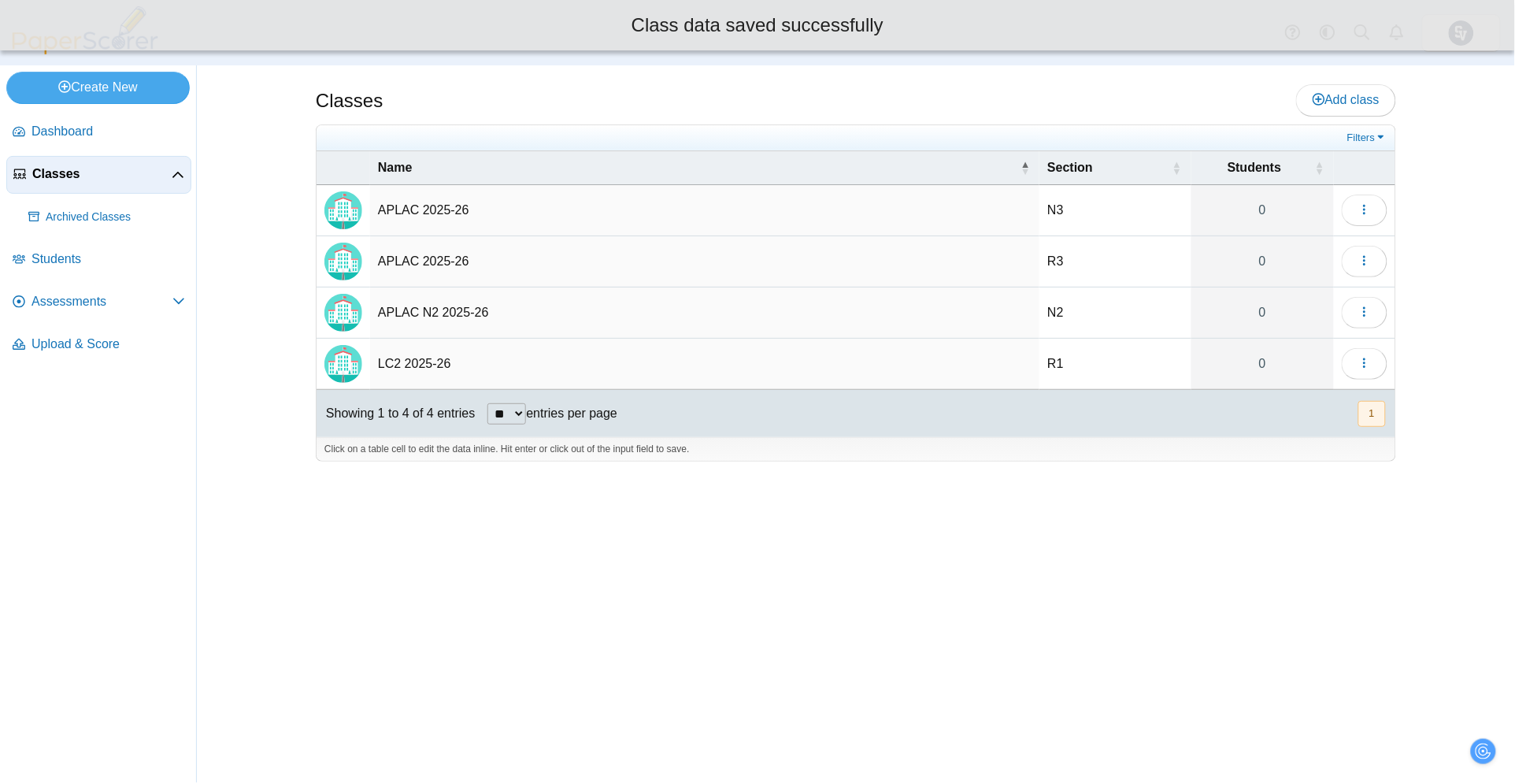
click at [522, 209] on td "APLAC 2025-26" at bounding box center [704, 210] width 669 height 51
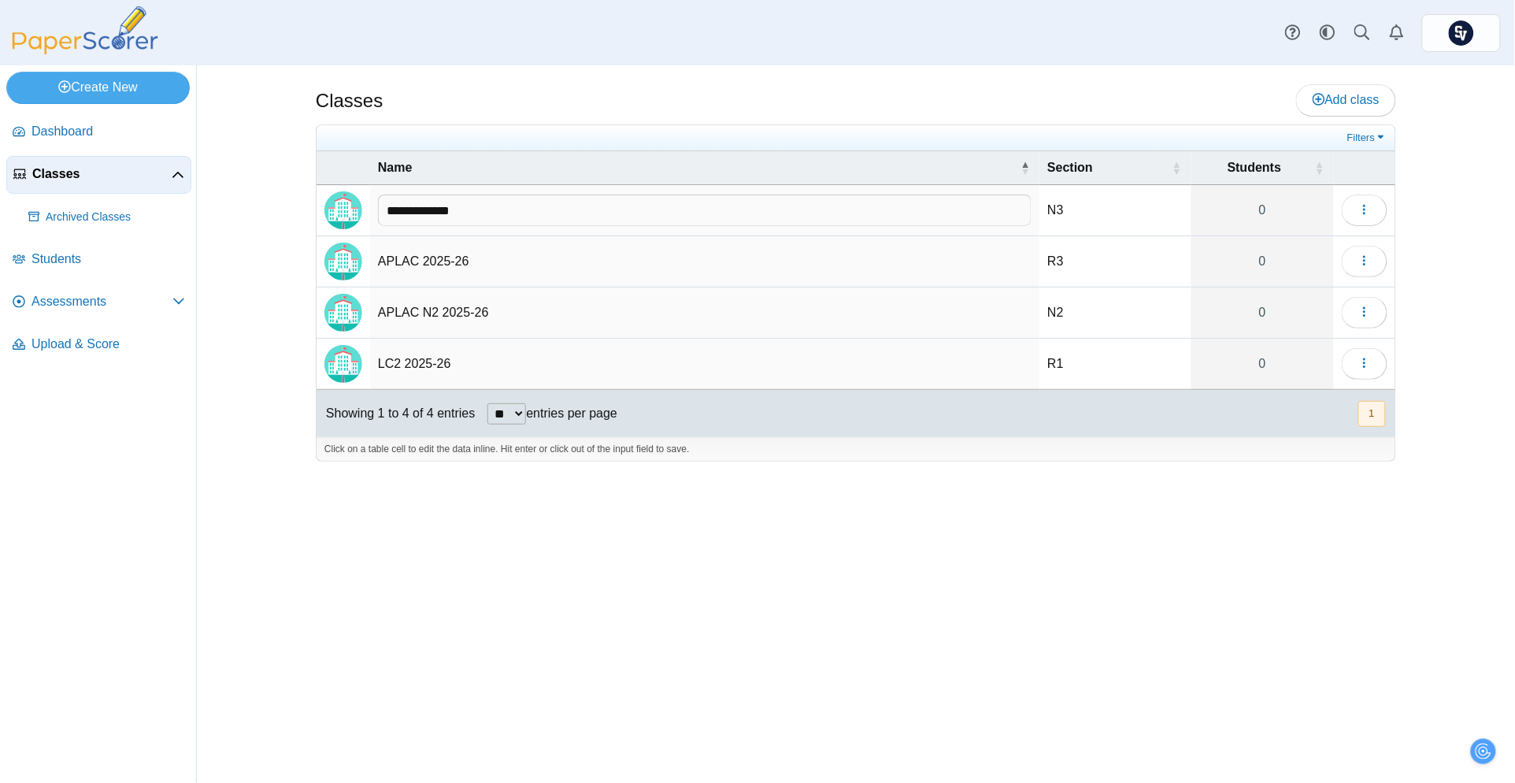
click at [419, 206] on input "**********" at bounding box center [705, 211] width 654 height 32
type input "**********"
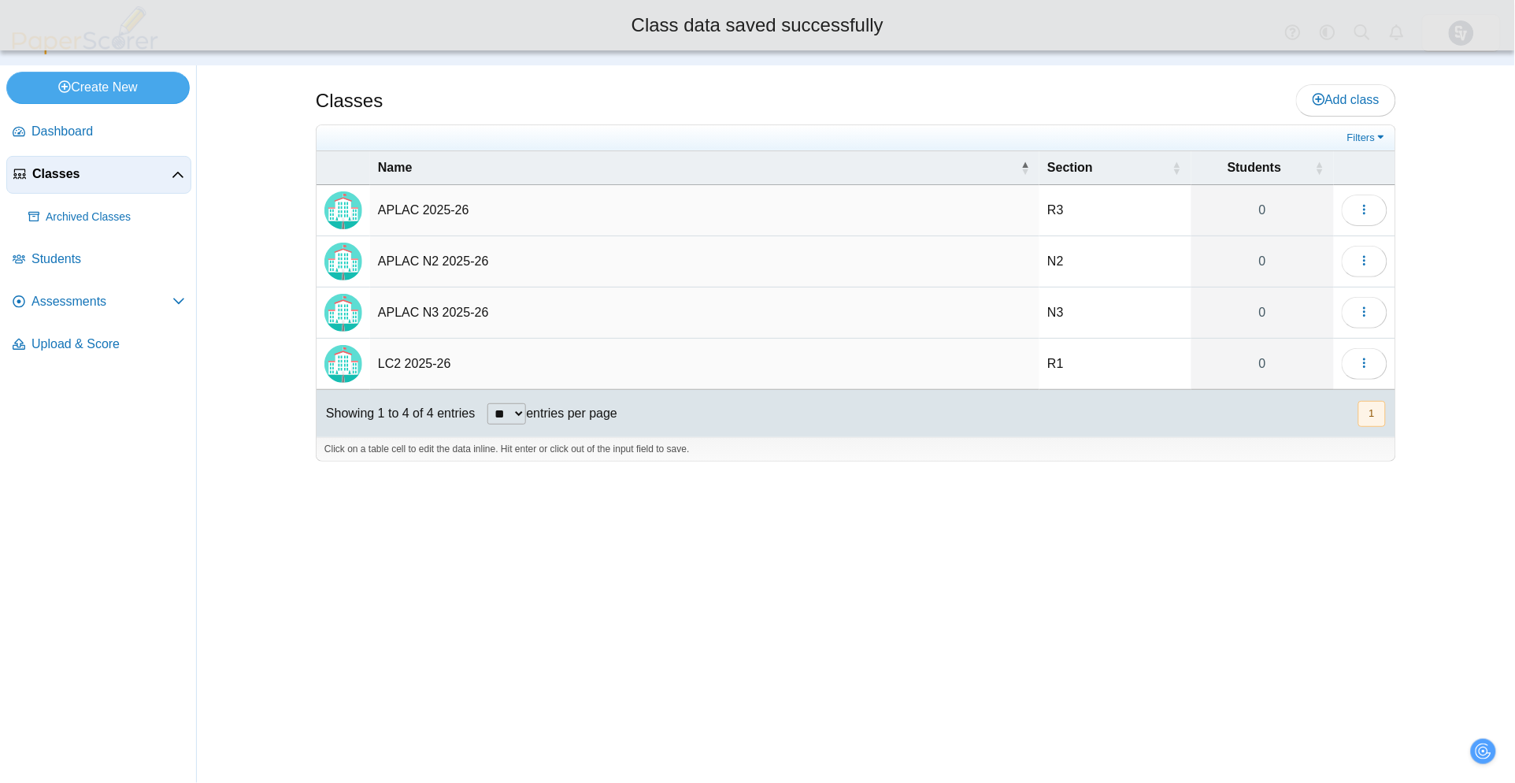
click at [443, 211] on td "APLAC 2025-26" at bounding box center [704, 210] width 669 height 51
click at [429, 212] on input "**********" at bounding box center [705, 211] width 654 height 32
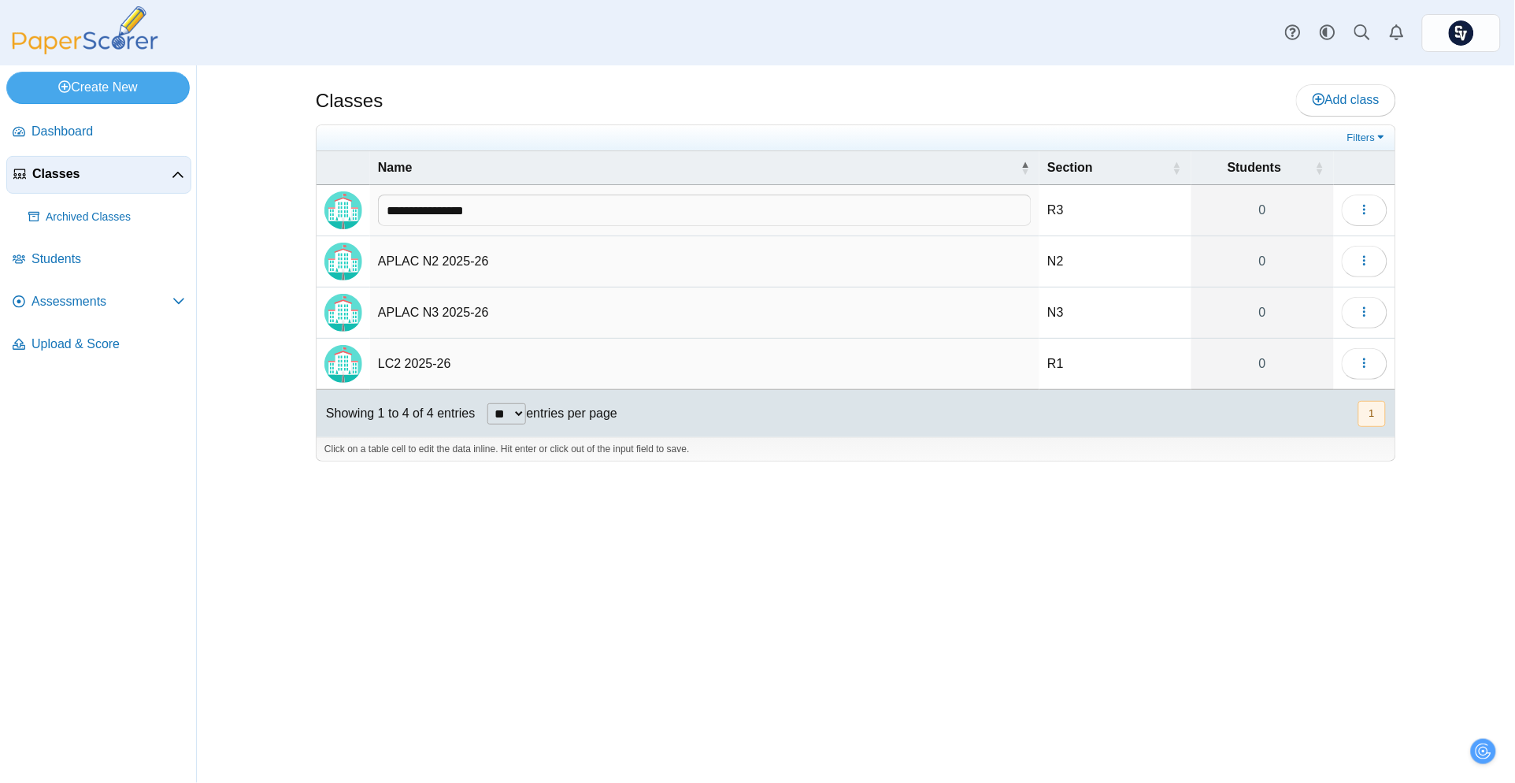
type input "**********"
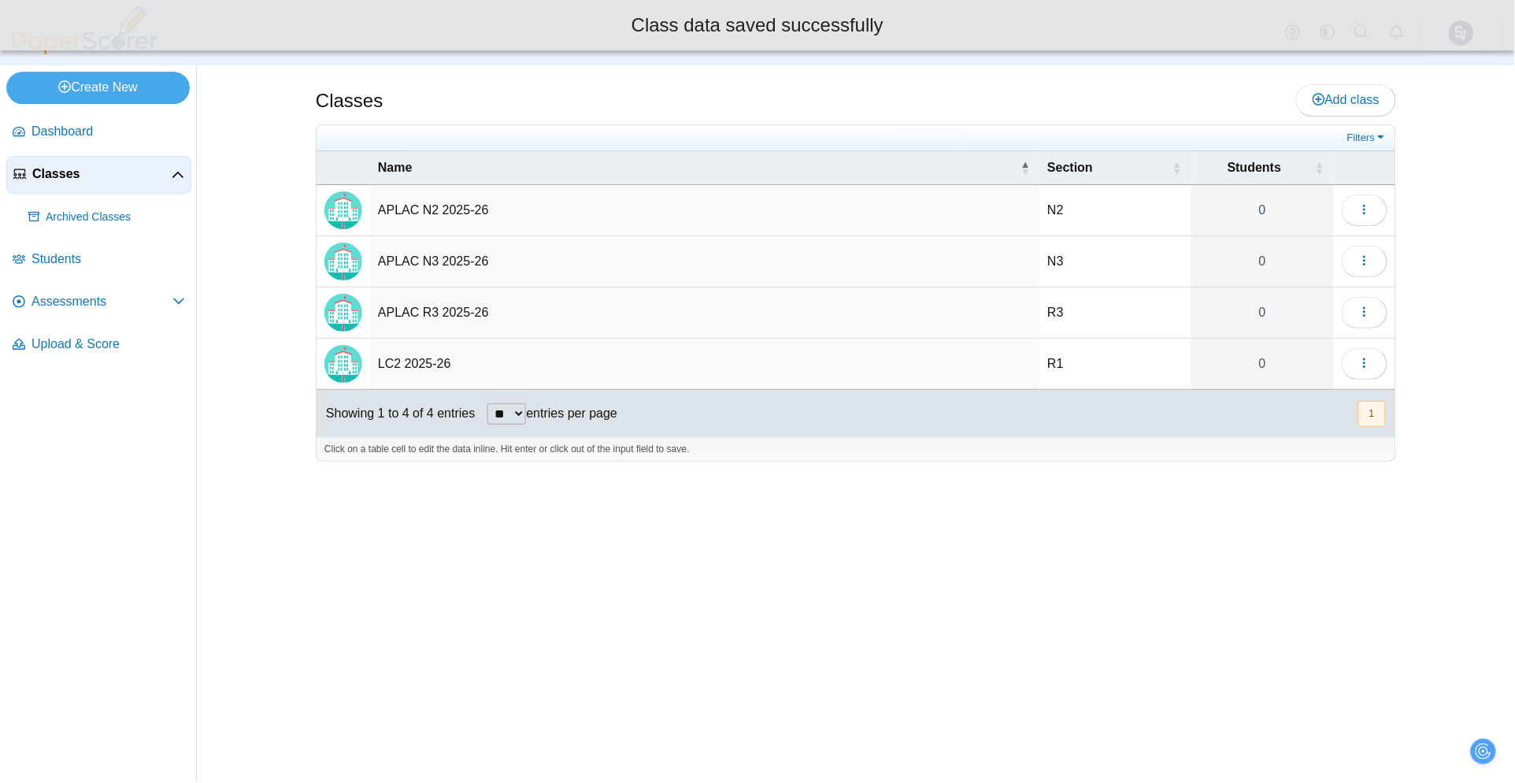
click at [426, 363] on td "LC2 2025-26" at bounding box center [704, 364] width 669 height 51
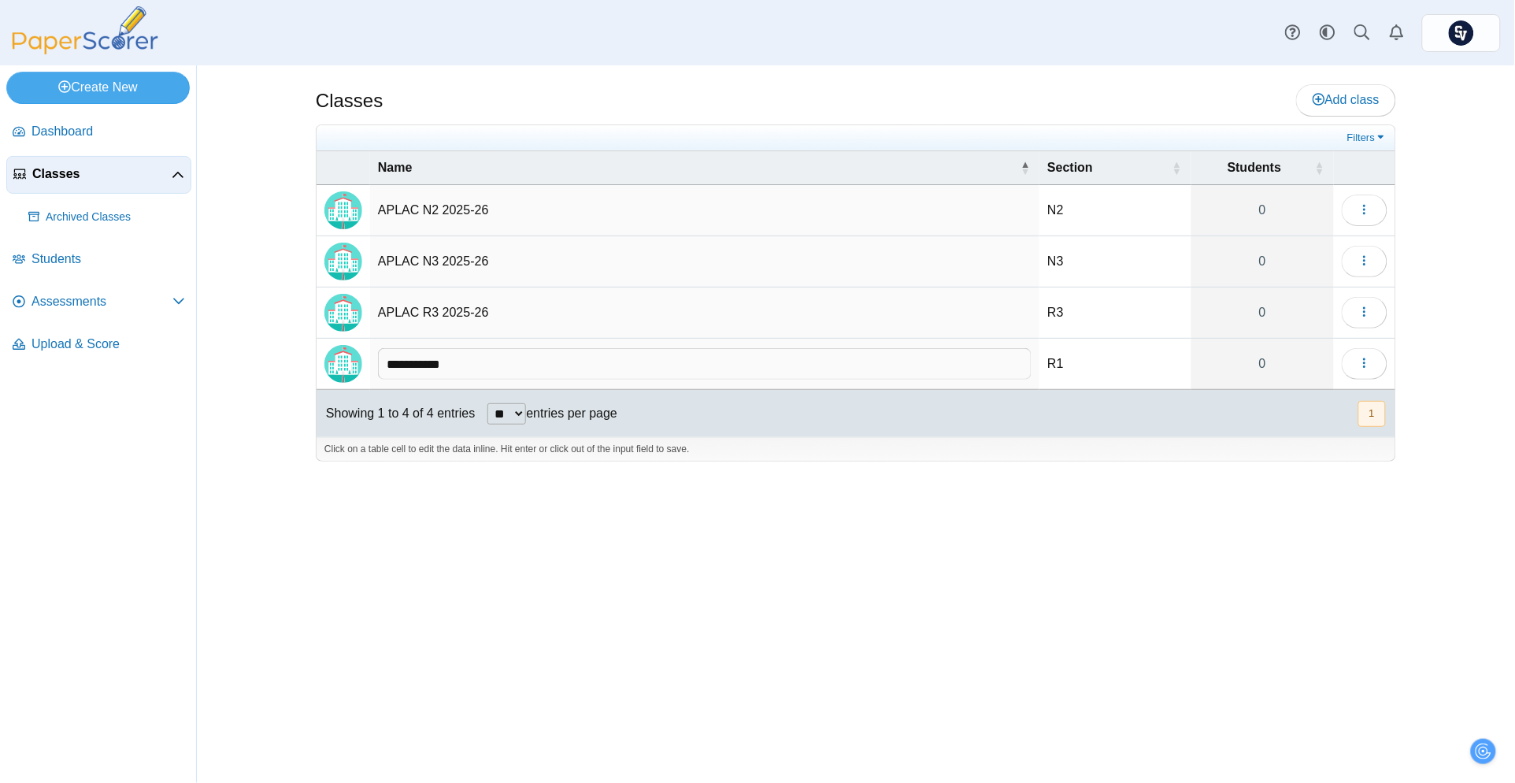
click at [410, 360] on input "**********" at bounding box center [705, 364] width 654 height 32
type input "**********"
click at [1368, 212] on icon "button" at bounding box center [1365, 209] width 13 height 13
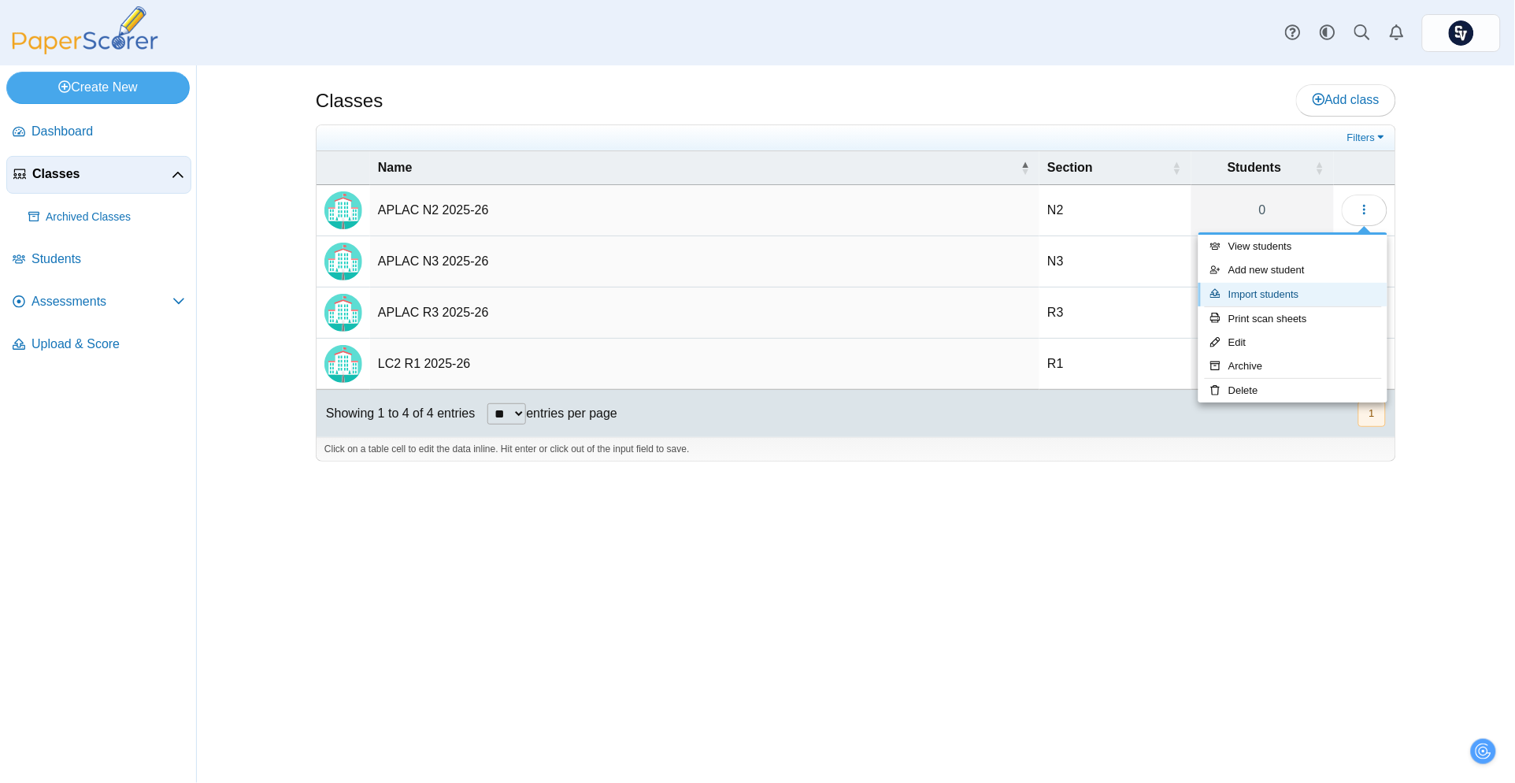
click at [1304, 299] on link "Import students" at bounding box center [1293, 295] width 189 height 24
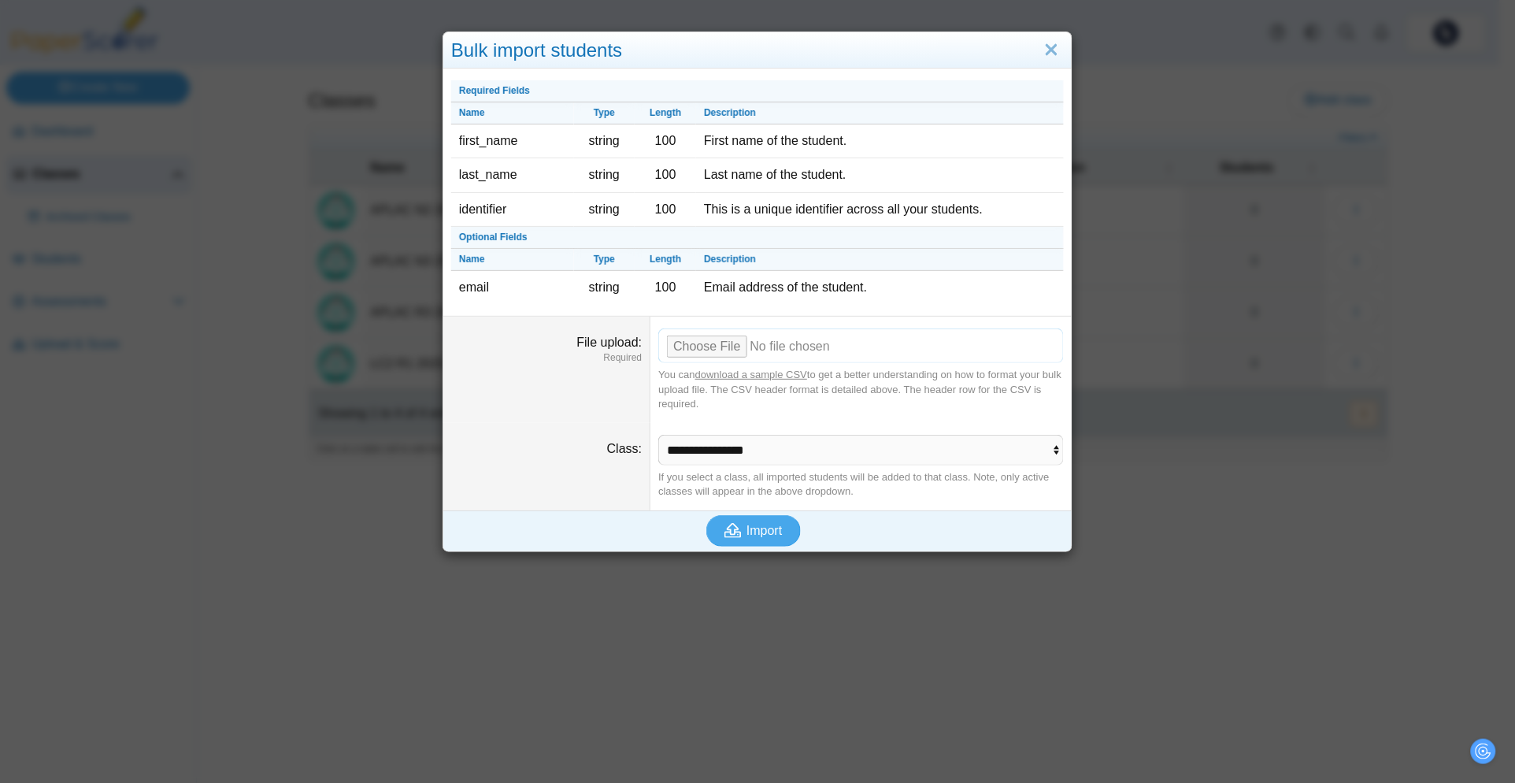
click at [708, 339] on input "File upload" at bounding box center [861, 345] width 406 height 35
type input "**********"
click at [762, 528] on span "Import" at bounding box center [764, 530] width 35 height 13
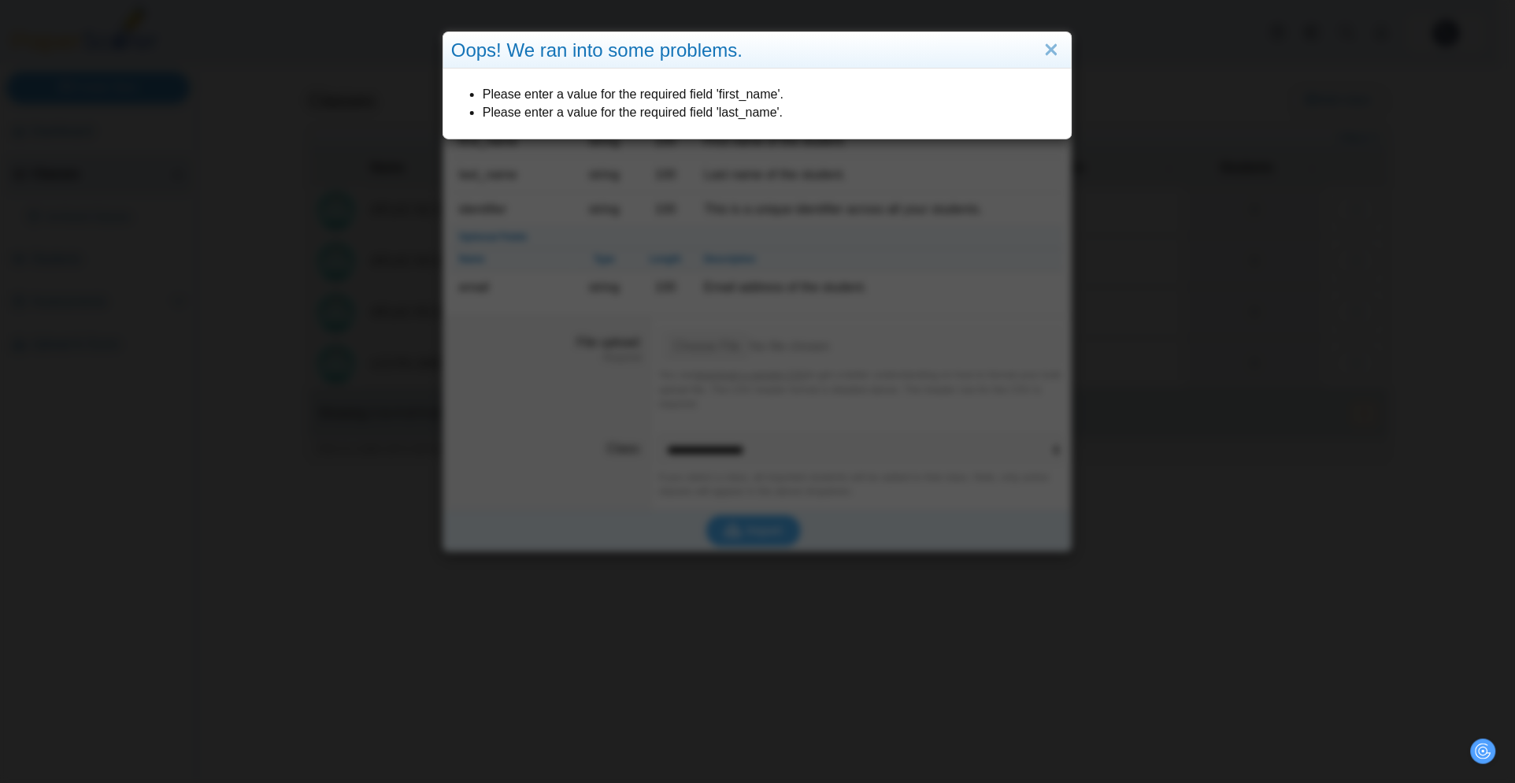
click at [893, 203] on div "Oops! We ran into some problems. Please enter a value for the required field 'f…" at bounding box center [757, 391] width 1515 height 783
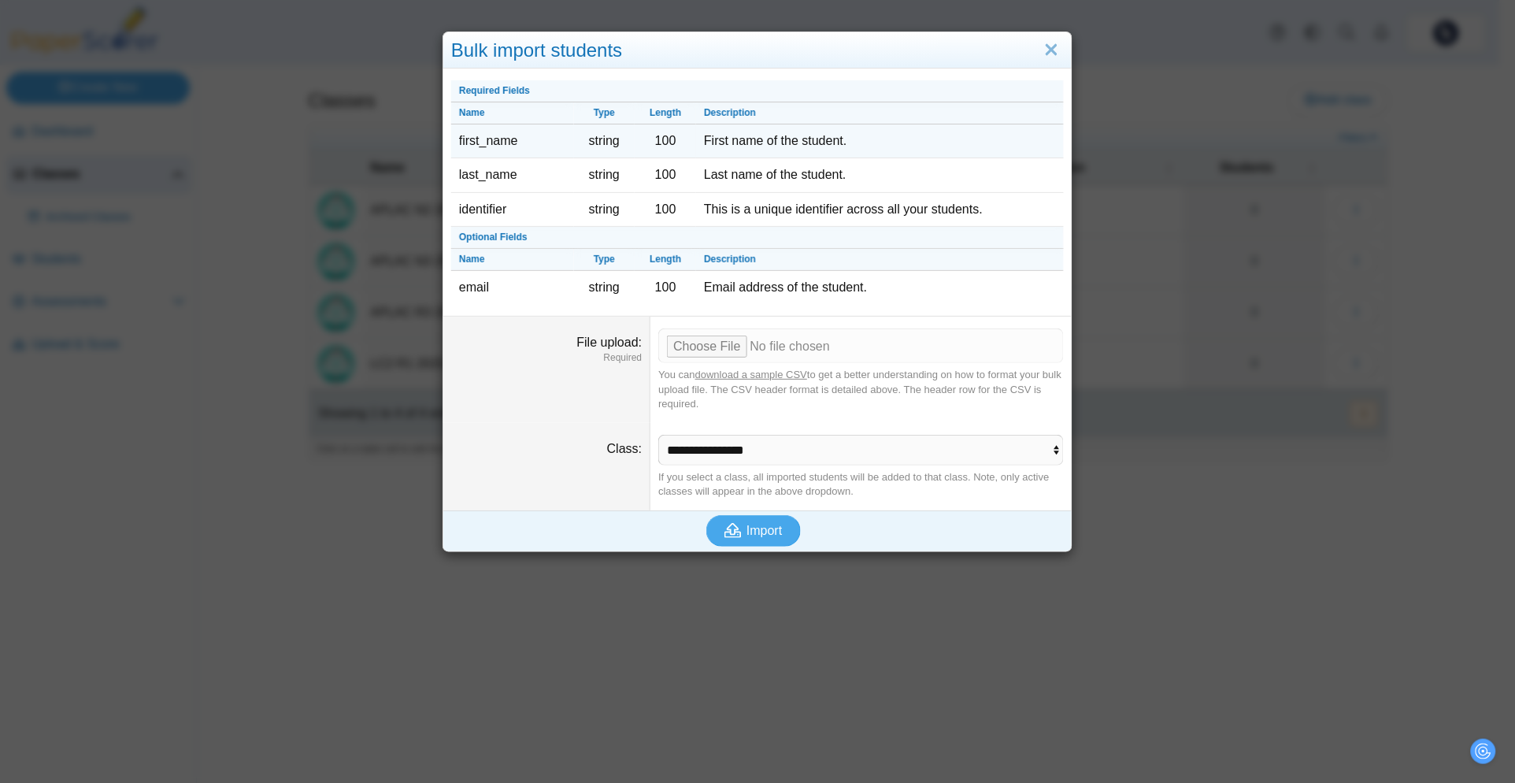
click at [740, 136] on td "First name of the student." at bounding box center [880, 141] width 368 height 34
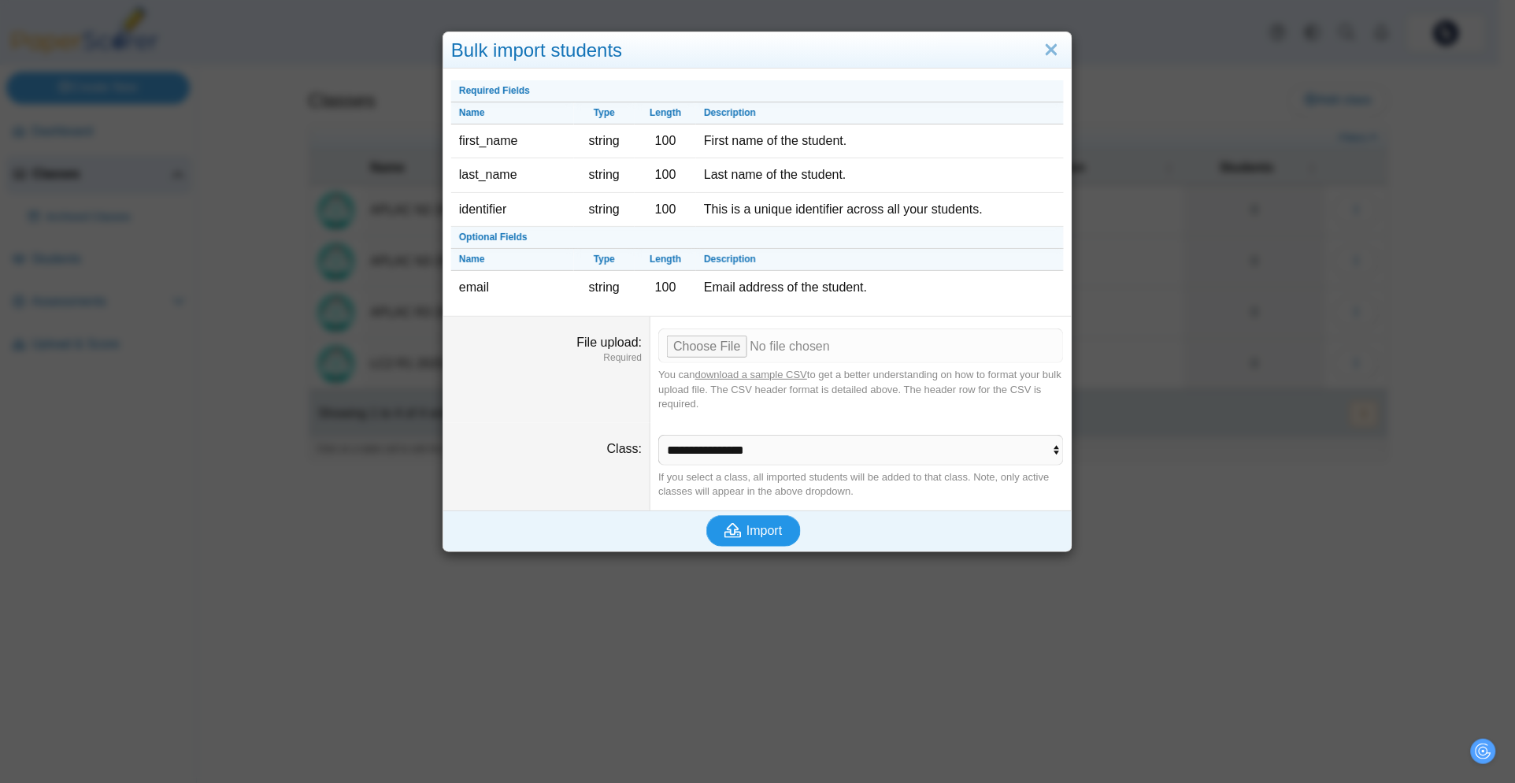
click at [747, 530] on span "Import" at bounding box center [764, 530] width 35 height 13
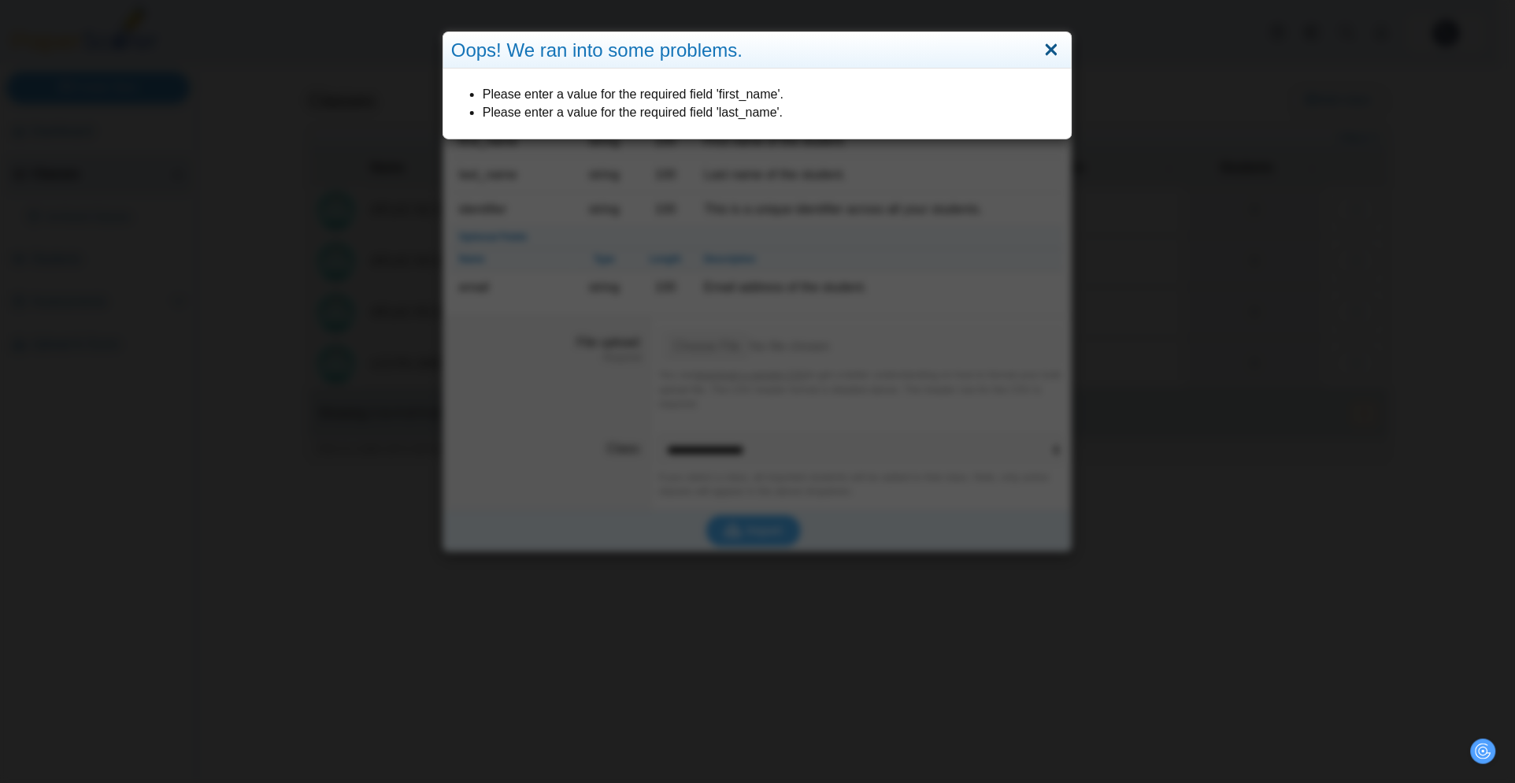
click at [1046, 42] on link "Close" at bounding box center [1052, 50] width 24 height 27
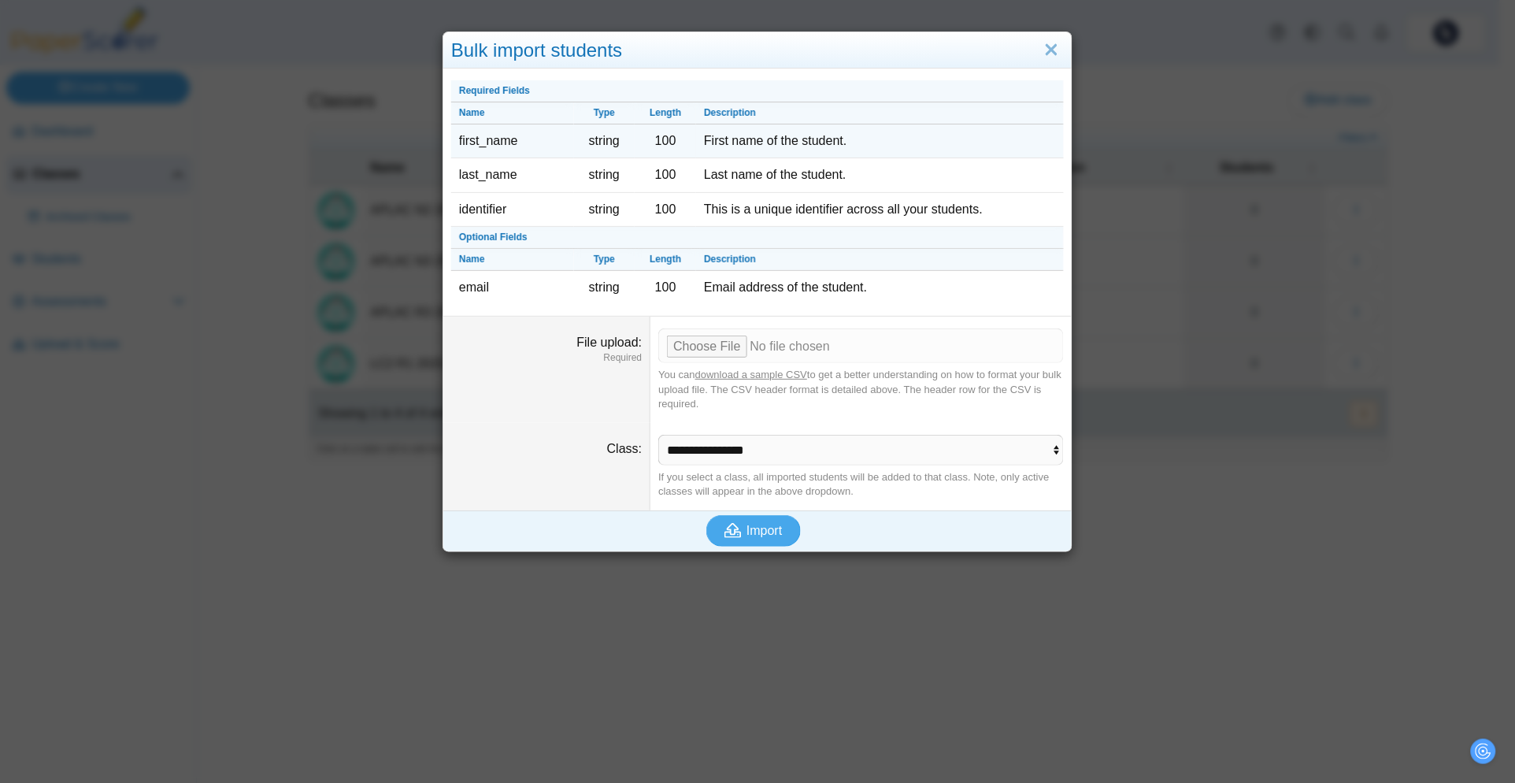
click at [499, 143] on td "first_name" at bounding box center [512, 141] width 123 height 34
click at [599, 141] on td "string" at bounding box center [604, 141] width 61 height 34
click at [658, 141] on td "100" at bounding box center [665, 141] width 61 height 34
click at [743, 140] on td "First name of the student." at bounding box center [880, 141] width 368 height 34
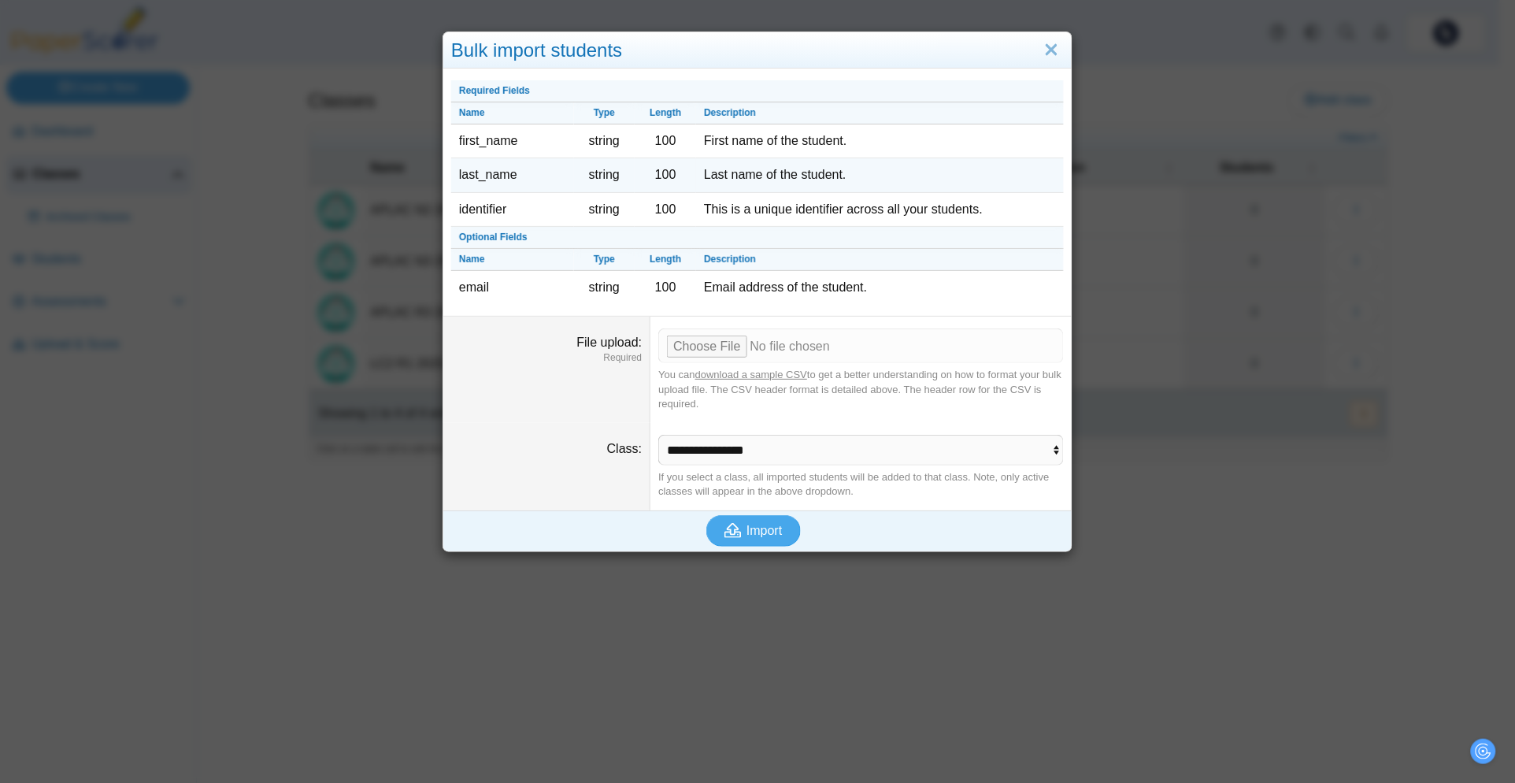
click at [746, 168] on td "Last name of the student." at bounding box center [880, 175] width 368 height 34
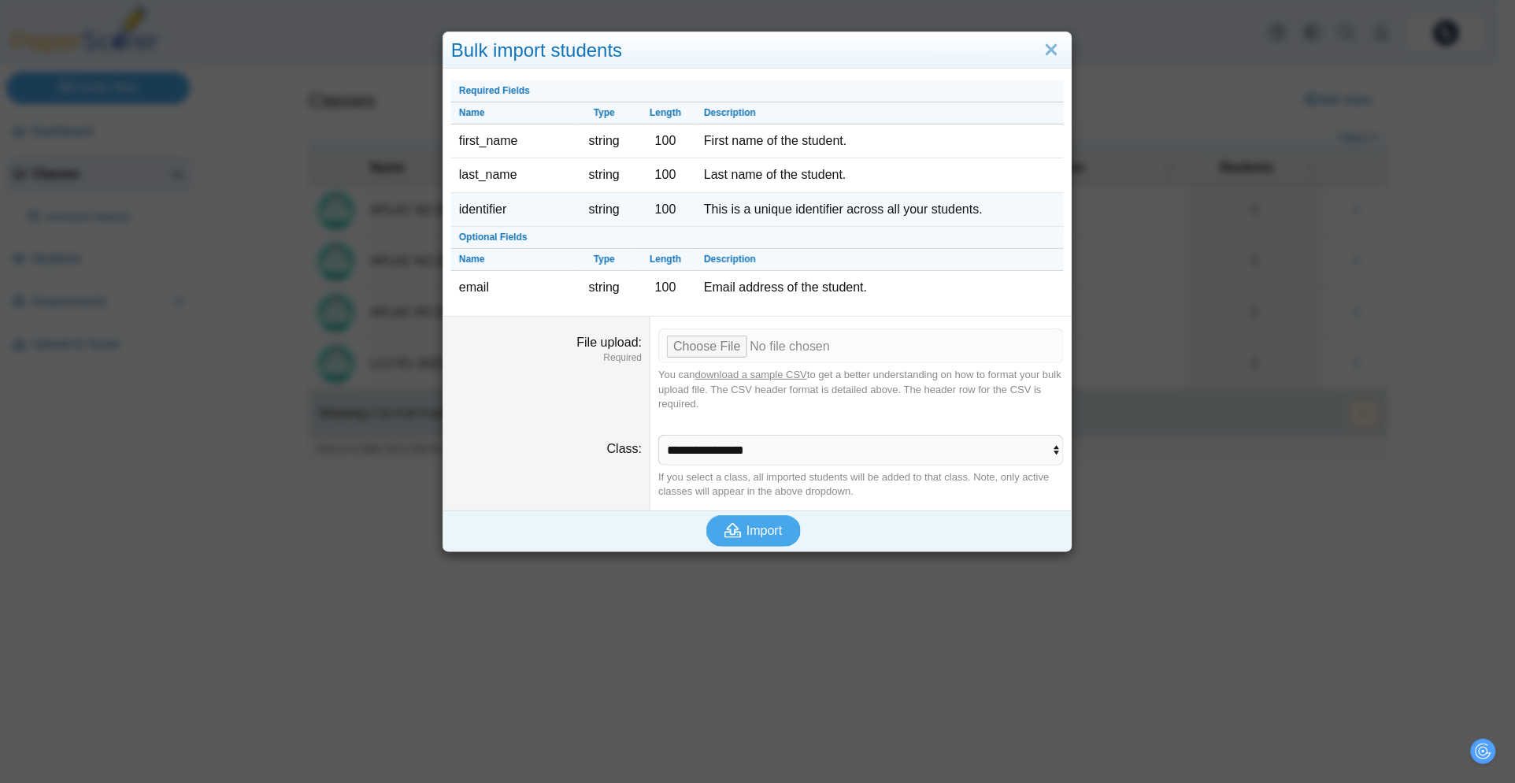
click at [714, 219] on td "This is a unique identifier across all your students." at bounding box center [880, 210] width 368 height 34
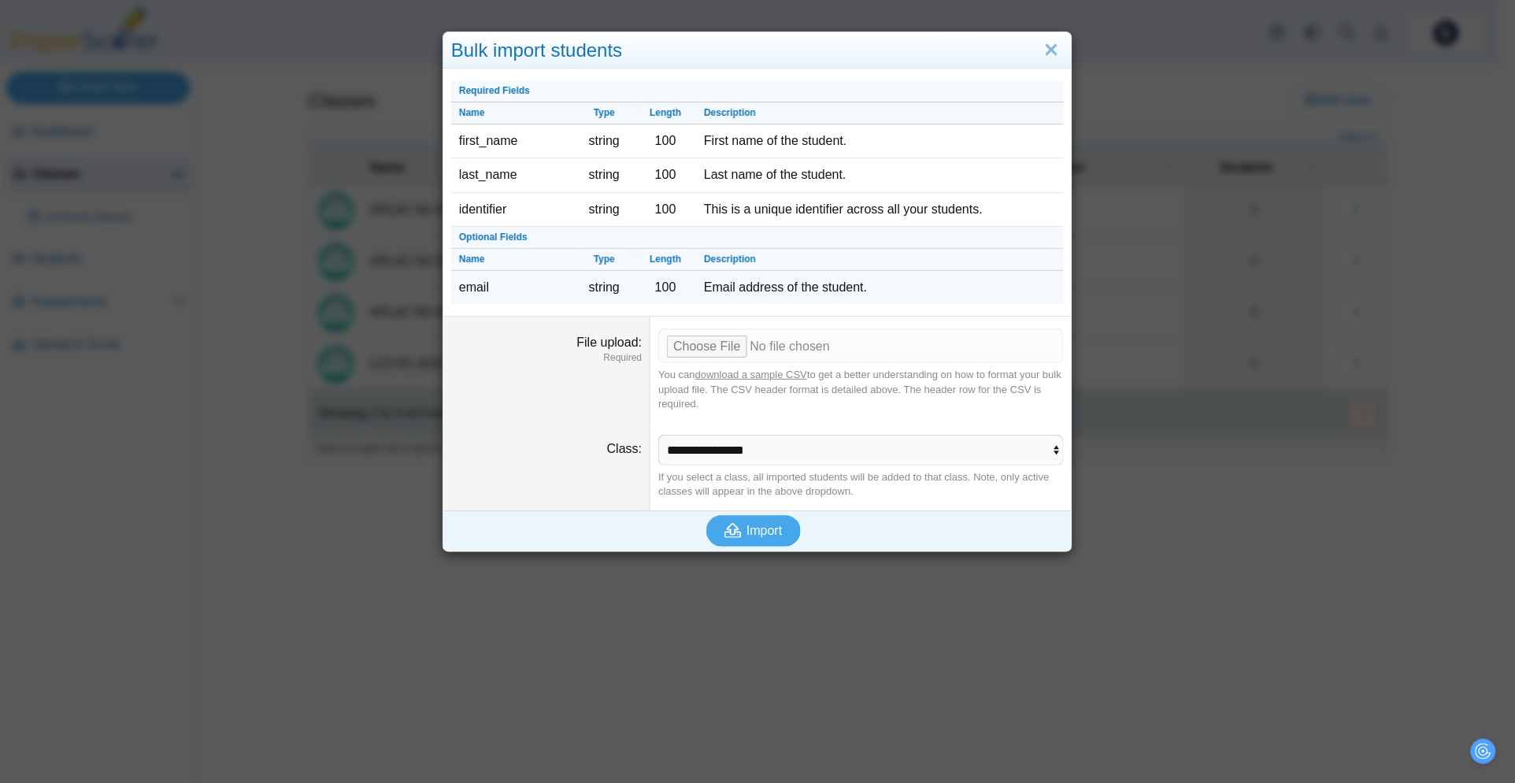
click at [555, 290] on td "email" at bounding box center [512, 287] width 123 height 33
click at [691, 350] on input "File upload" at bounding box center [861, 345] width 406 height 35
click at [689, 332] on input "File upload" at bounding box center [861, 345] width 406 height 35
click at [754, 525] on span "Import" at bounding box center [764, 530] width 35 height 13
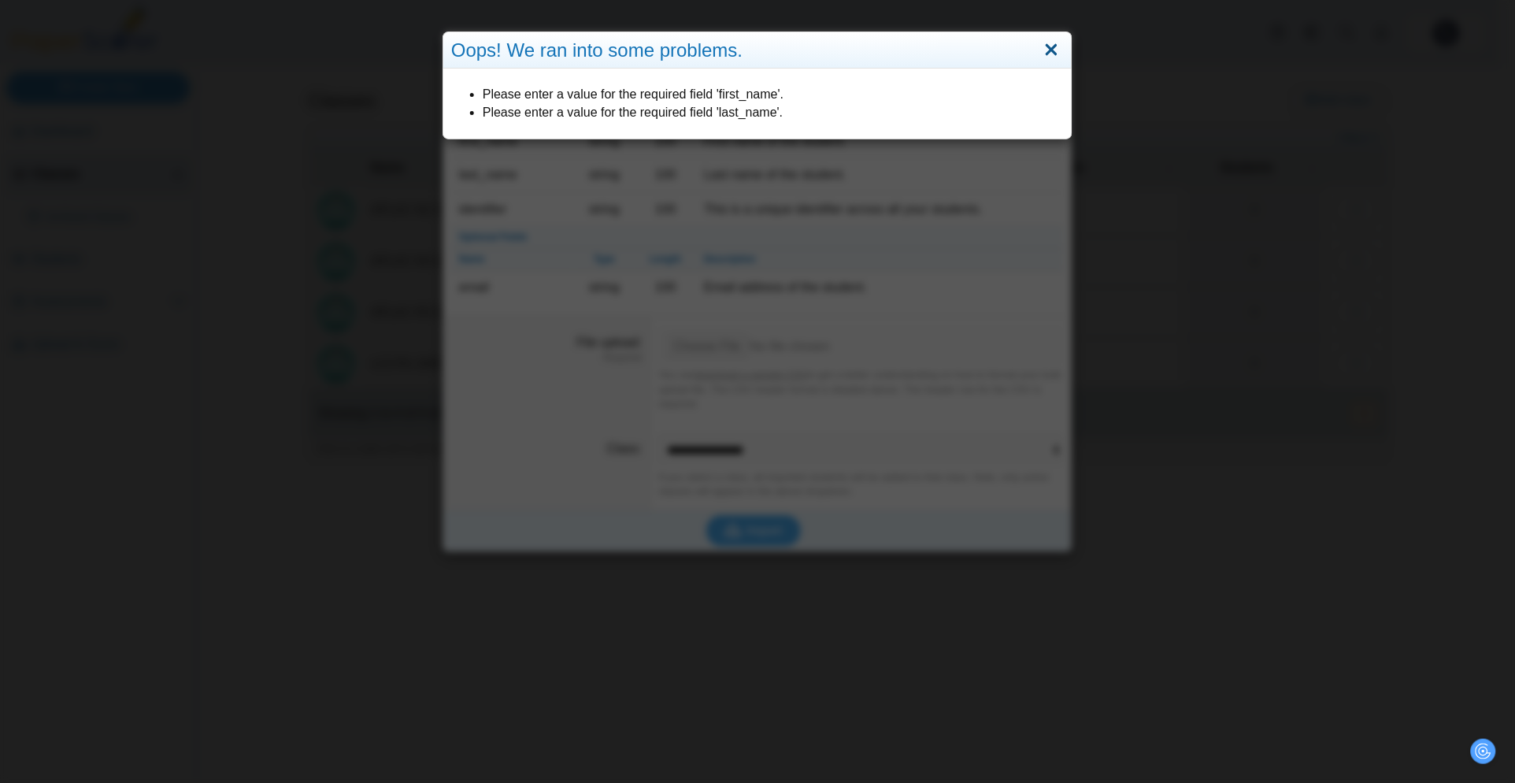
click at [1046, 43] on link "Close" at bounding box center [1052, 50] width 24 height 27
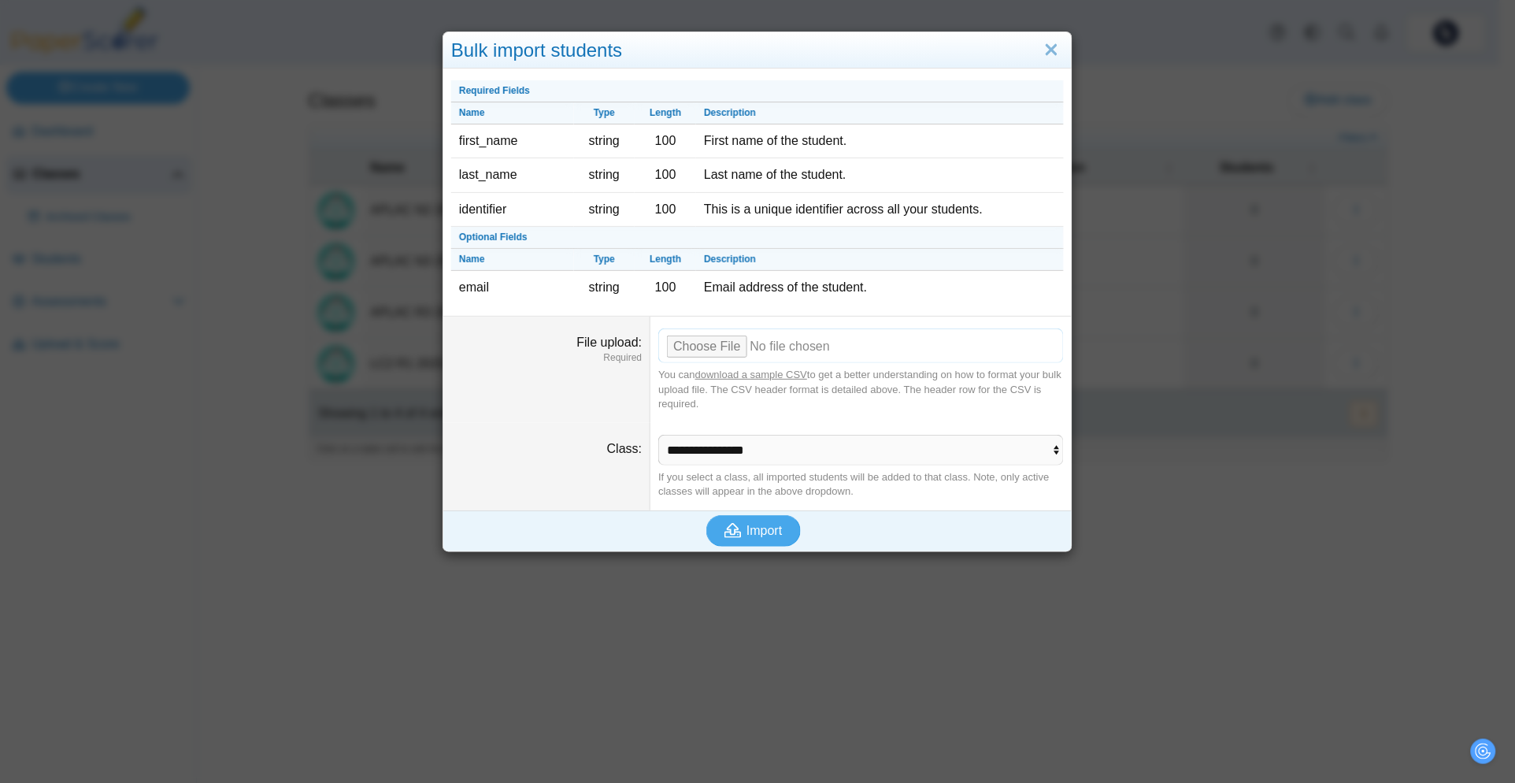
click at [707, 343] on input "File upload" at bounding box center [861, 345] width 406 height 35
click at [747, 525] on span "Import" at bounding box center [764, 530] width 35 height 13
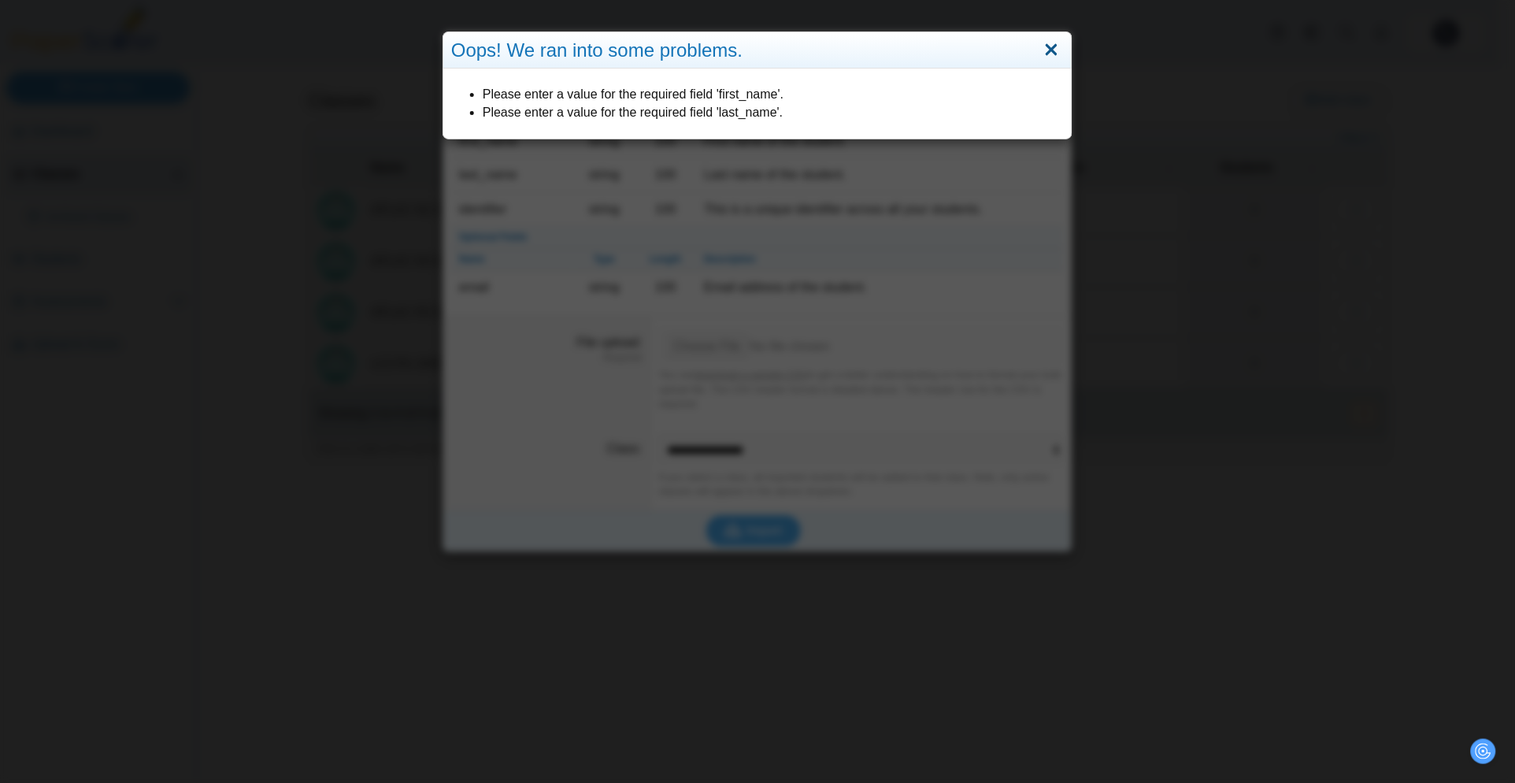
click at [1051, 46] on link "Close" at bounding box center [1052, 50] width 24 height 27
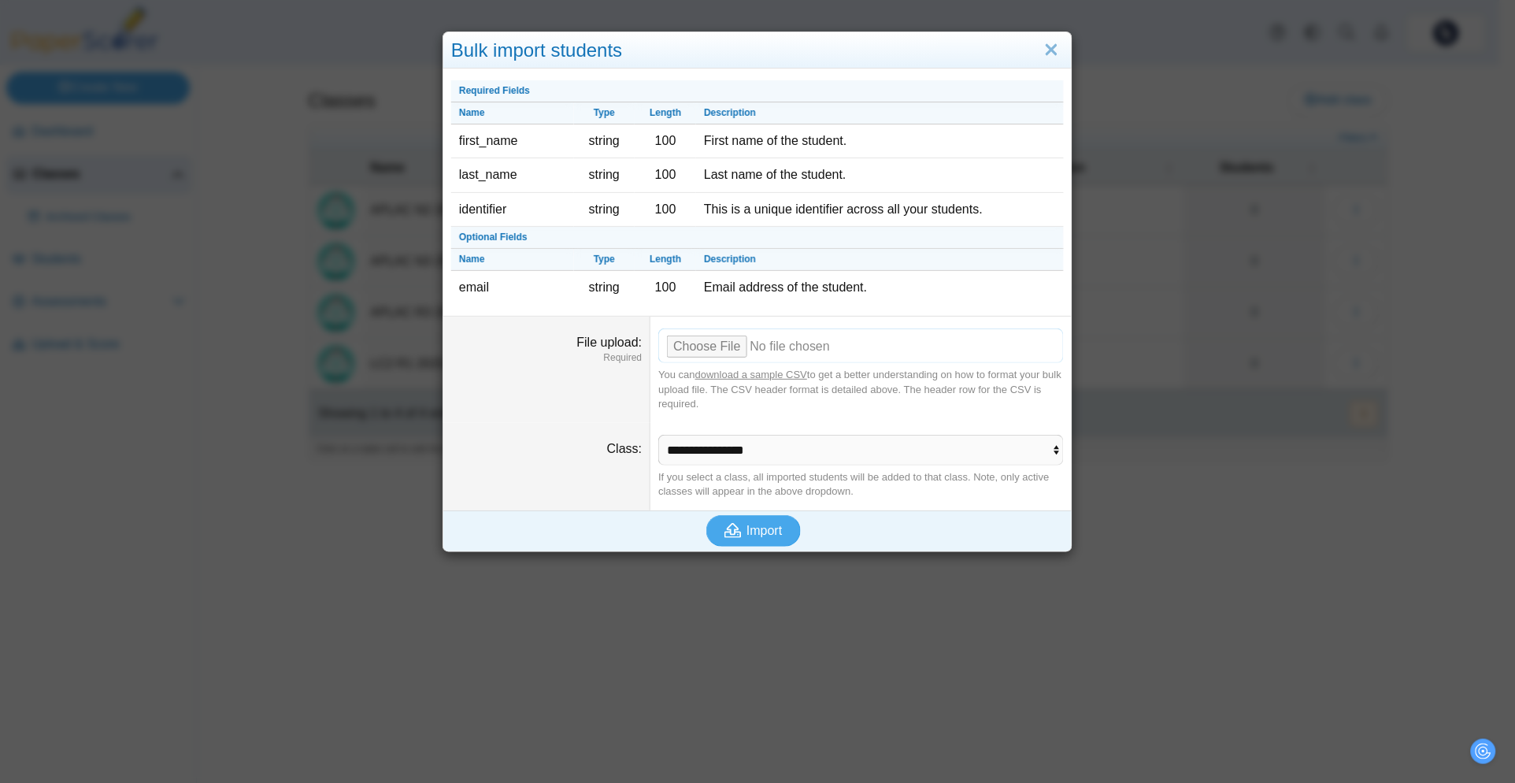
click at [692, 347] on input "File upload" at bounding box center [861, 345] width 406 height 35
type input "**********"
click at [756, 525] on span "Import" at bounding box center [764, 530] width 35 height 13
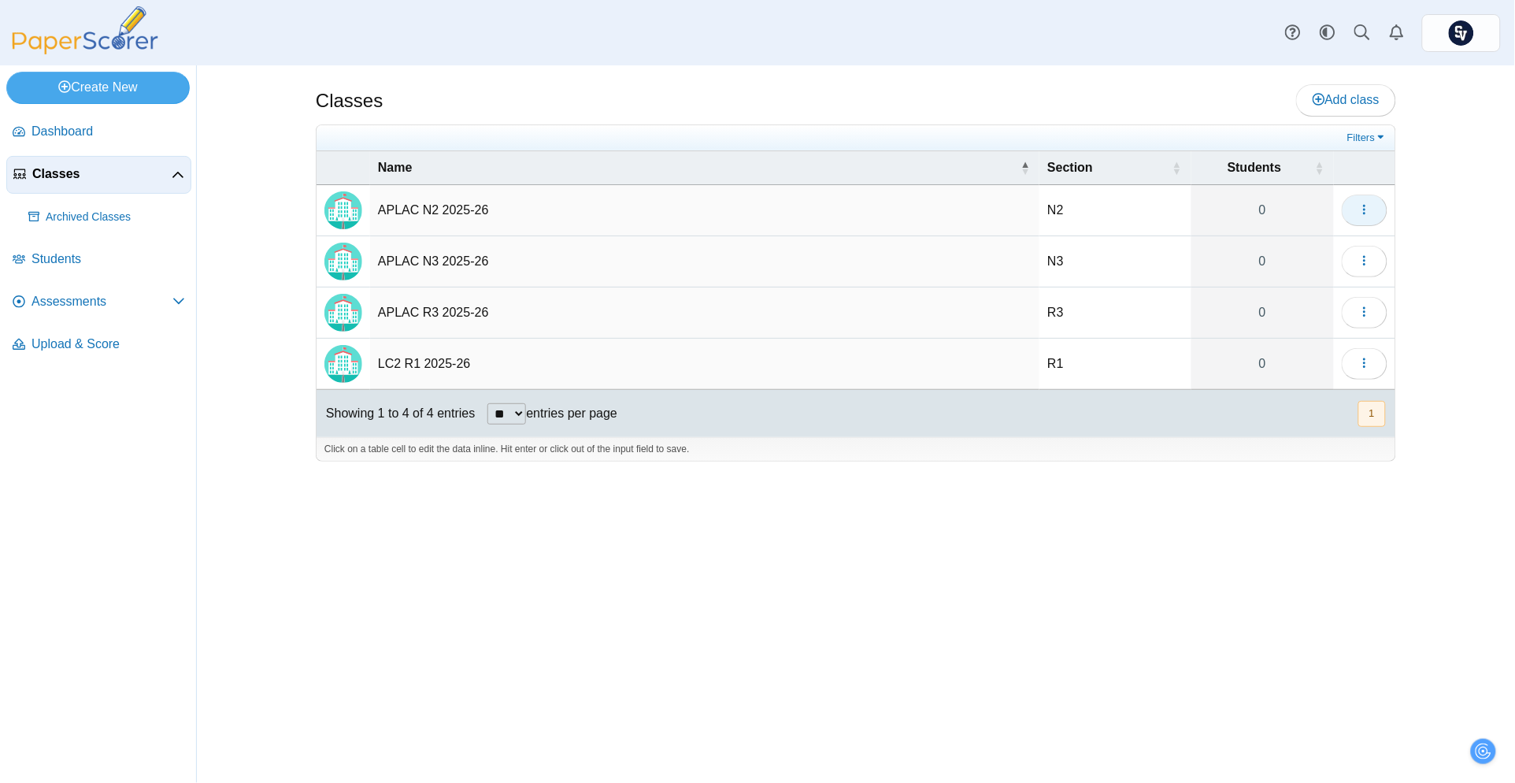
click at [1373, 204] on button "button" at bounding box center [1365, 211] width 46 height 32
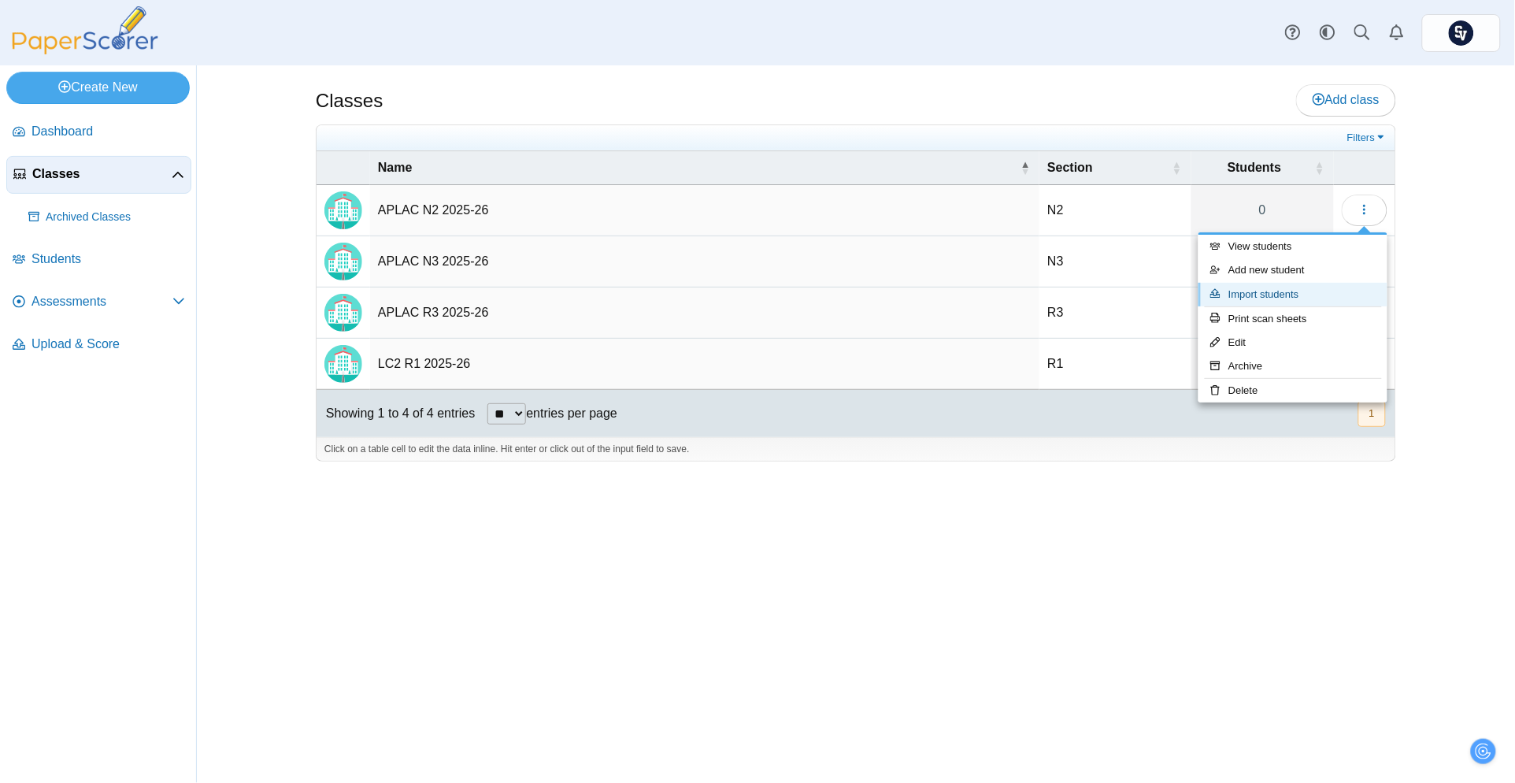
click at [1274, 301] on link "Import students" at bounding box center [1293, 295] width 189 height 24
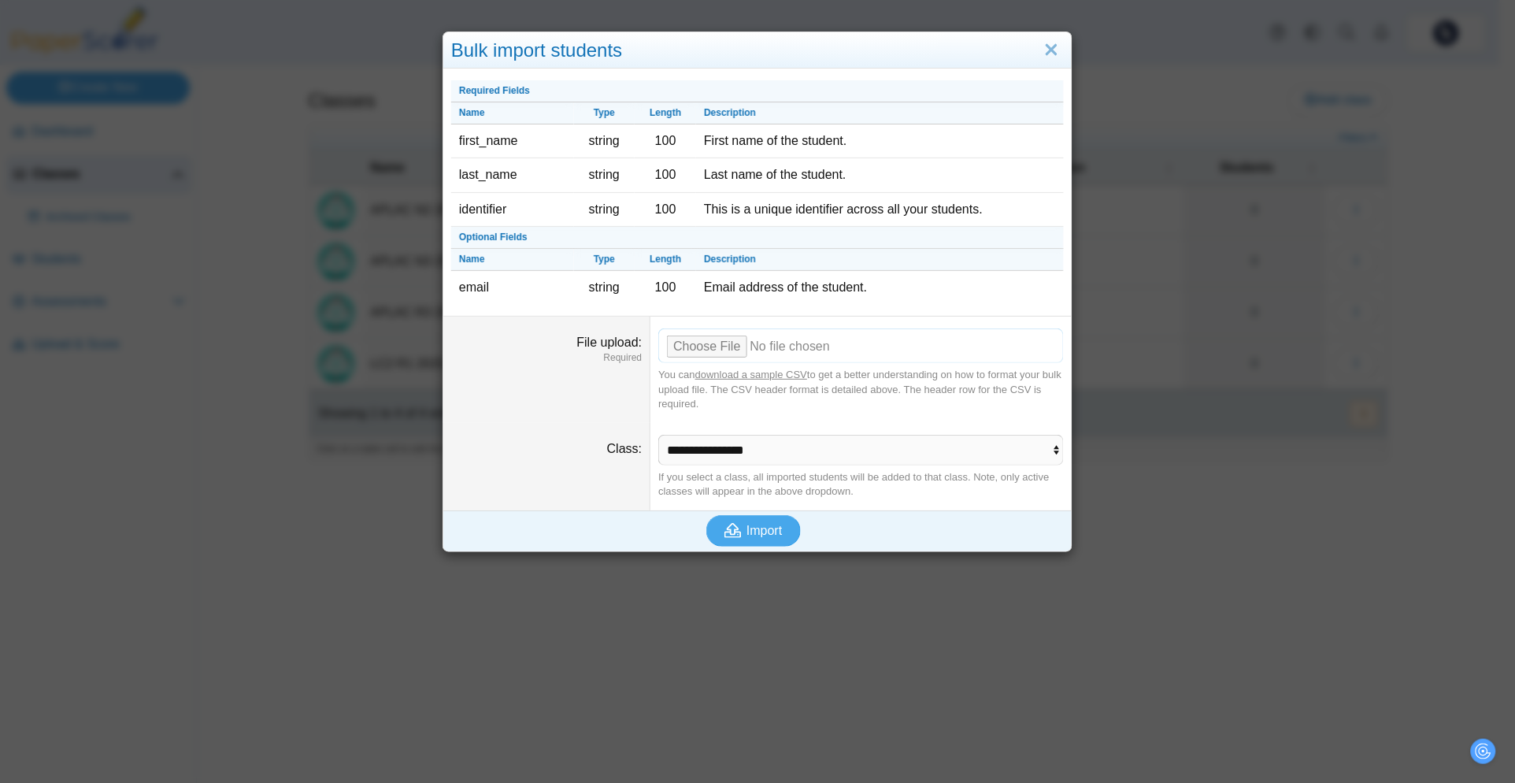
click at [710, 344] on input "File upload" at bounding box center [861, 345] width 406 height 35
type input "**********"
click at [753, 524] on span "Import" at bounding box center [764, 530] width 35 height 13
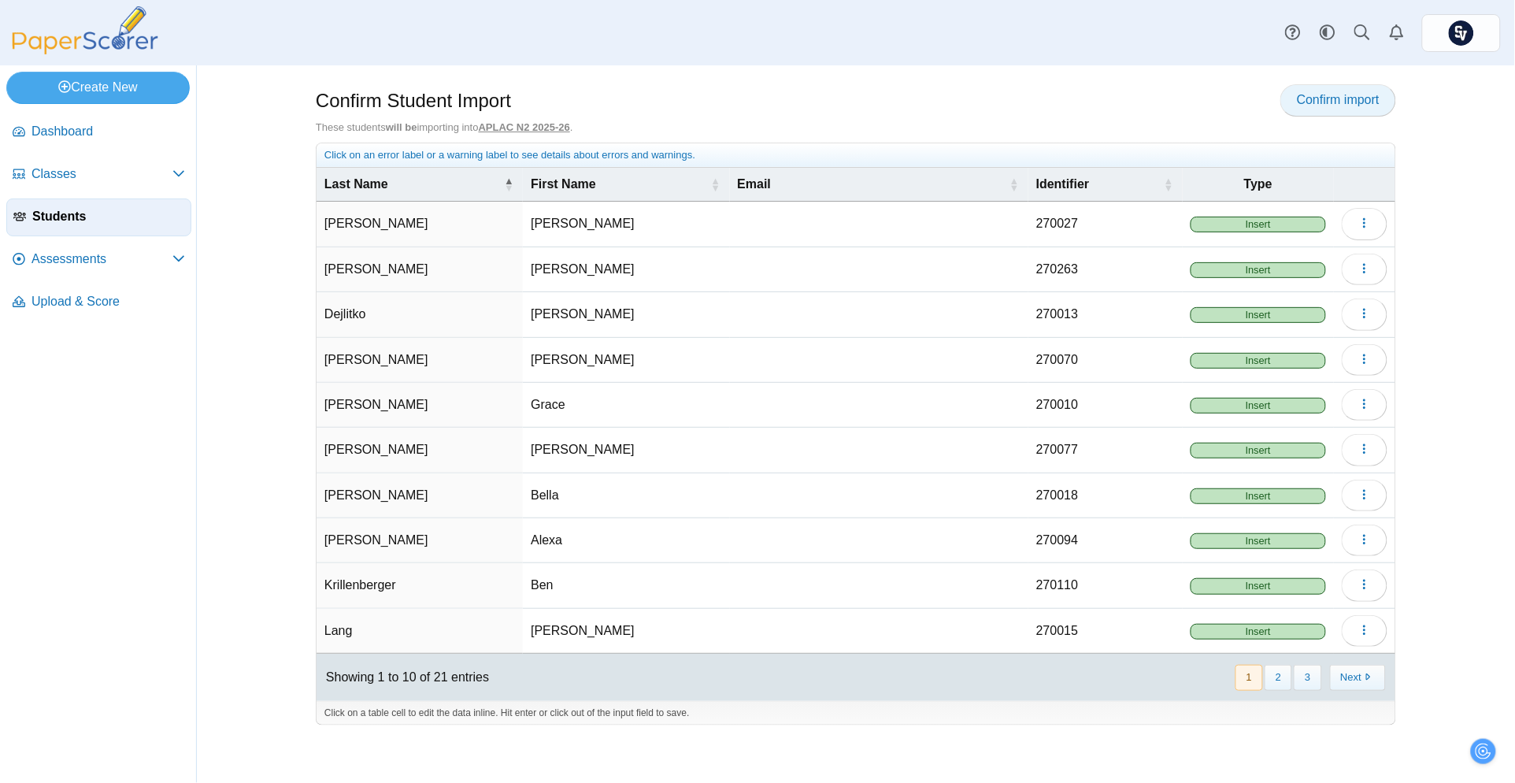
click at [1314, 98] on span "Confirm import" at bounding box center [1338, 99] width 83 height 13
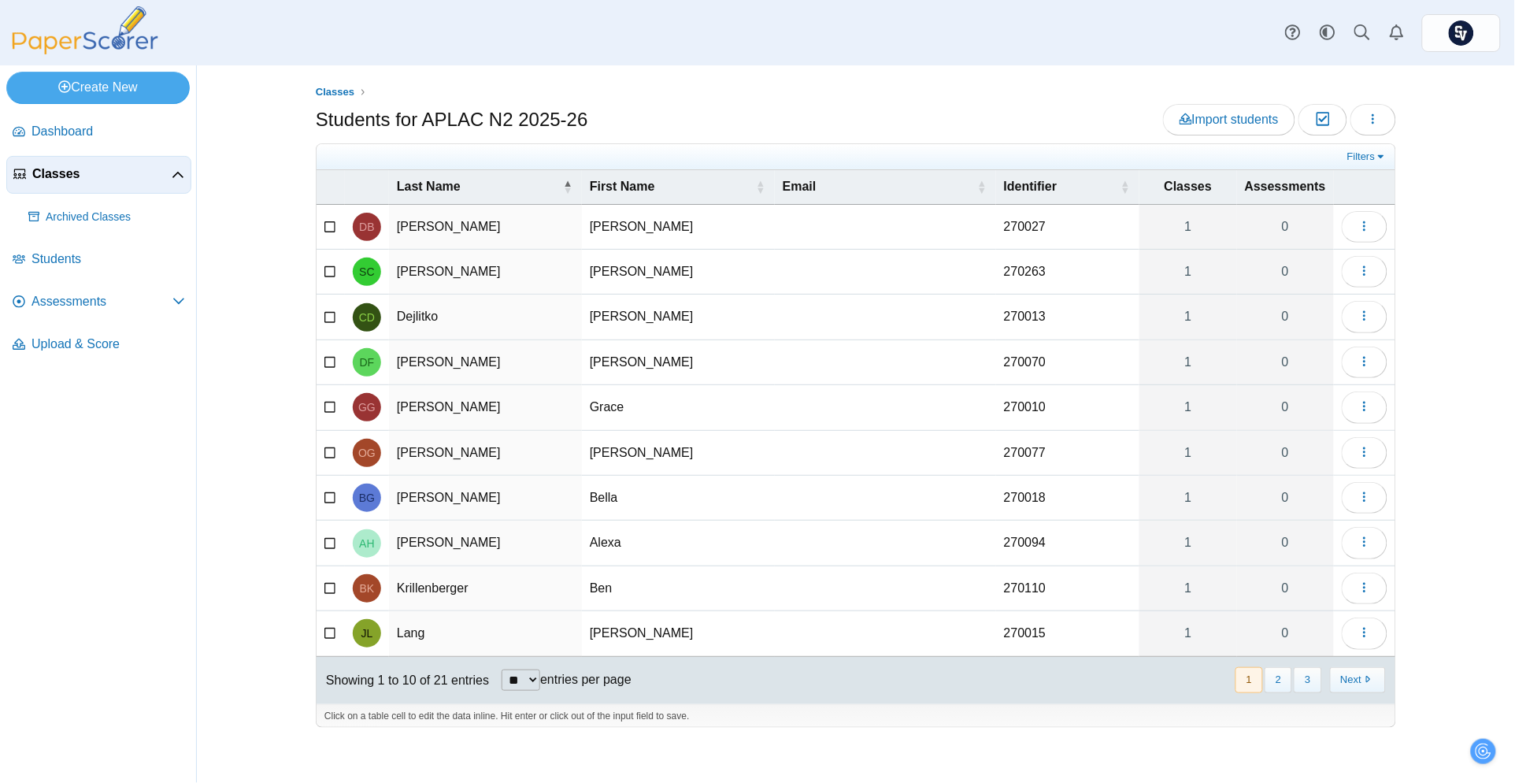
click at [65, 163] on link "Classes" at bounding box center [98, 175] width 185 height 38
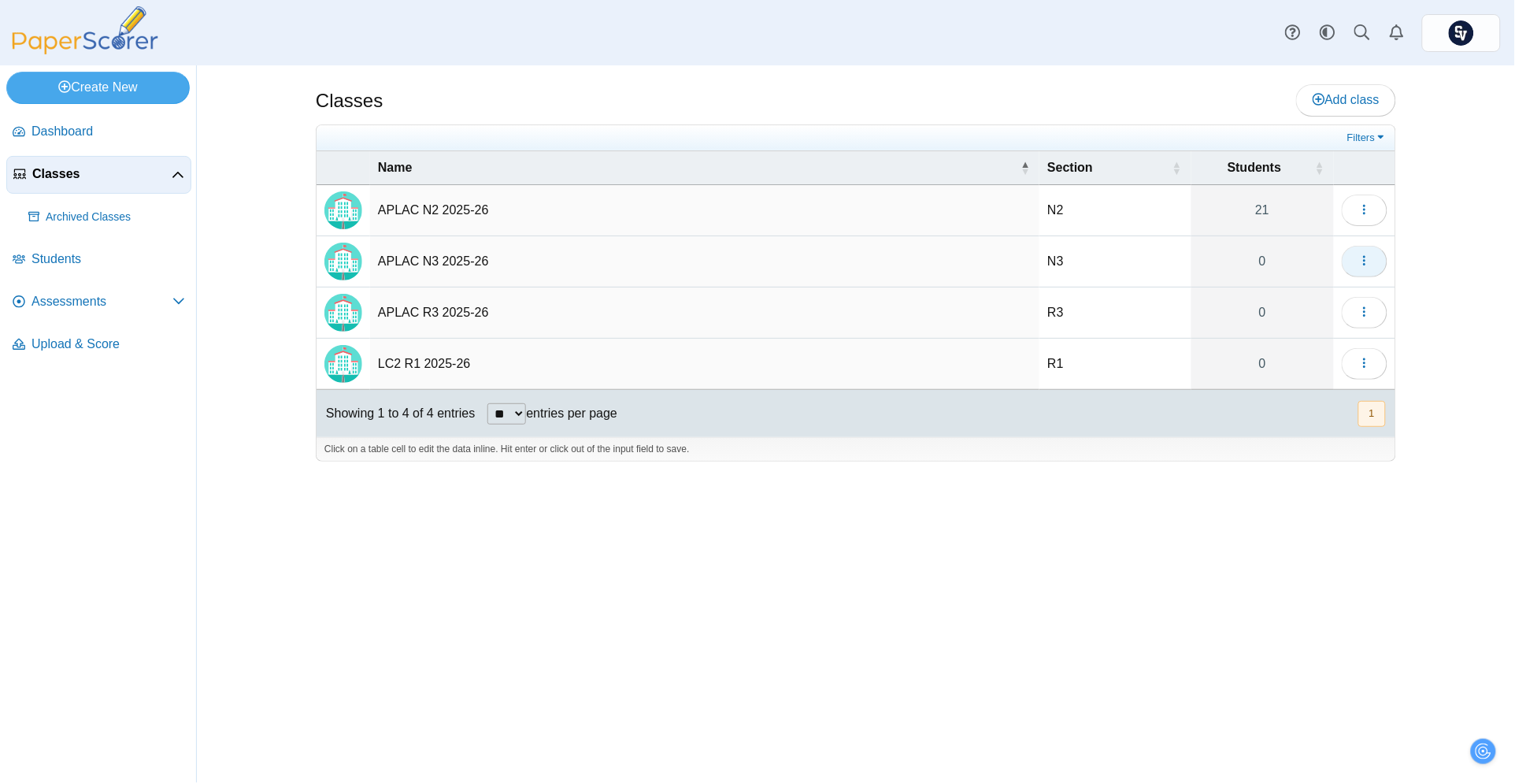
click at [1372, 257] on button "button" at bounding box center [1365, 262] width 46 height 32
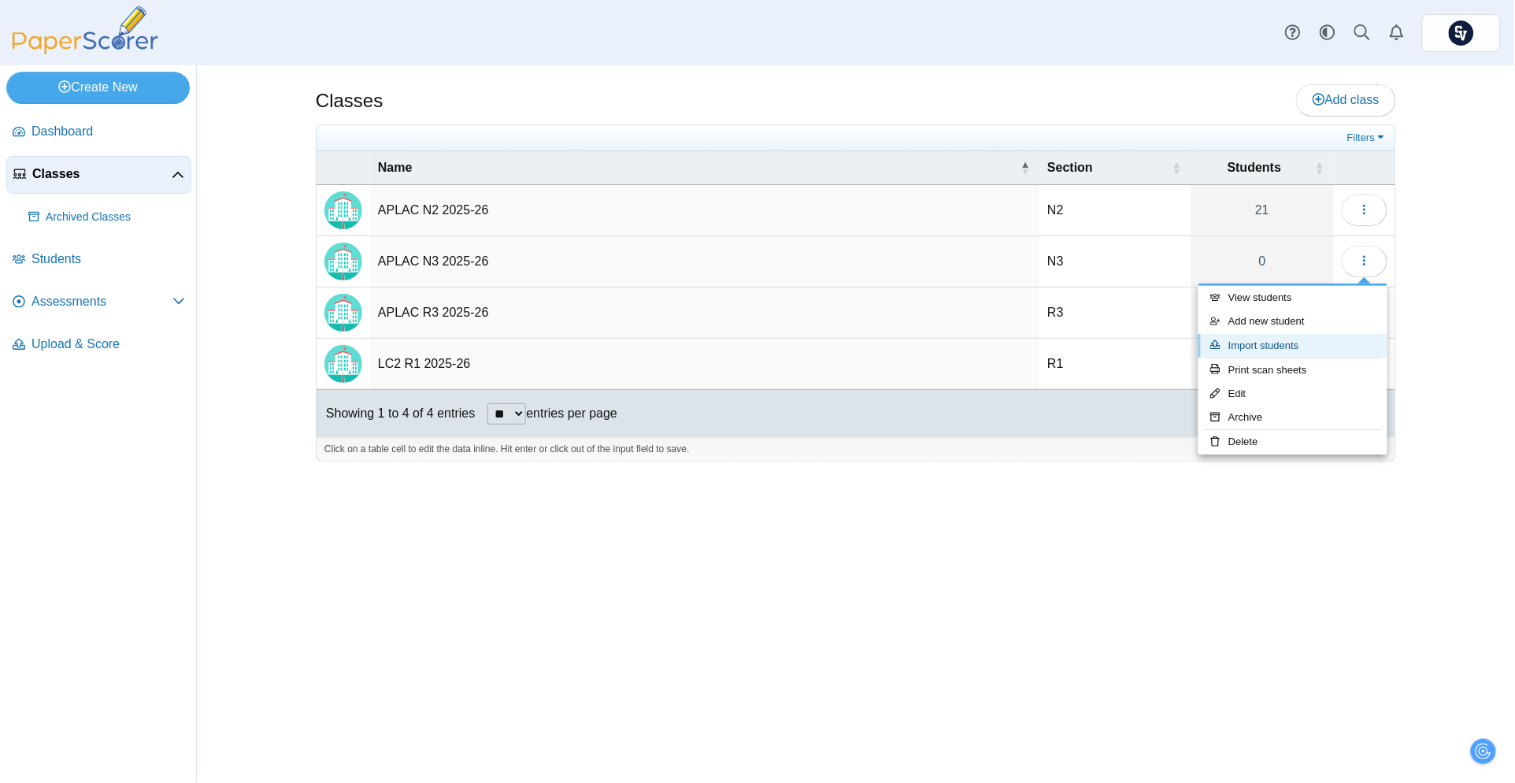
click at [1288, 344] on link "Import students" at bounding box center [1293, 346] width 189 height 24
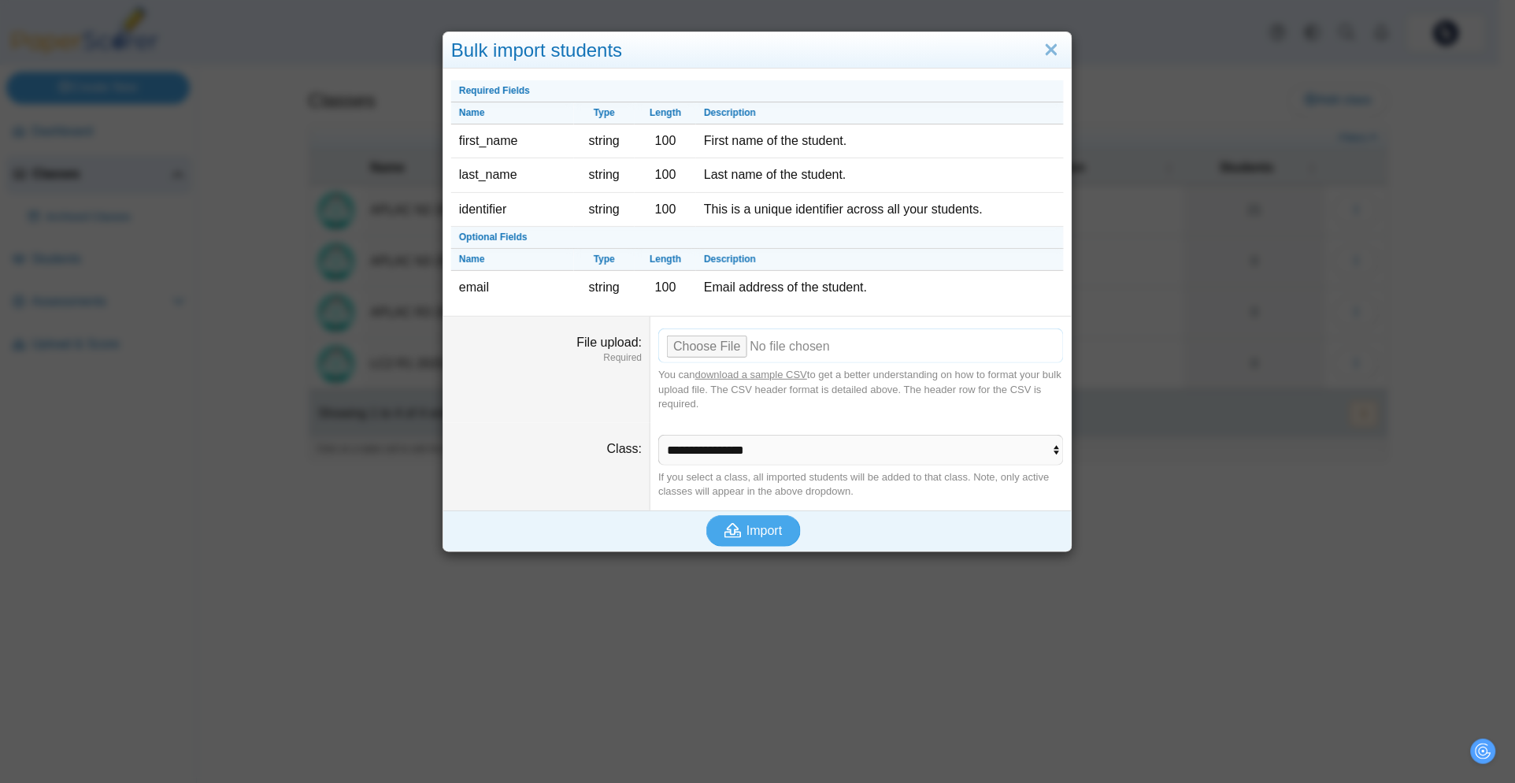
click at [716, 338] on input "File upload" at bounding box center [861, 345] width 406 height 35
type input "**********"
click at [753, 536] on span "Import" at bounding box center [764, 530] width 35 height 13
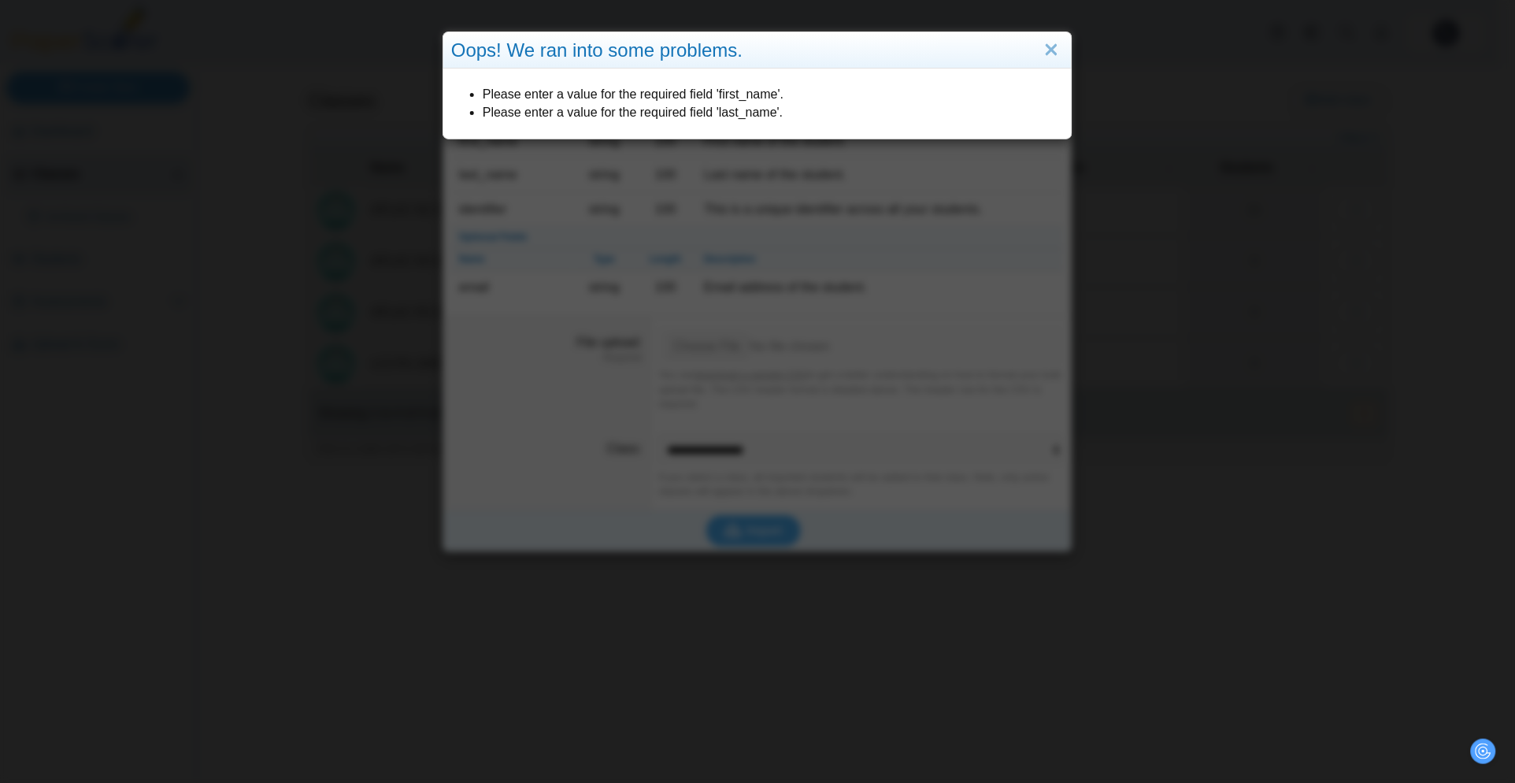
click at [825, 198] on div "Oops! We ran into some problems. Please enter a value for the required field 'f…" at bounding box center [757, 391] width 1515 height 783
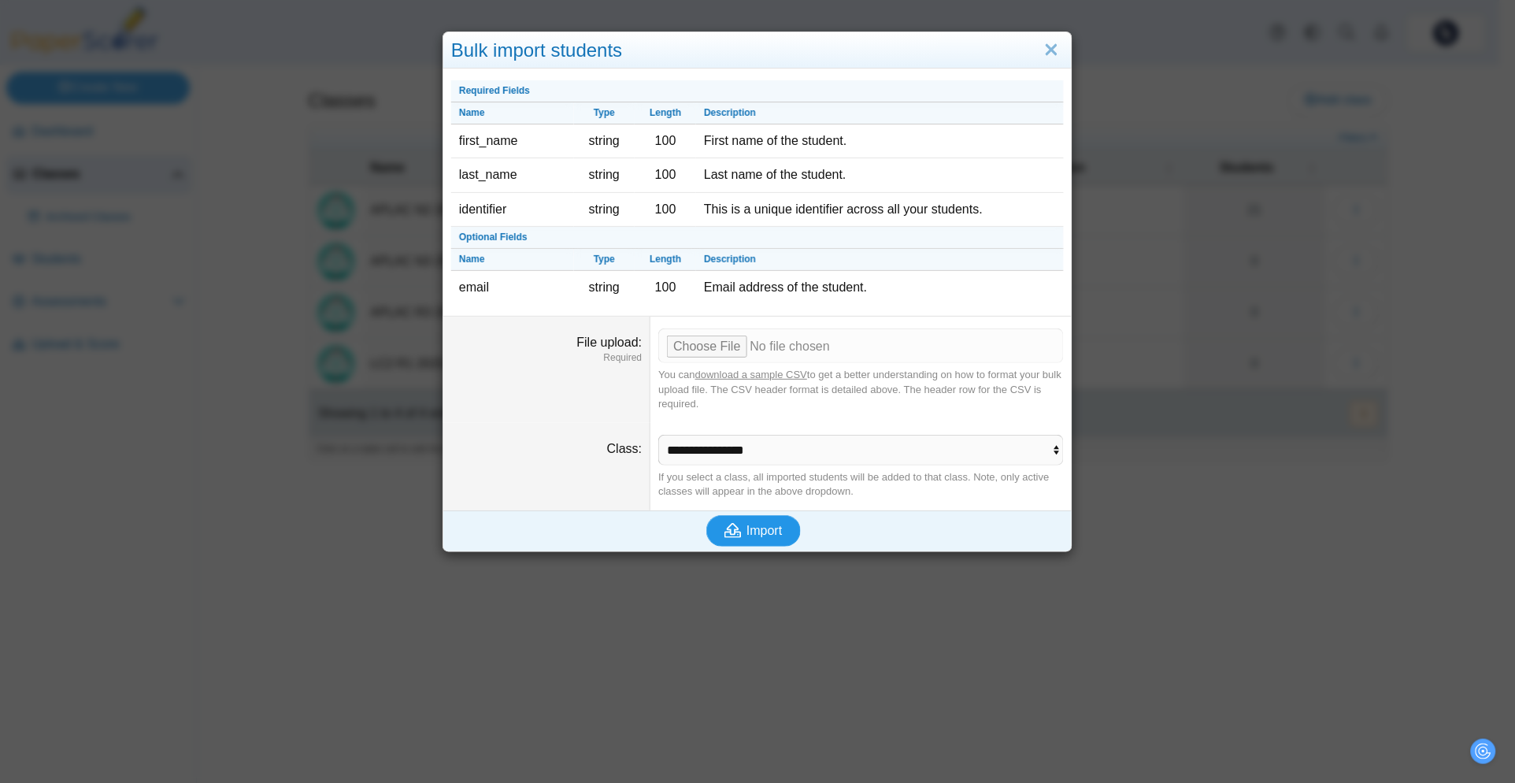
click at [735, 523] on icon "submit" at bounding box center [736, 530] width 22 height 17
click at [762, 534] on span "Import" at bounding box center [764, 530] width 35 height 13
click at [821, 387] on div "You can download a sample CSV to get a better understanding on how to format yo…" at bounding box center [861, 389] width 406 height 43
click at [704, 349] on input "File upload" at bounding box center [861, 345] width 406 height 35
click at [747, 537] on span "Import" at bounding box center [764, 530] width 35 height 13
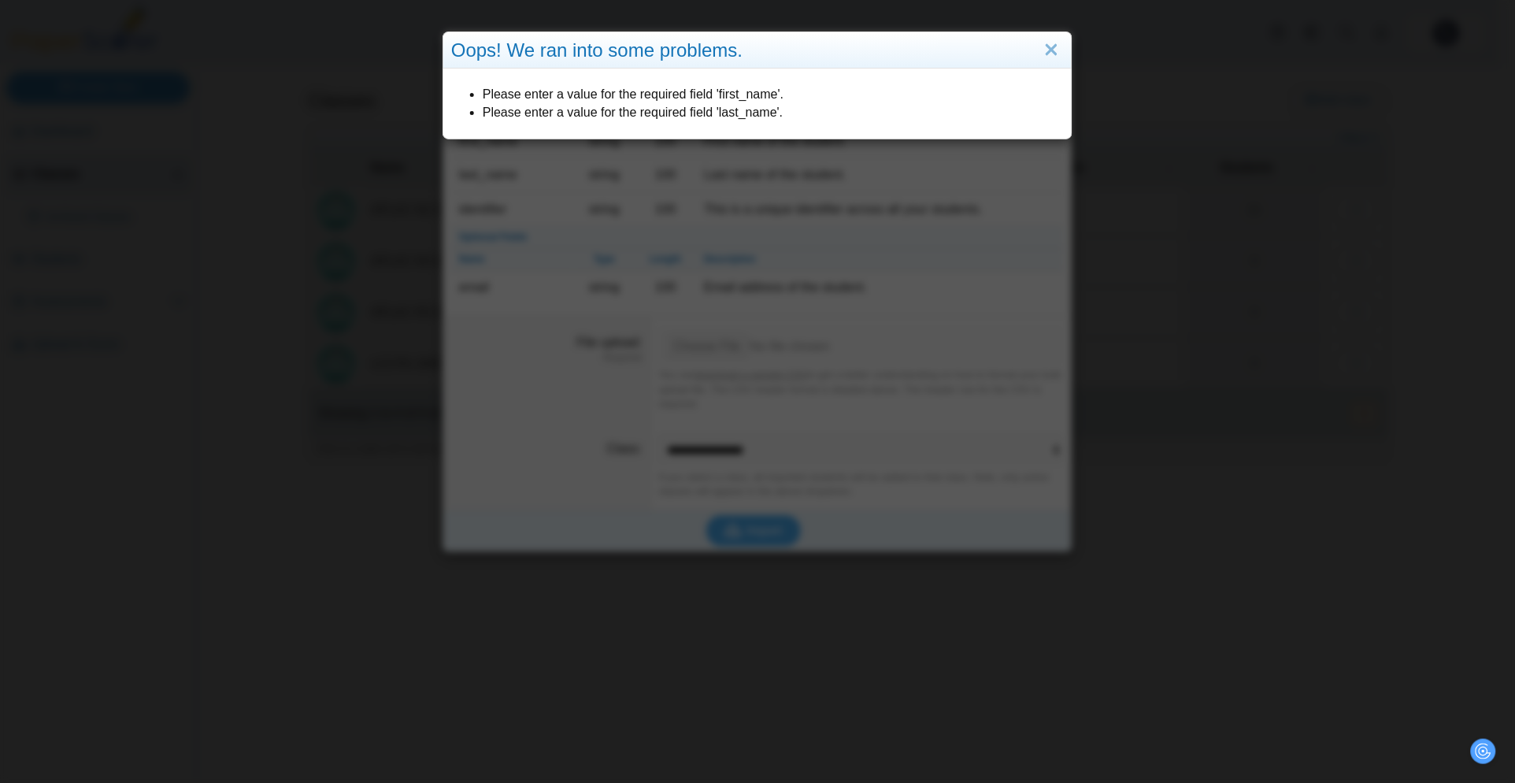
click at [920, 195] on div "Oops! We ran into some problems. Please enter a value for the required field 'f…" at bounding box center [757, 391] width 1515 height 783
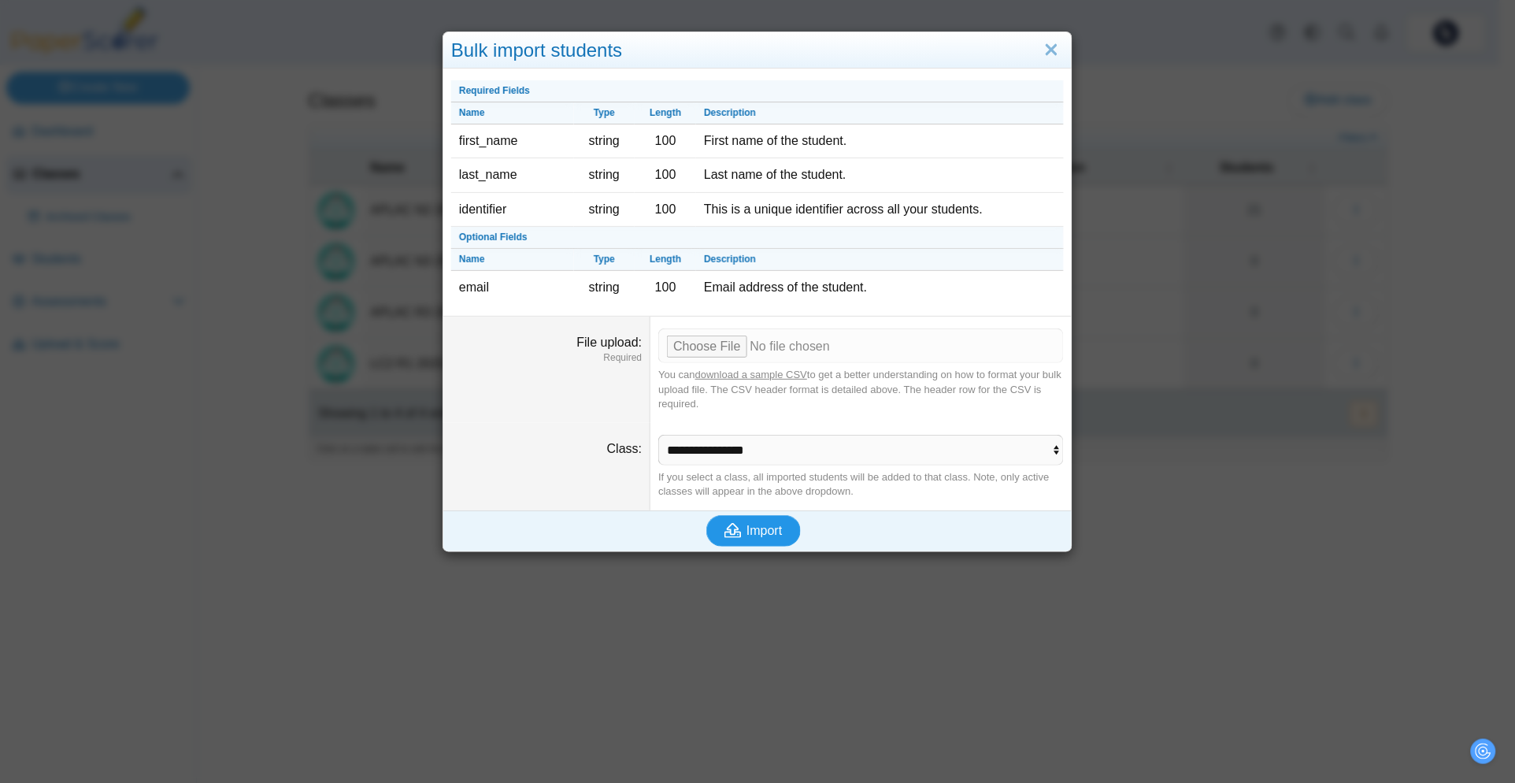
click at [747, 527] on span "Import" at bounding box center [764, 530] width 35 height 13
click at [747, 533] on span "Import" at bounding box center [764, 530] width 35 height 13
click at [727, 347] on input "File upload" at bounding box center [861, 345] width 406 height 35
click at [737, 527] on icon "submit" at bounding box center [736, 530] width 22 height 17
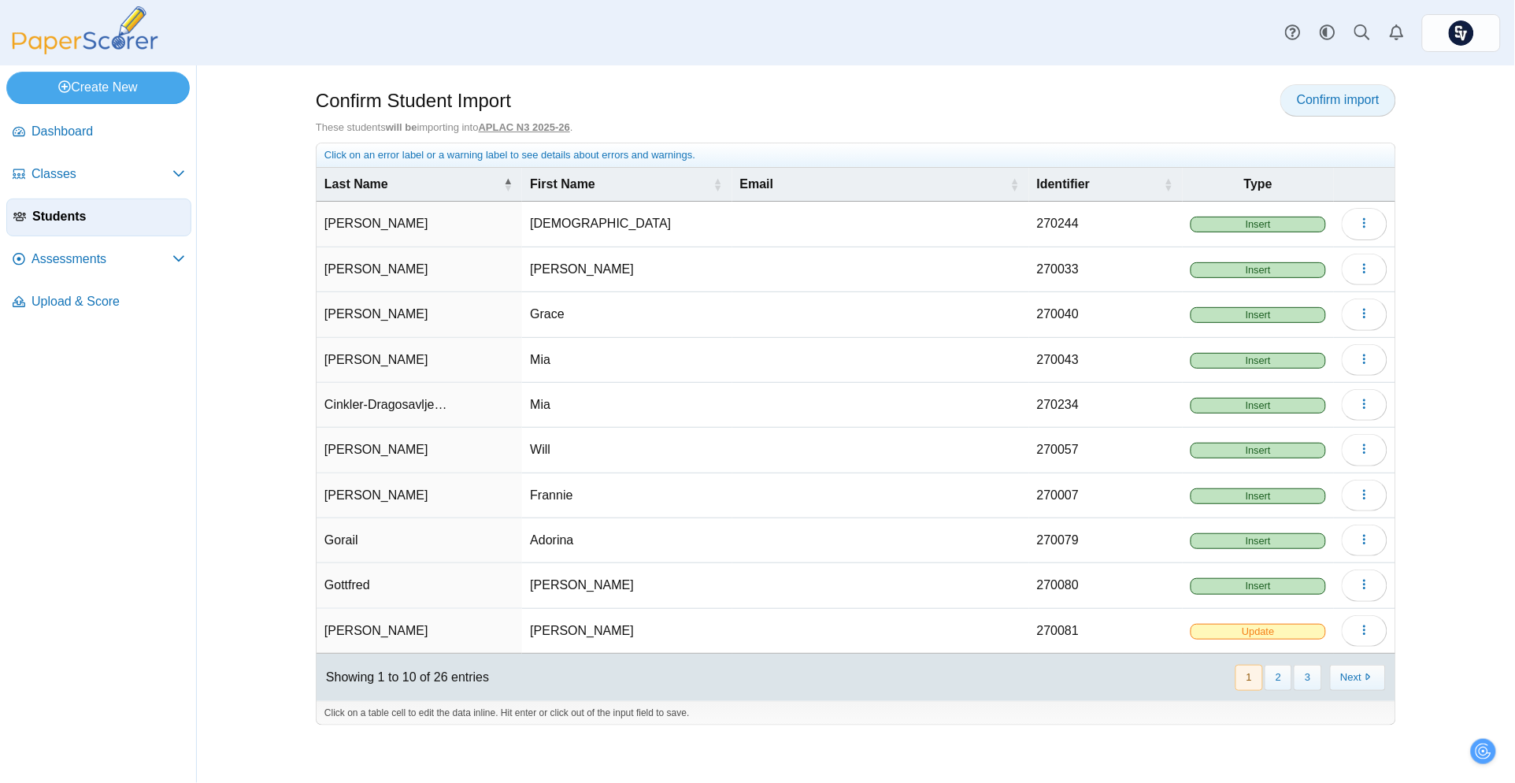
click at [1303, 108] on link "Confirm import" at bounding box center [1339, 100] width 116 height 32
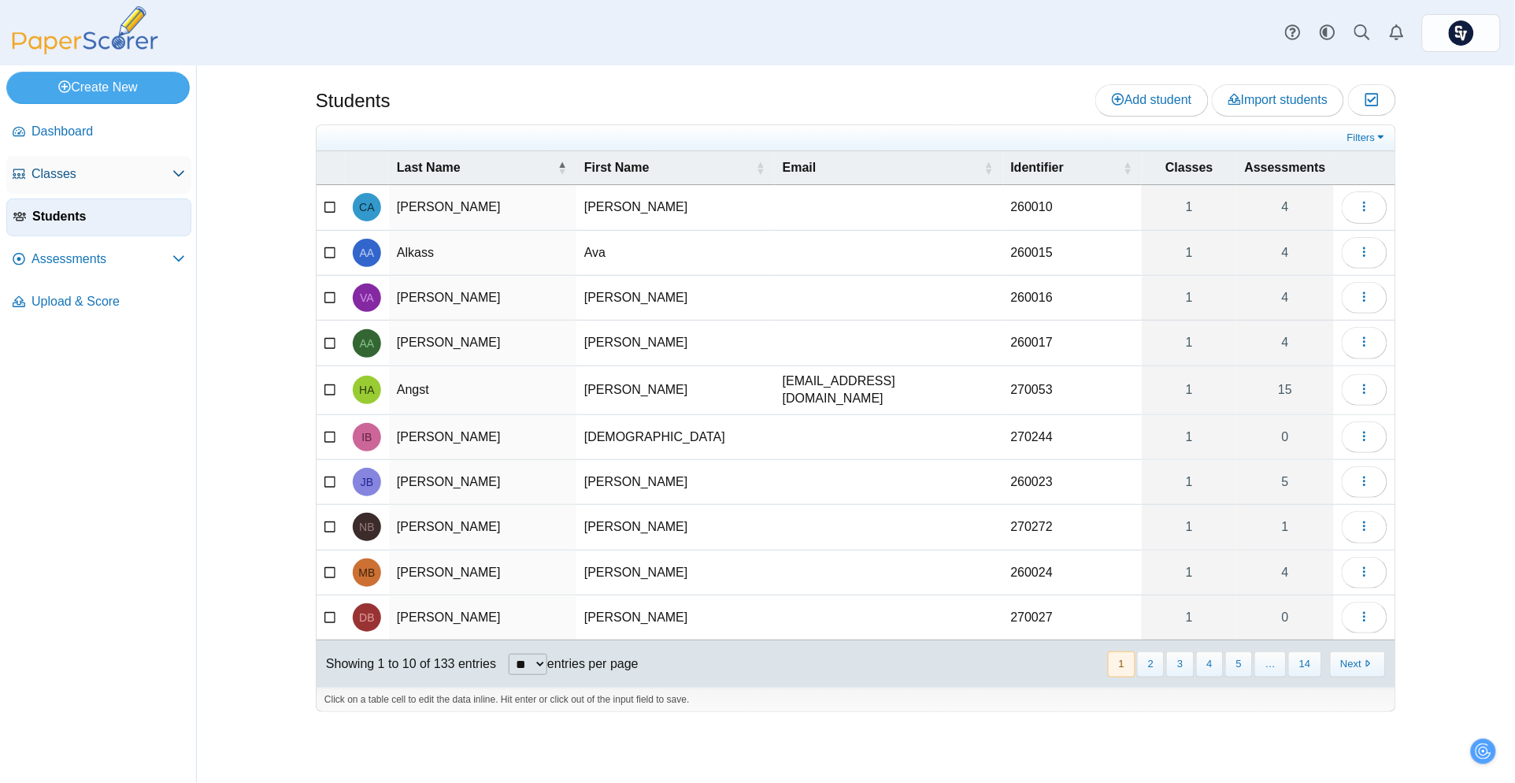
click at [65, 172] on span "Classes" at bounding box center [102, 173] width 141 height 17
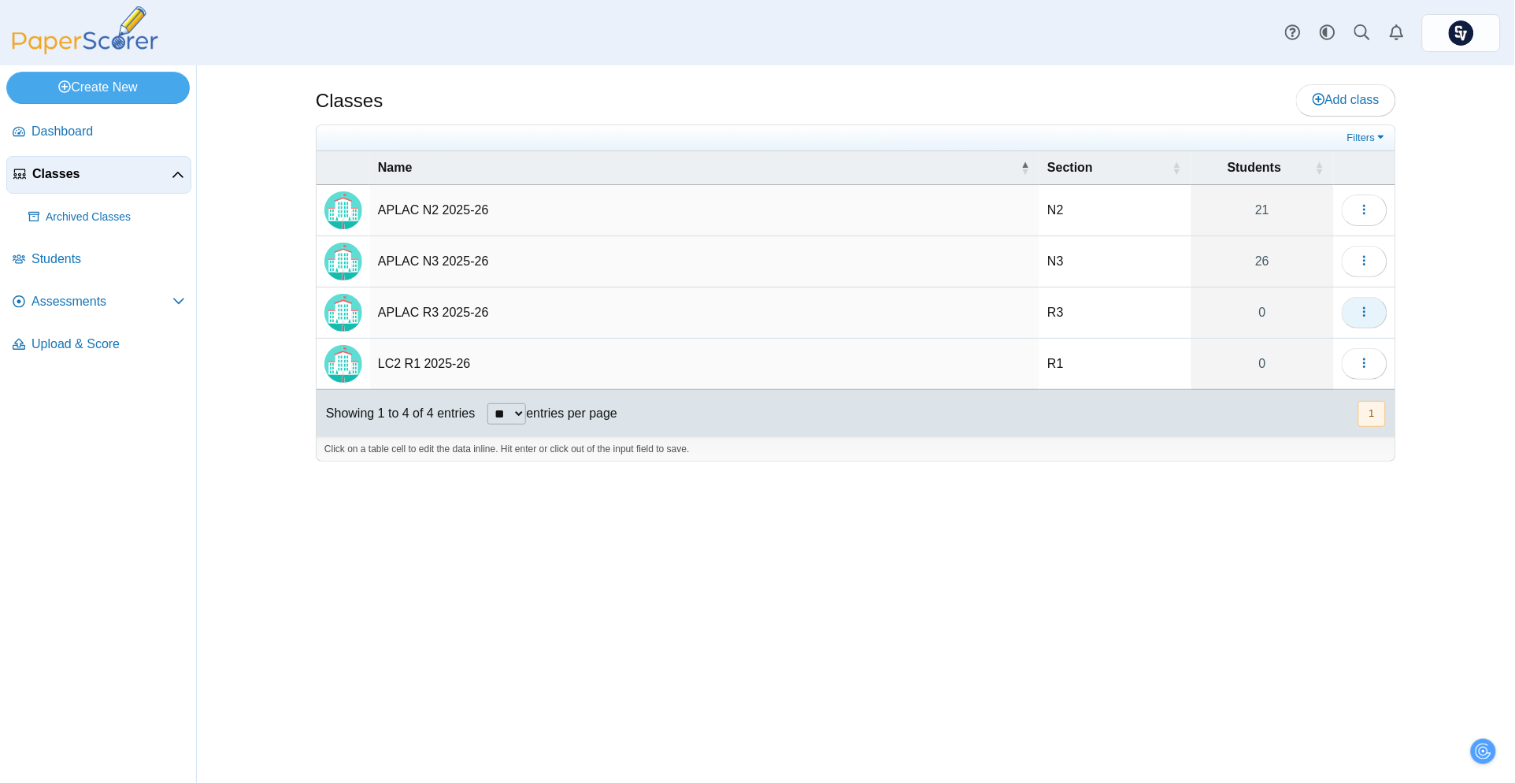
click at [1366, 309] on use "button" at bounding box center [1364, 312] width 2 height 10
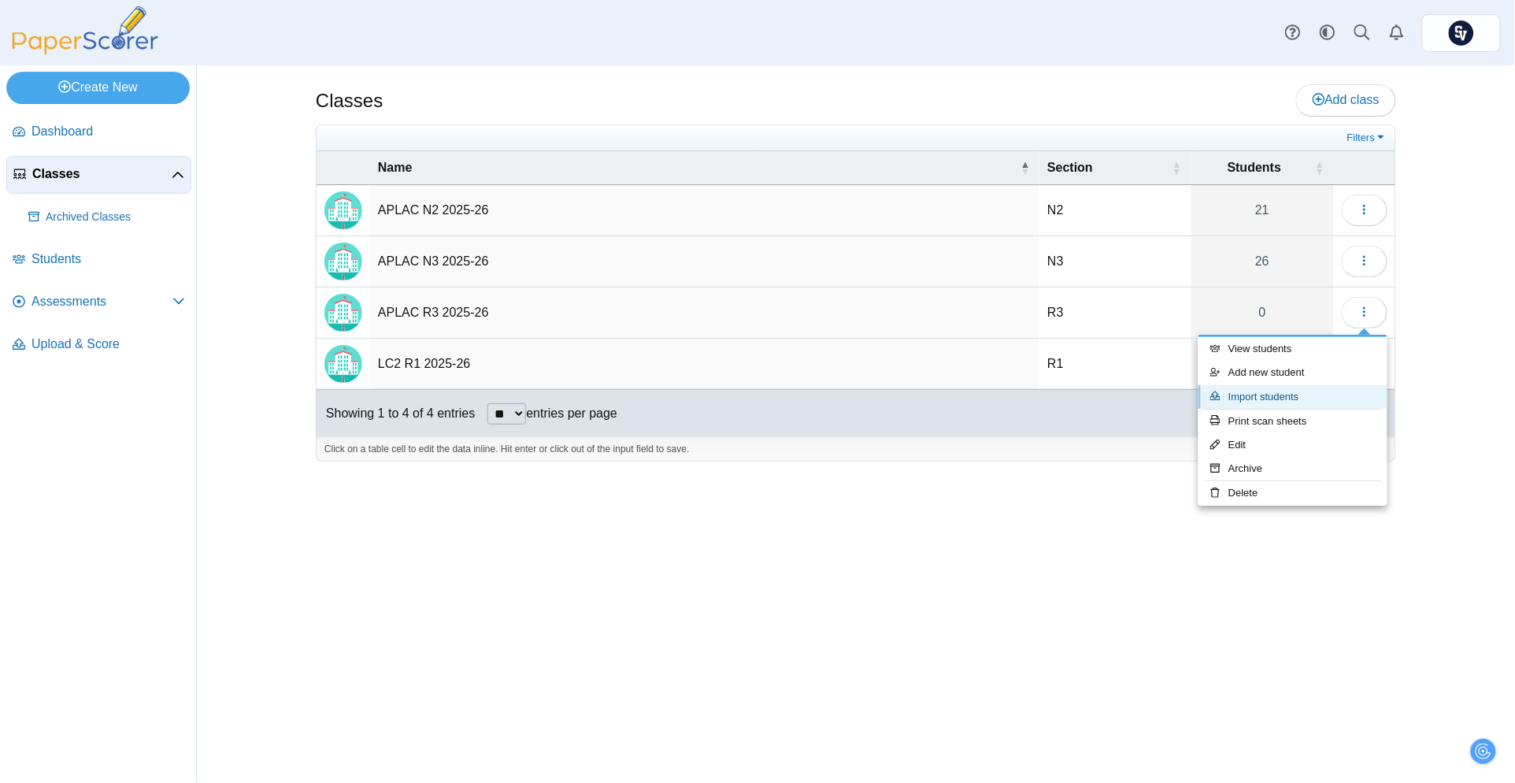
click at [1294, 392] on link "Import students" at bounding box center [1293, 397] width 189 height 24
